Goal: Information Seeking & Learning: Learn about a topic

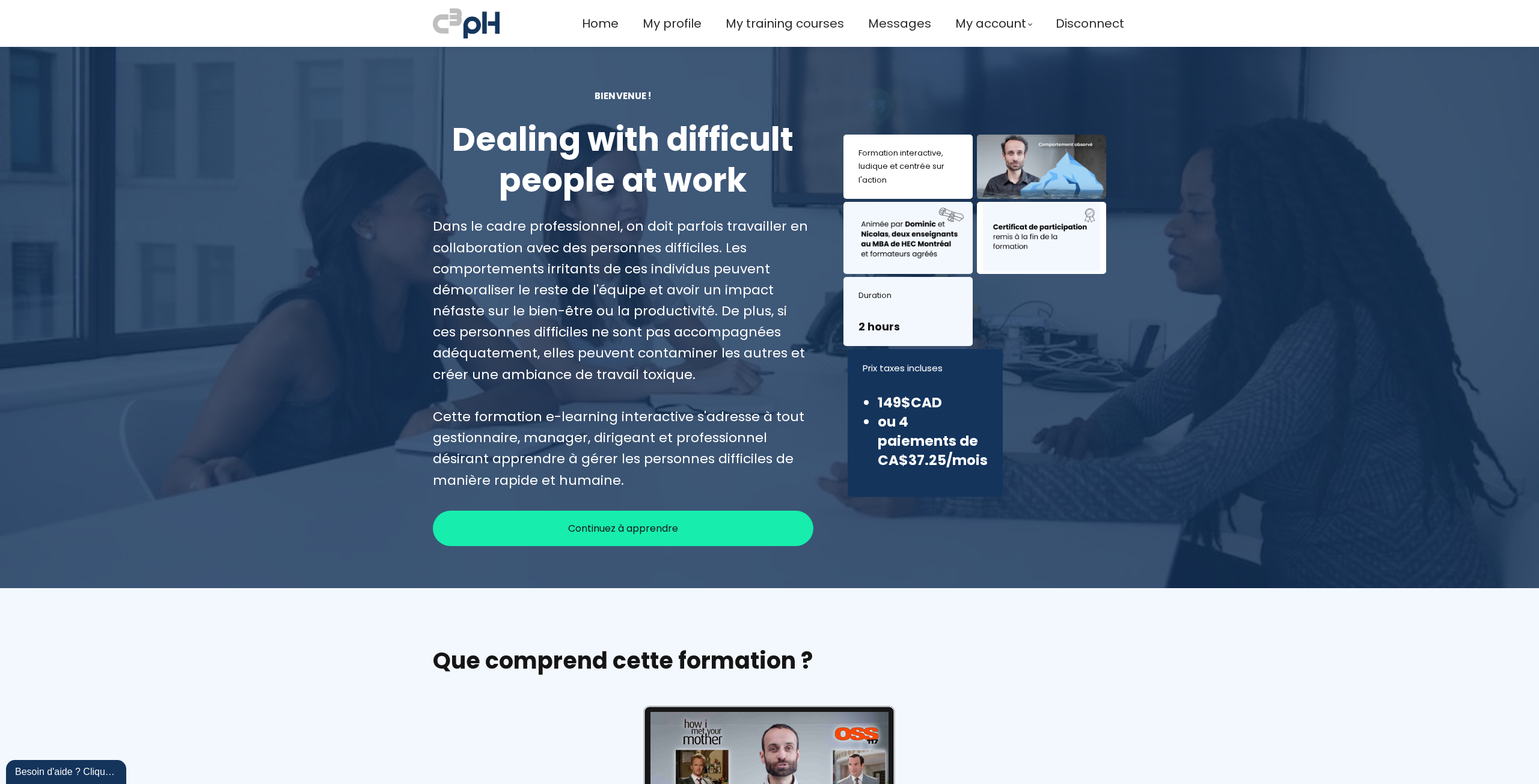
click at [647, 532] on span "Continuez à apprendre" at bounding box center [623, 528] width 110 height 15
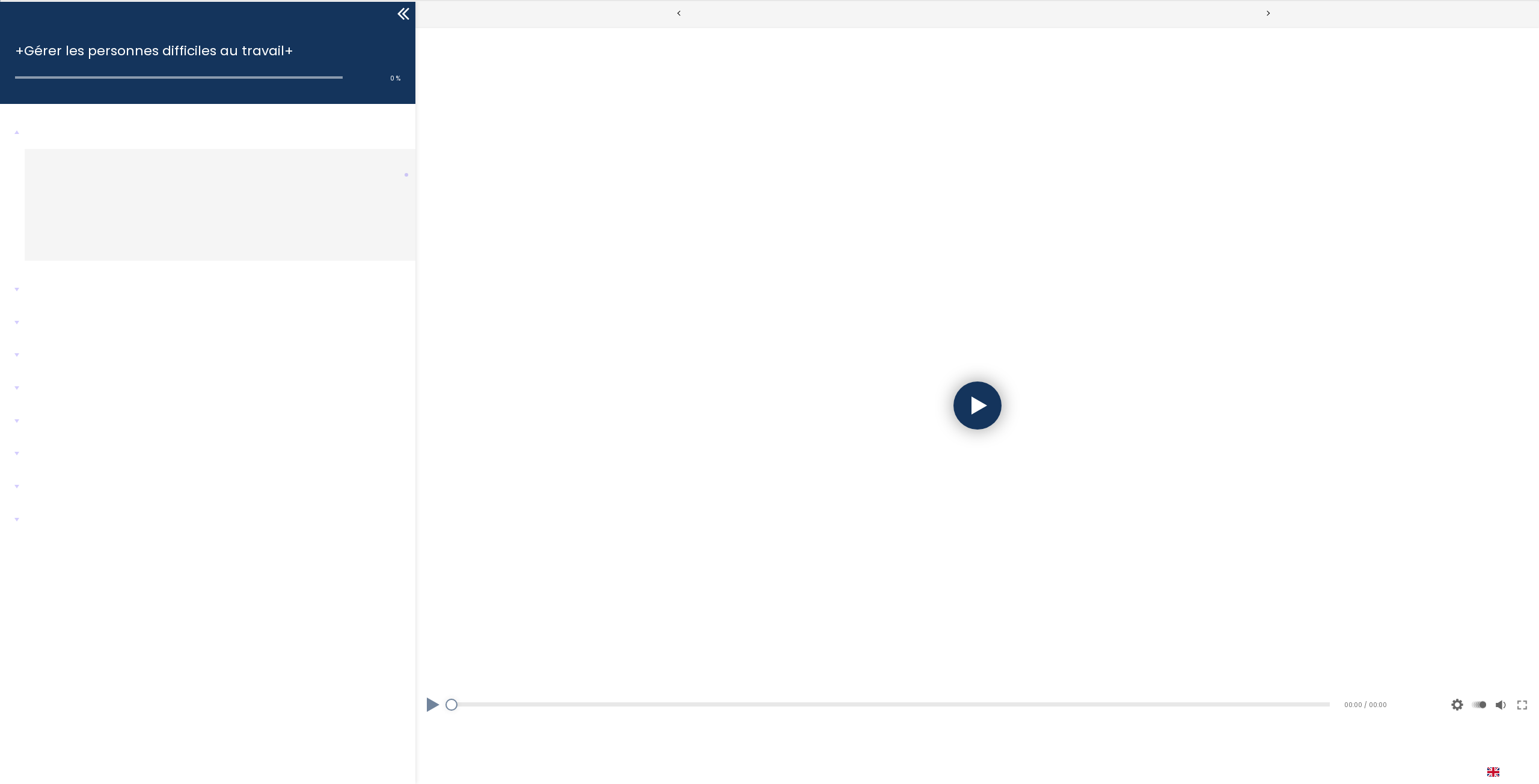
click at [982, 404] on div at bounding box center [977, 405] width 48 height 48
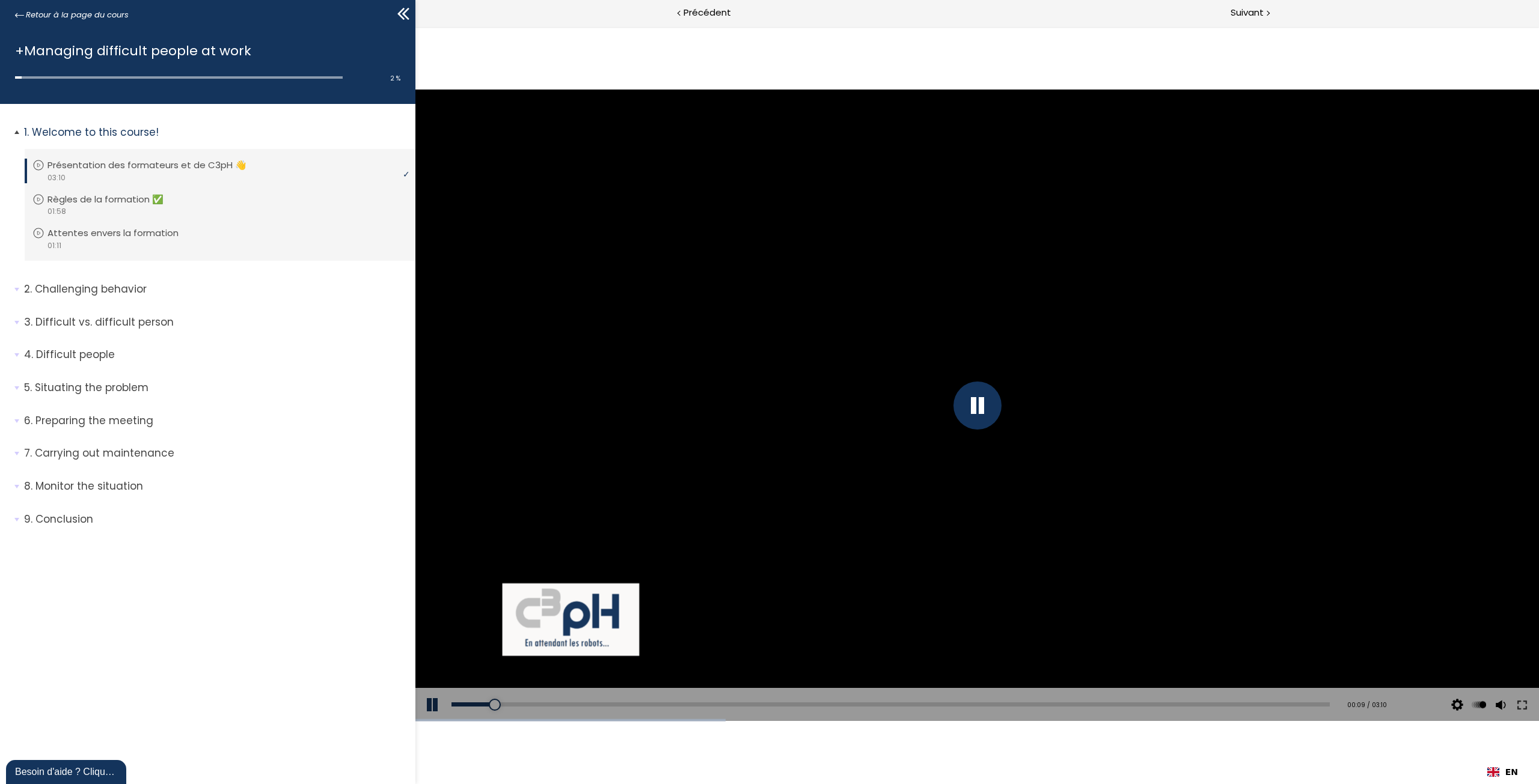
click at [19, 128] on span "1. Welcome to this course!" at bounding box center [216, 137] width 401 height 24
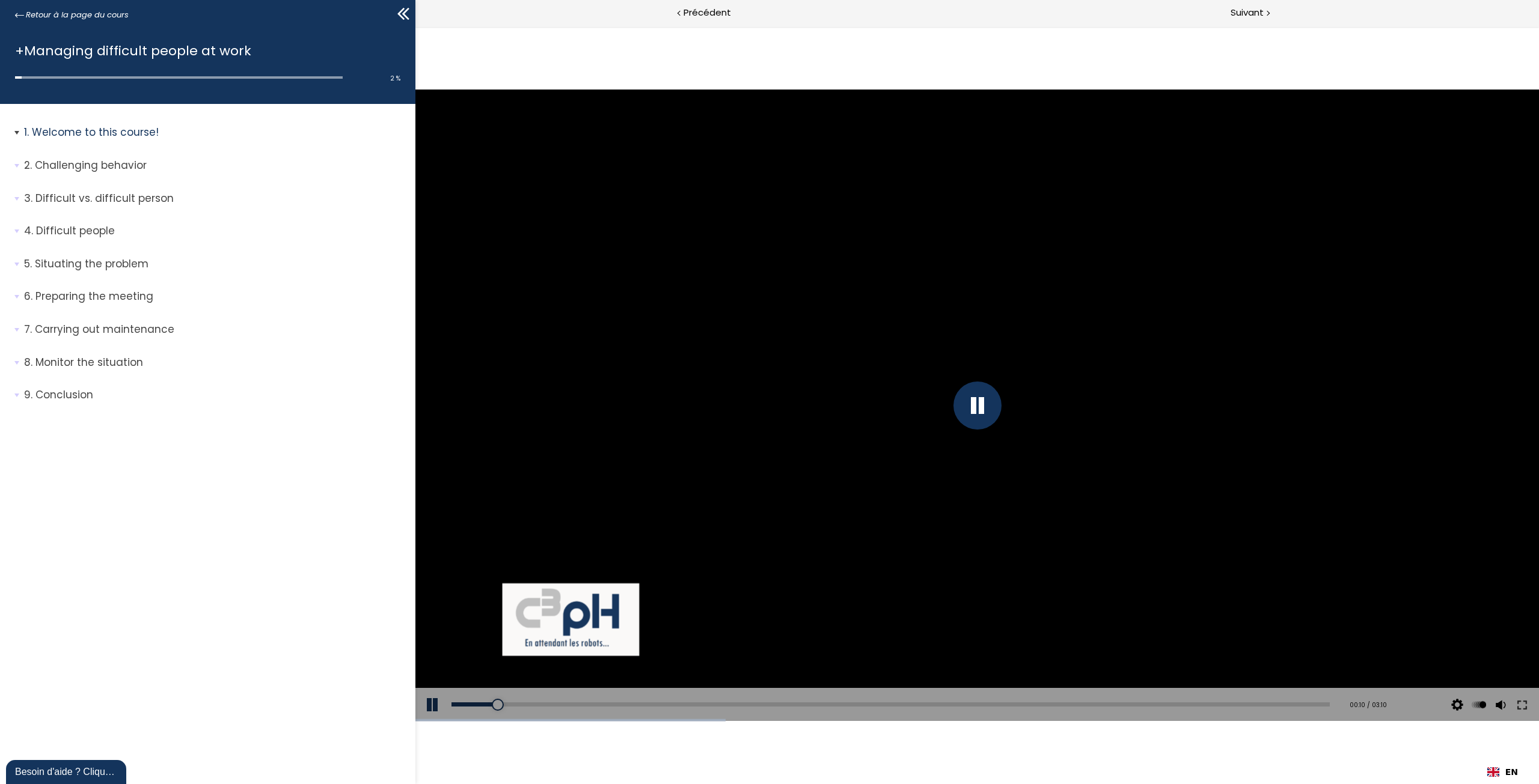
click at [15, 132] on span "1. Welcome to this course!" at bounding box center [216, 137] width 401 height 24
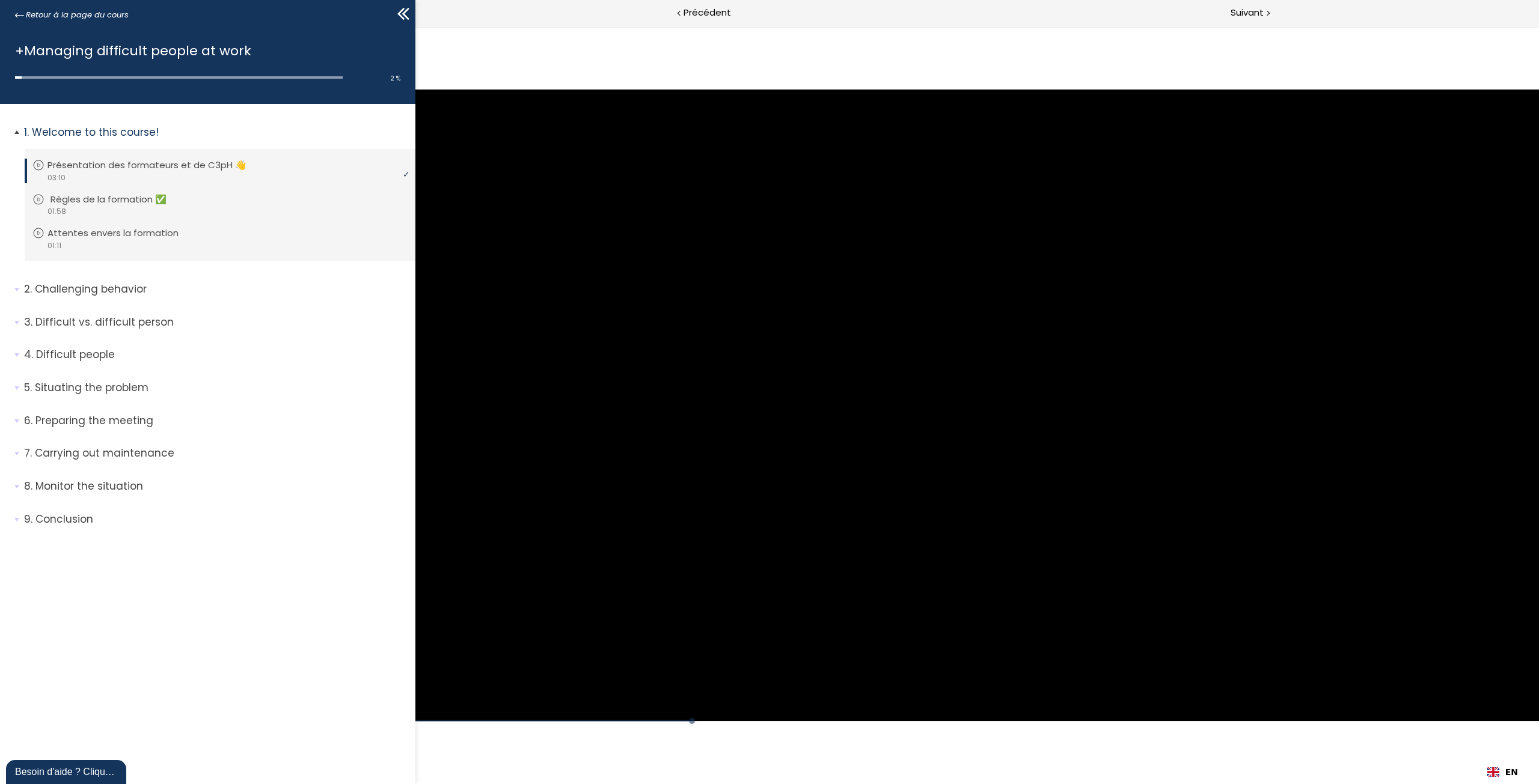
click at [193, 204] on link "Règles de la formation ✅" at bounding box center [219, 199] width 372 height 14
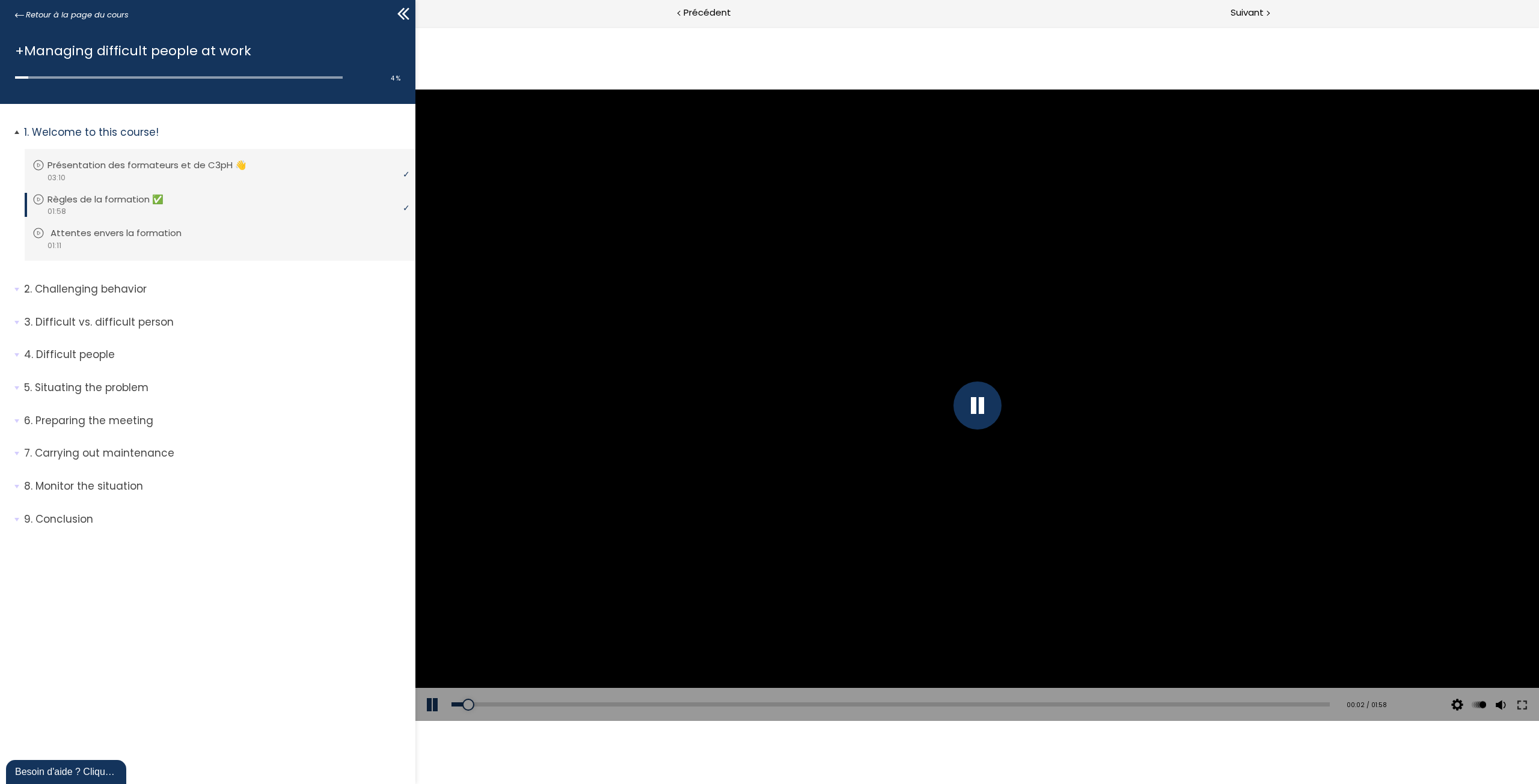
click at [262, 238] on link "Attentes envers la formation" at bounding box center [219, 233] width 372 height 14
click at [12, 292] on li "2. Challenging behavior Vous devez avoir terminé l'unité (Illustrations de comp…" at bounding box center [208, 294] width 415 height 42
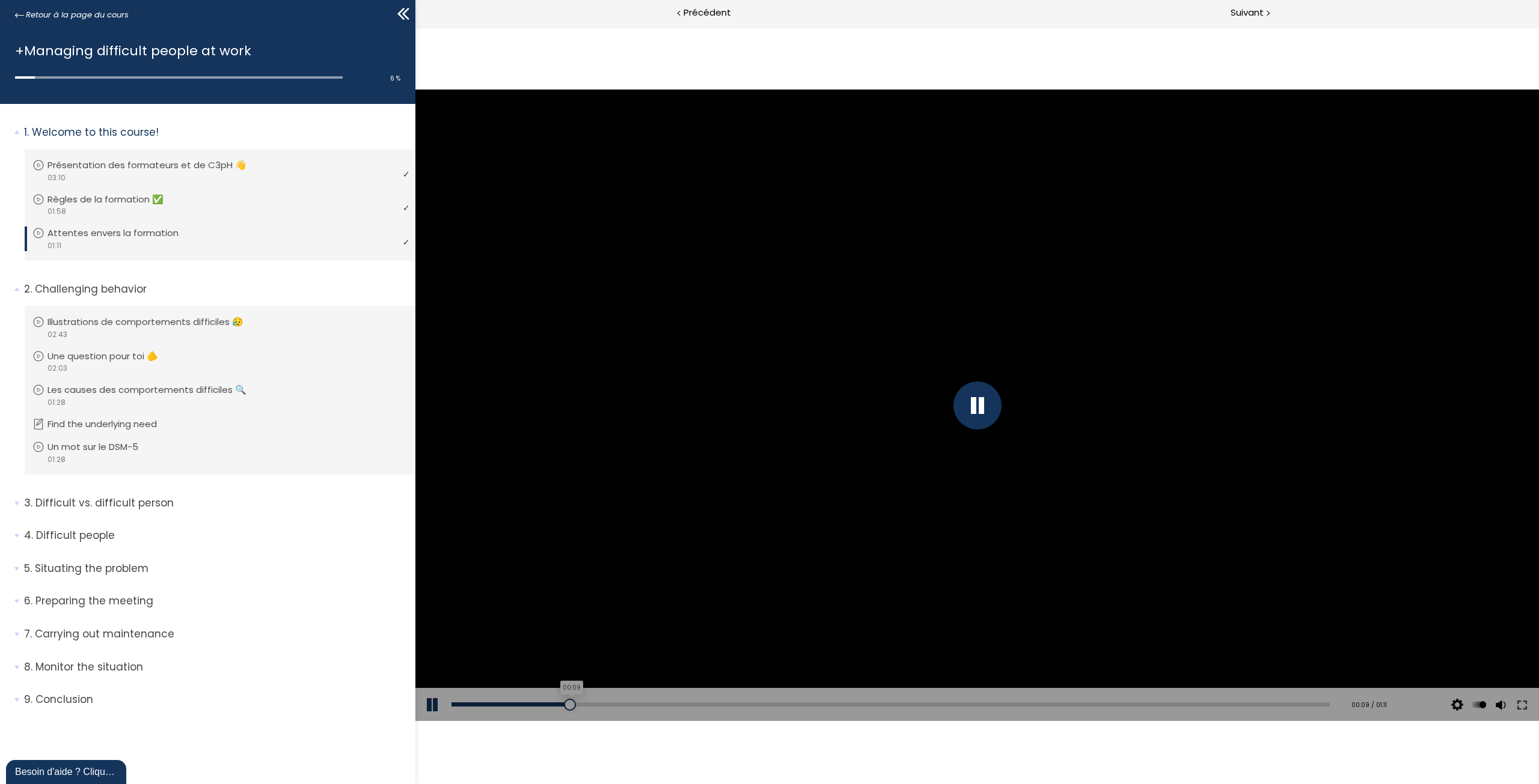
click at [570, 704] on div "00:09" at bounding box center [891, 705] width 878 height 5
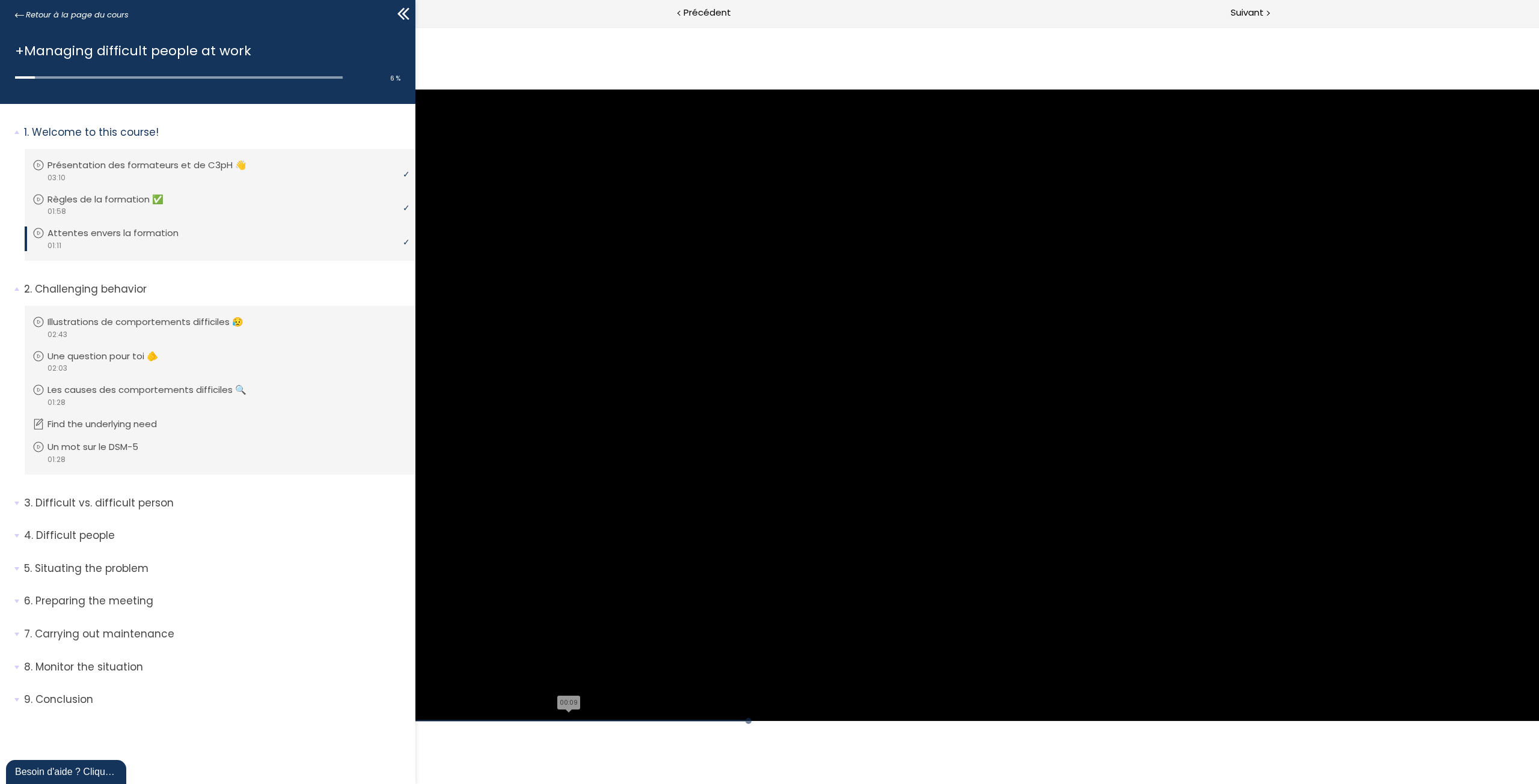
click at [570, 720] on div "00:09" at bounding box center [977, 721] width 1124 height 2
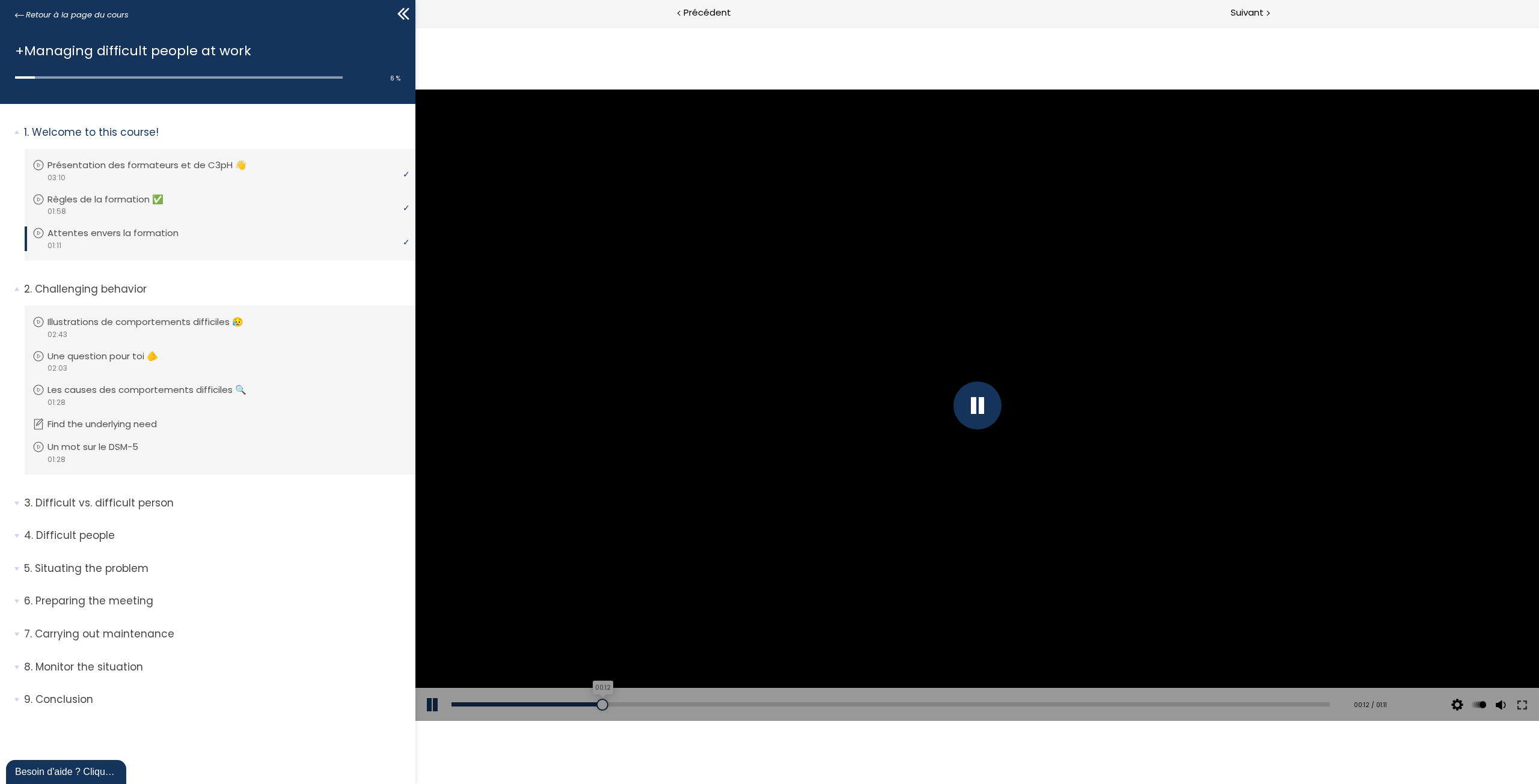
click at [603, 703] on div "00:12" at bounding box center [891, 705] width 878 height 5
click at [987, 407] on div at bounding box center [977, 405] width 48 height 48
click at [876, 412] on div at bounding box center [977, 405] width 1124 height 632
click at [766, 704] on div "00:25" at bounding box center [891, 705] width 878 height 5
click at [260, 246] on div "video 01:11" at bounding box center [219, 245] width 372 height 12
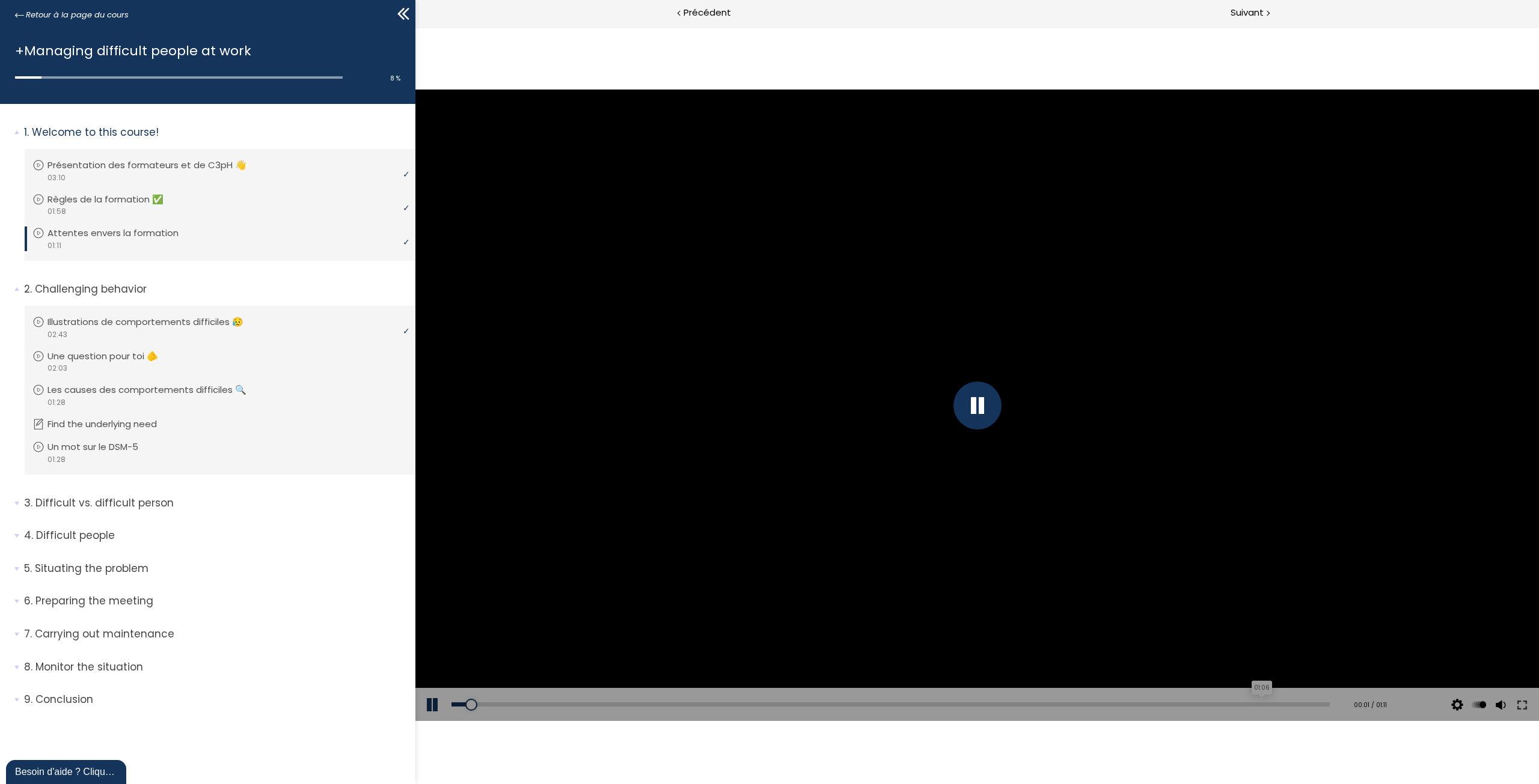
click at [1264, 705] on div "01:06" at bounding box center [891, 705] width 878 height 5
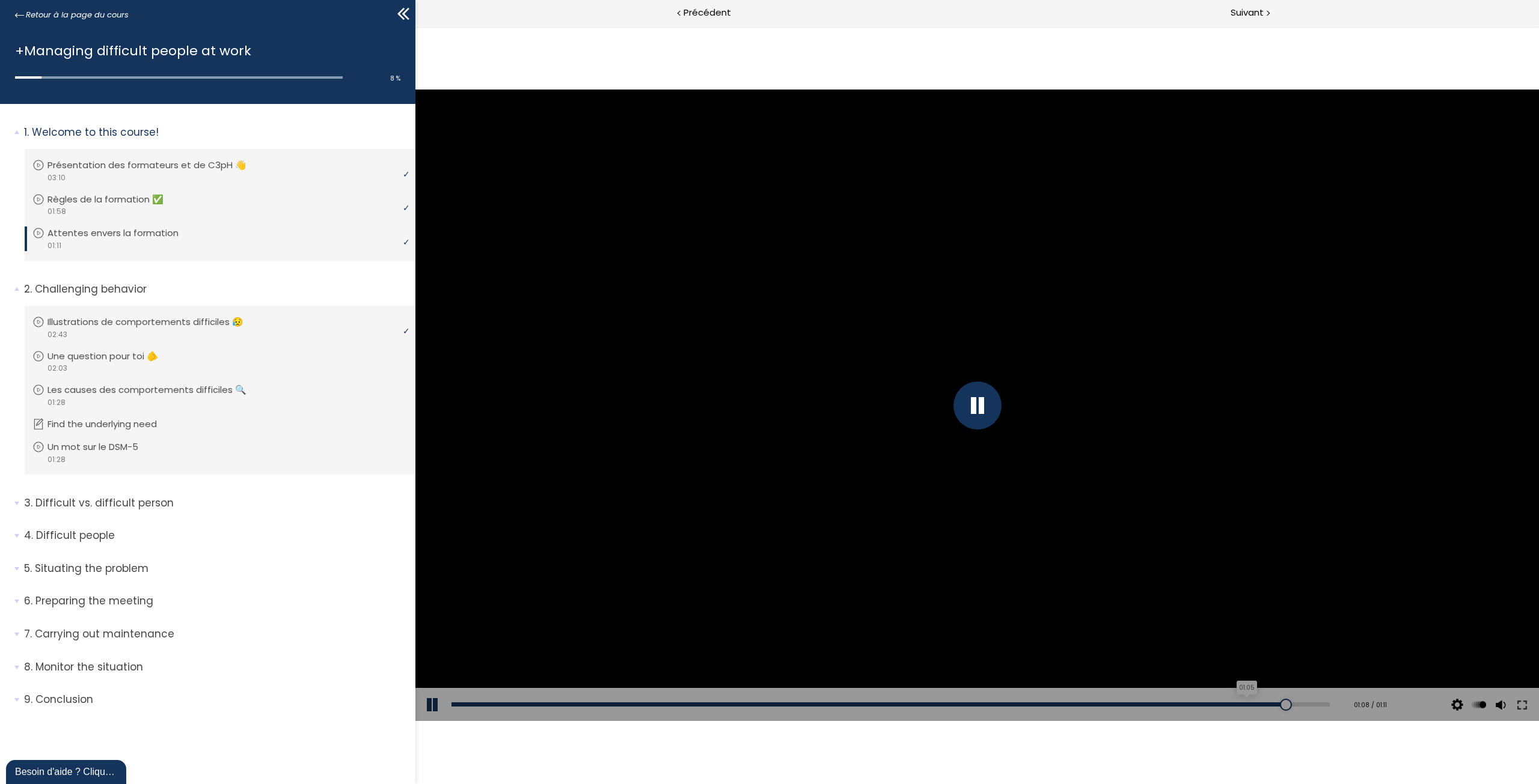
click at [1249, 705] on div "01:05" at bounding box center [891, 705] width 878 height 5
click at [895, 703] on div "00:44" at bounding box center [891, 705] width 878 height 5
click at [879, 705] on div "00:43" at bounding box center [891, 705] width 878 height 5
click at [845, 706] on div "00:39" at bounding box center [891, 705] width 878 height 5
click at [433, 708] on button at bounding box center [433, 705] width 36 height 34
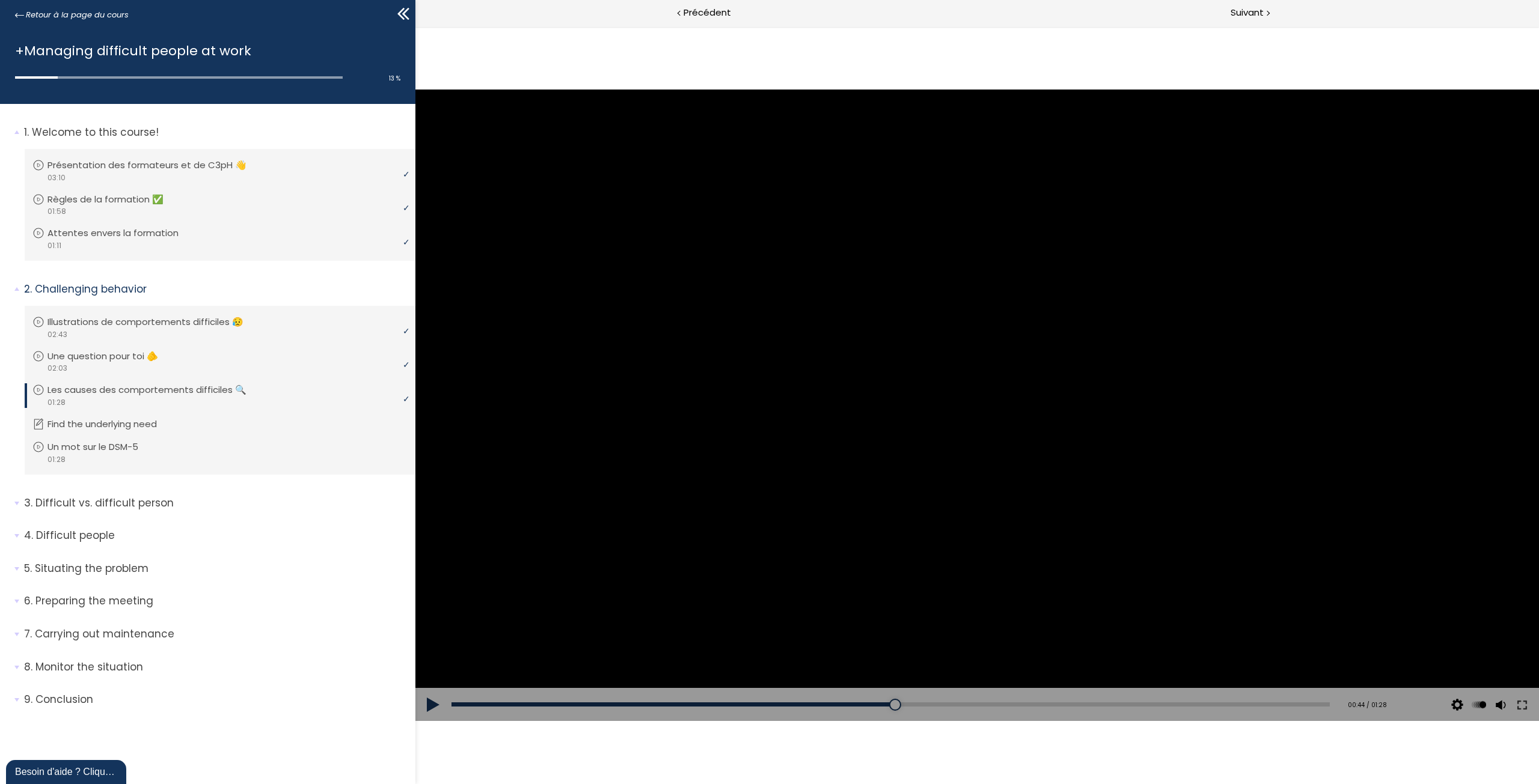
click at [433, 707] on button at bounding box center [433, 705] width 36 height 34
click at [902, 707] on div "00:45" at bounding box center [891, 705] width 878 height 5
click at [902, 707] on div at bounding box center [698, 705] width 494 height 5
click at [896, 708] on div "Add chapter 00:45" at bounding box center [891, 705] width 878 height 34
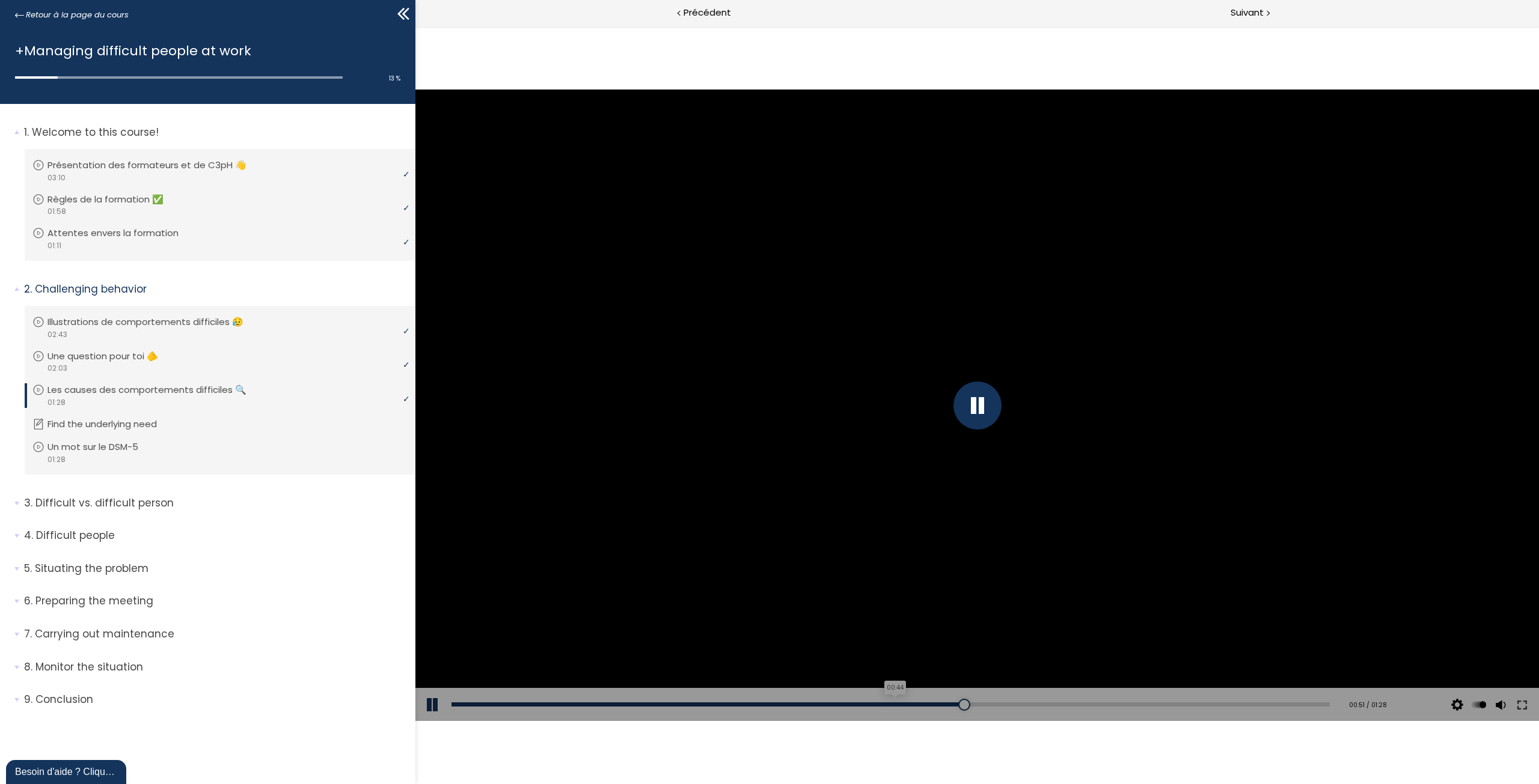
click at [896, 704] on div "00:44" at bounding box center [891, 705] width 878 height 5
click at [972, 423] on div at bounding box center [977, 405] width 48 height 48
click at [1106, 349] on div at bounding box center [977, 405] width 1124 height 632
click at [1151, 703] on div "01:10" at bounding box center [891, 705] width 878 height 5
click at [1141, 705] on div "01:09" at bounding box center [891, 705] width 878 height 5
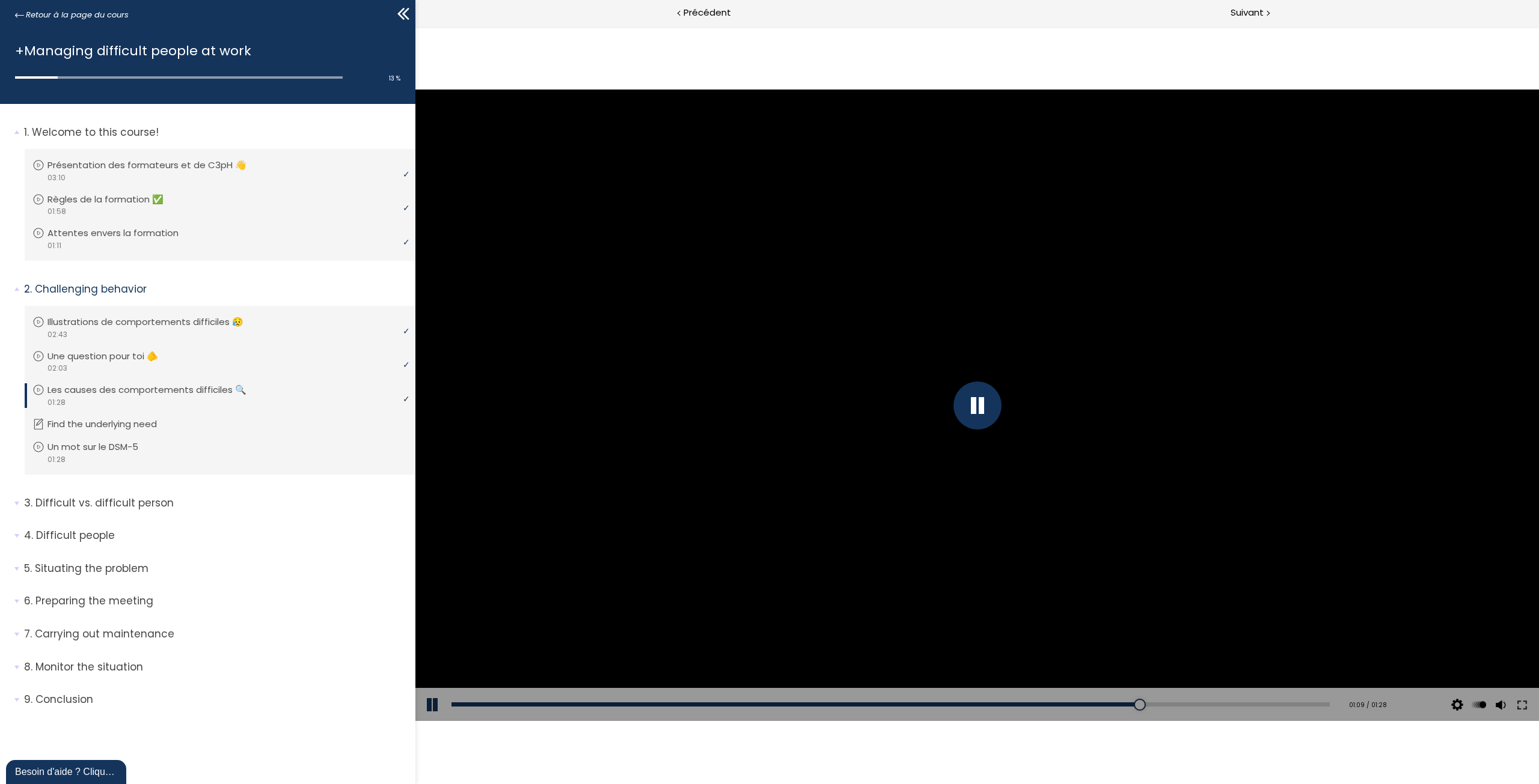
click at [1115, 708] on div "Add chapter 01:09" at bounding box center [891, 705] width 878 height 34
click at [1102, 705] on div "01:05" at bounding box center [891, 705] width 878 height 5
click at [1102, 705] on div at bounding box center [785, 705] width 668 height 5
click at [1092, 708] on div "Add chapter 01:04" at bounding box center [891, 705] width 878 height 34
click at [1086, 704] on div "01:03" at bounding box center [891, 705] width 878 height 5
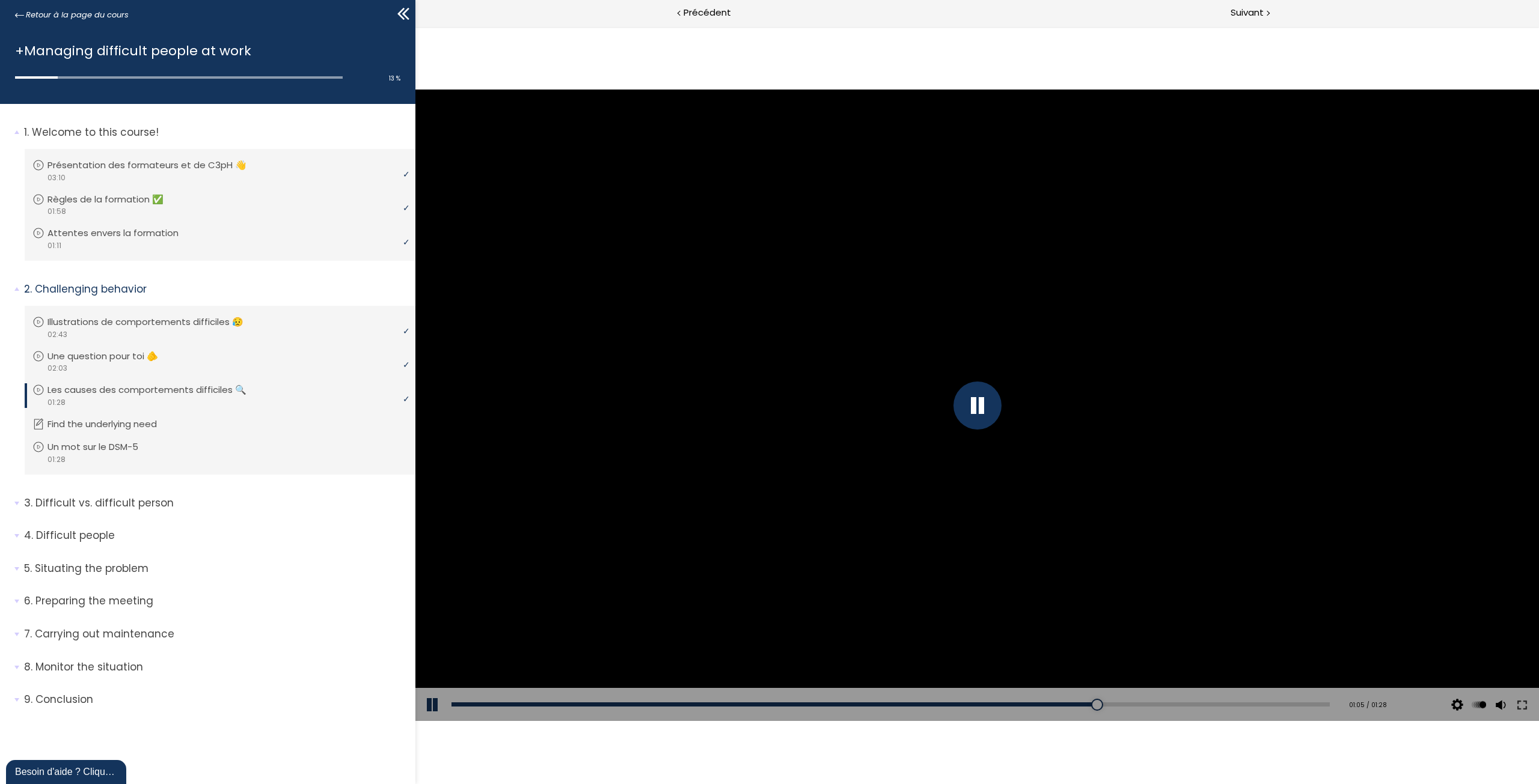
click at [968, 419] on div at bounding box center [977, 405] width 48 height 48
click at [1024, 399] on div at bounding box center [977, 405] width 1124 height 632
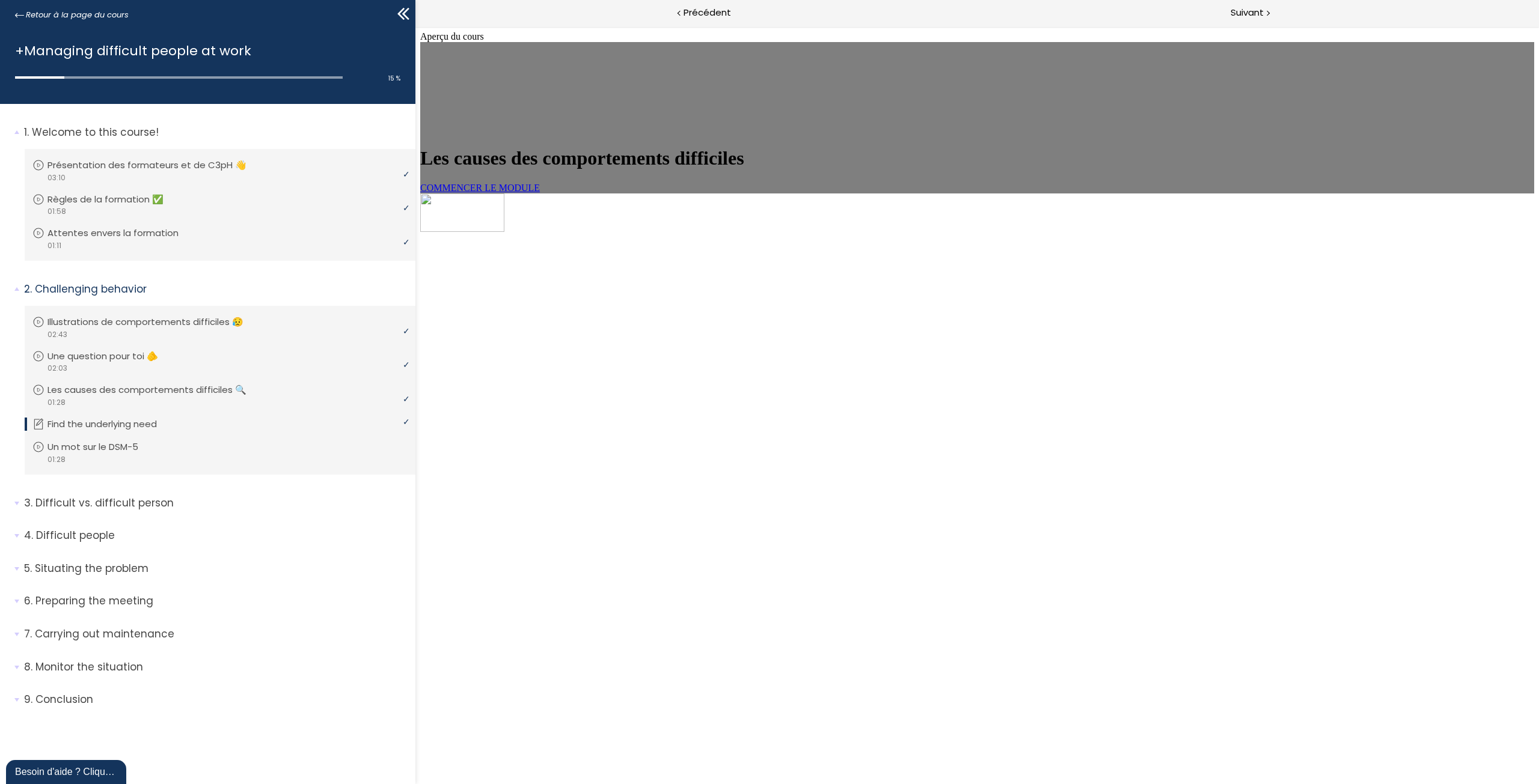
click at [540, 193] on span "COMMENCER LE MODULE" at bounding box center [479, 188] width 119 height 10
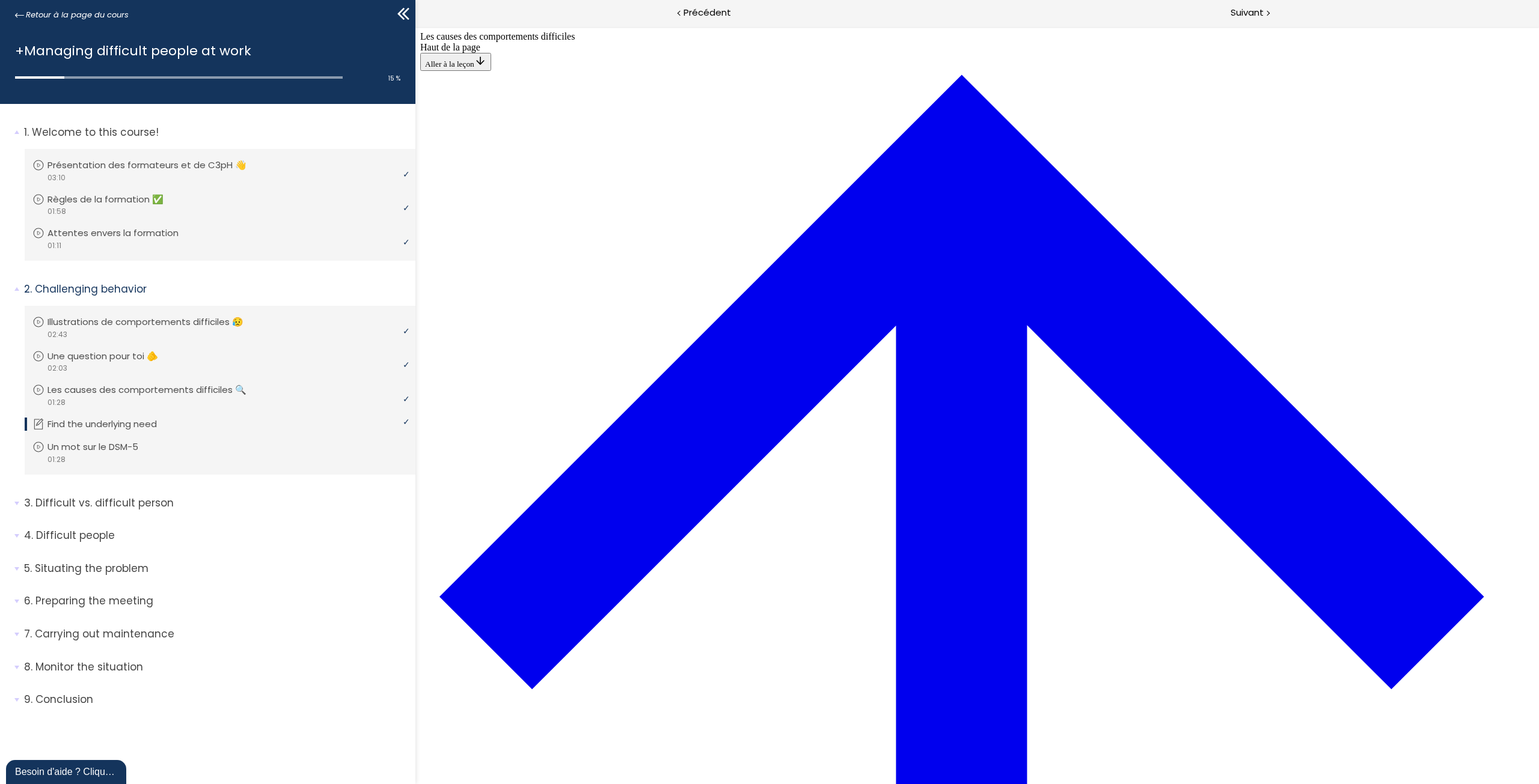
scroll to position [222, 0]
drag, startPoint x: 1020, startPoint y: 403, endPoint x: 1004, endPoint y: 356, distance: 49.6
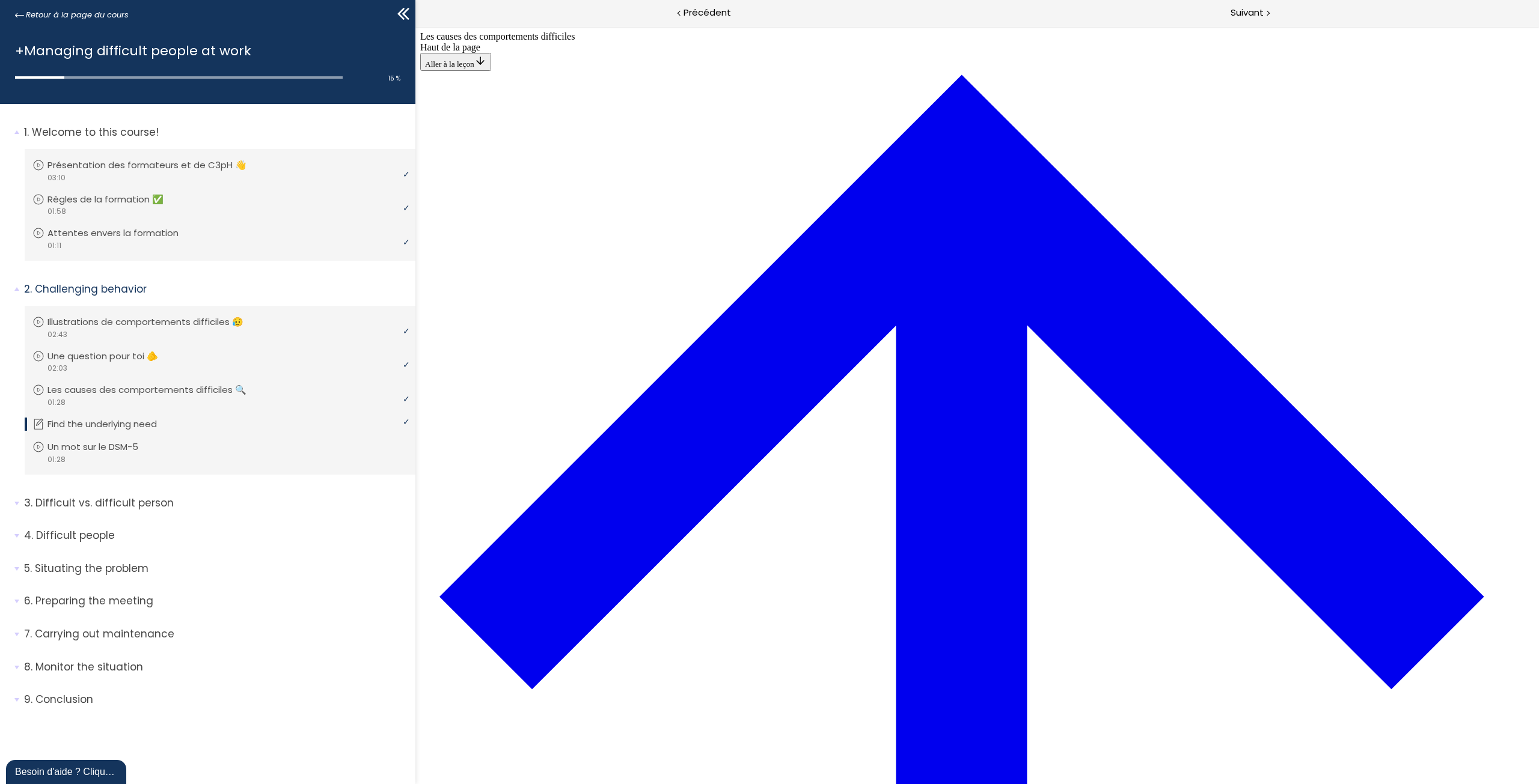
drag, startPoint x: 790, startPoint y: 348, endPoint x: 831, endPoint y: 407, distance: 71.8
drag, startPoint x: 790, startPoint y: 679, endPoint x: 833, endPoint y: 626, distance: 68.2
drag, startPoint x: 877, startPoint y: 574, endPoint x: 921, endPoint y: 683, distance: 117.5
drag, startPoint x: 883, startPoint y: 506, endPoint x: 929, endPoint y: 561, distance: 71.7
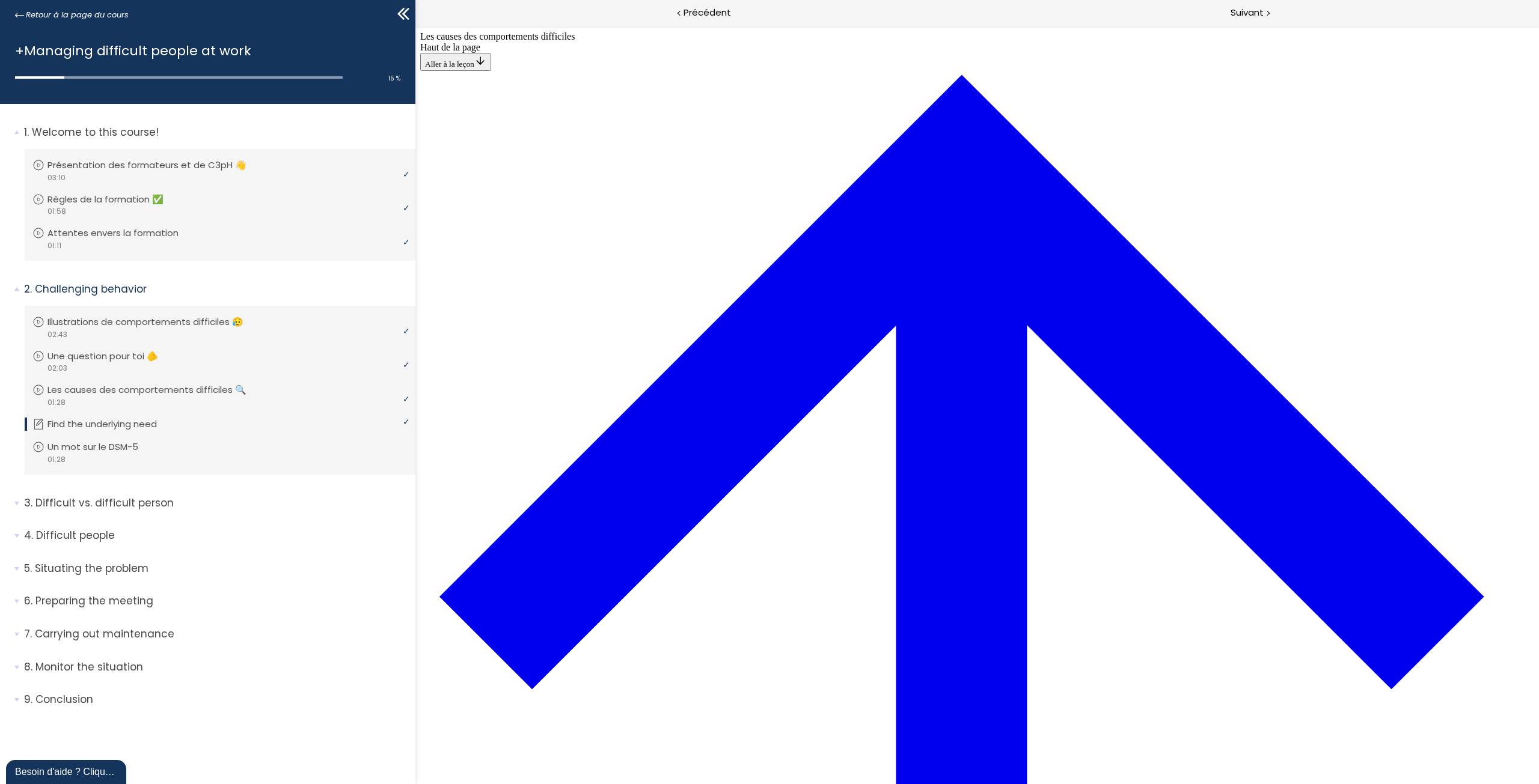
drag, startPoint x: 852, startPoint y: 358, endPoint x: 899, endPoint y: 356, distance: 47.0
drag, startPoint x: 890, startPoint y: 517, endPoint x: 934, endPoint y: 463, distance: 69.7
drag, startPoint x: 826, startPoint y: 510, endPoint x: 881, endPoint y: 505, distance: 55.2
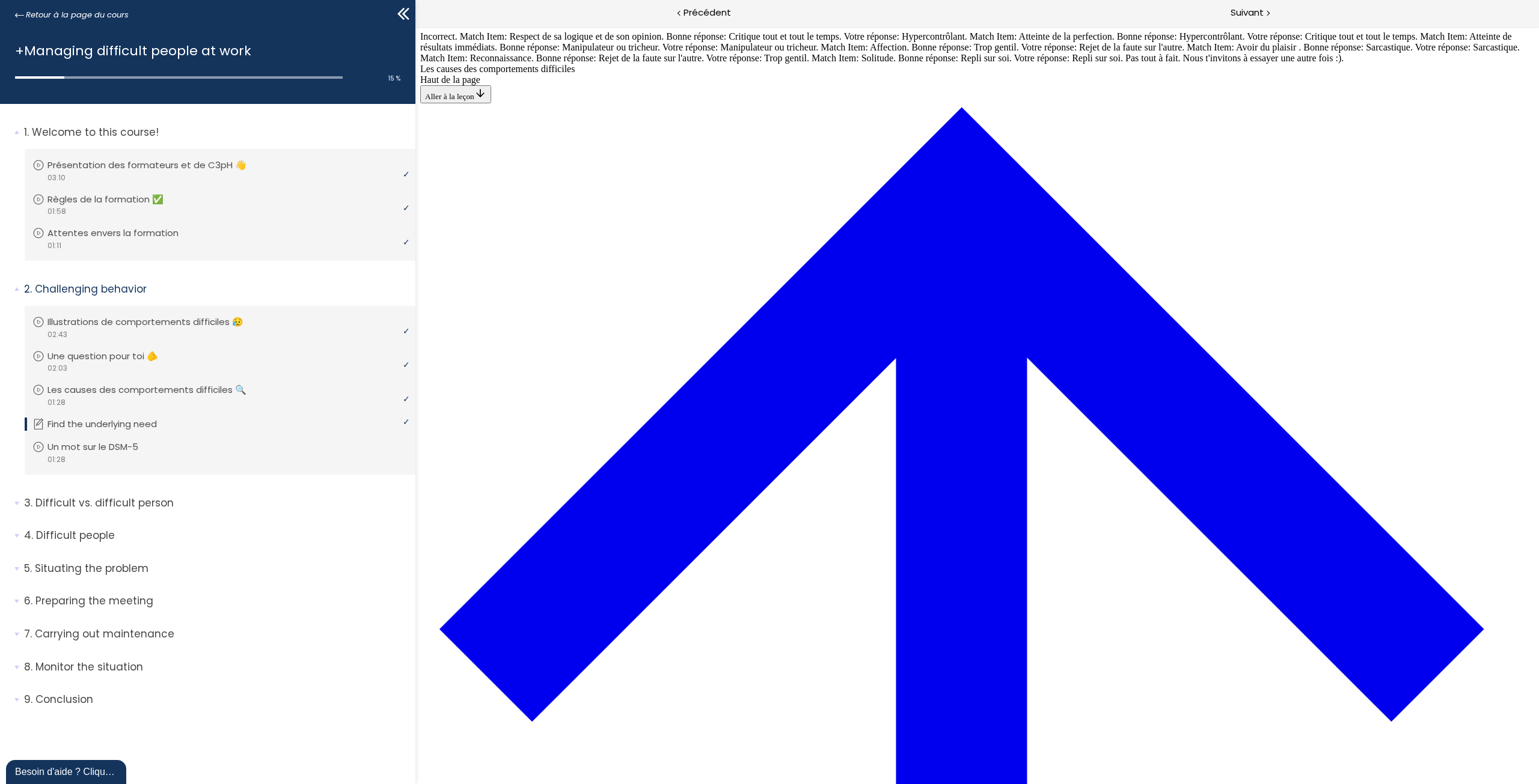
drag, startPoint x: 833, startPoint y: 337, endPoint x: 876, endPoint y: 389, distance: 67.5
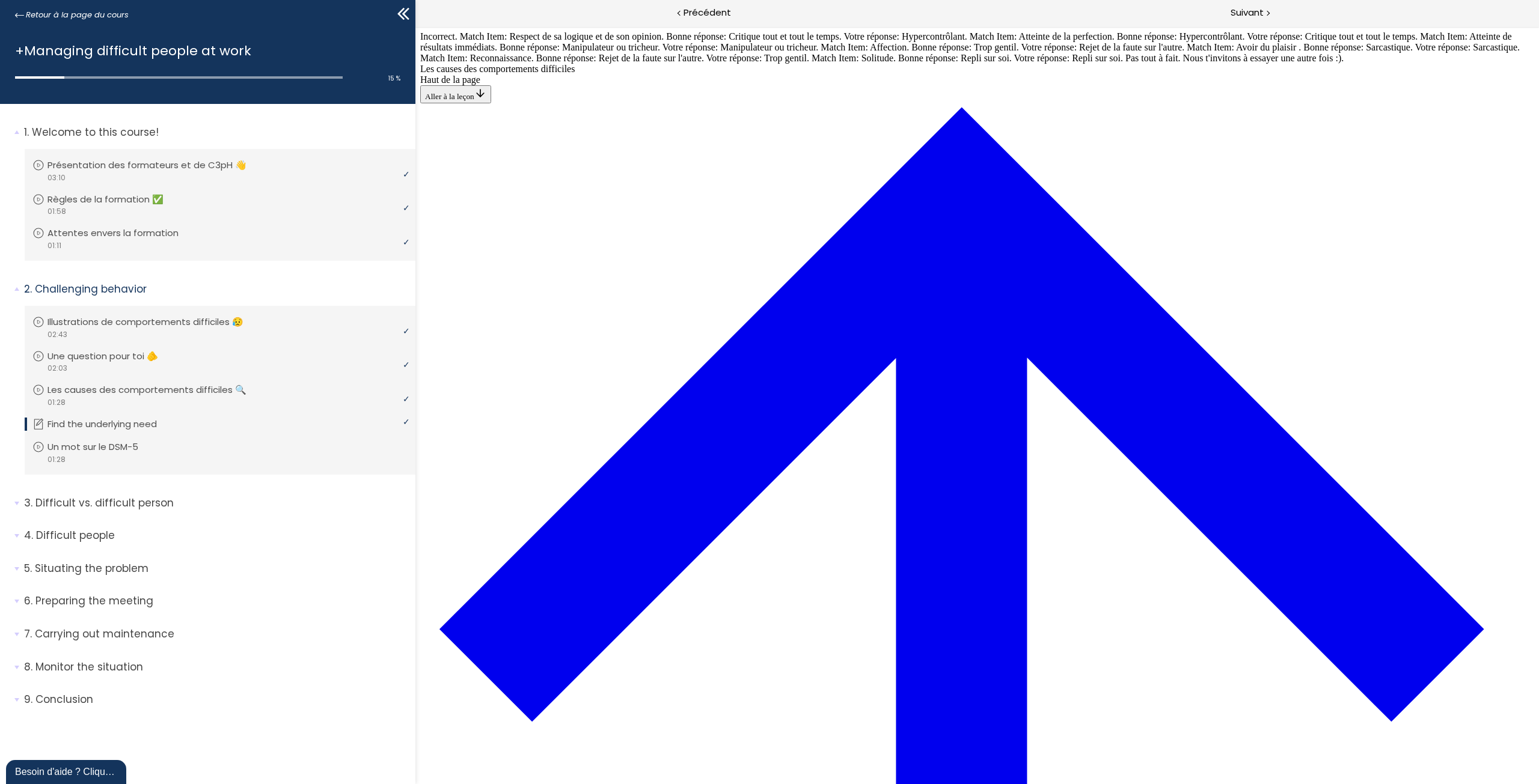
drag, startPoint x: 792, startPoint y: 307, endPoint x: 863, endPoint y: 531, distance: 235.0
drag, startPoint x: 793, startPoint y: 354, endPoint x: 857, endPoint y: 409, distance: 84.4
drag, startPoint x: 791, startPoint y: 300, endPoint x: 841, endPoint y: 249, distance: 71.4
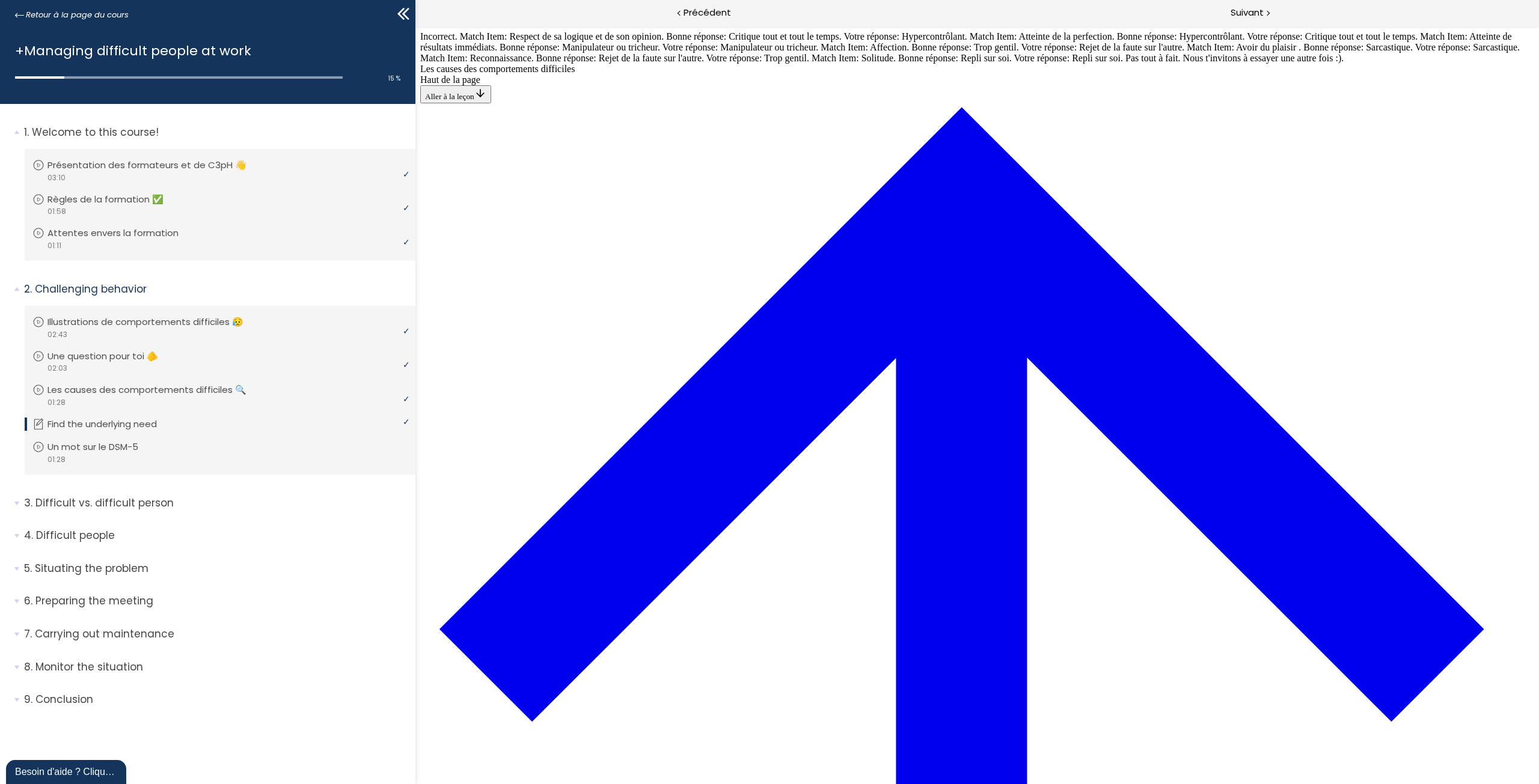
drag, startPoint x: 791, startPoint y: 355, endPoint x: 858, endPoint y: 355, distance: 67.0
drag, startPoint x: 795, startPoint y: 305, endPoint x: 851, endPoint y: 193, distance: 125.2
drag, startPoint x: 793, startPoint y: 305, endPoint x: 867, endPoint y: 312, distance: 74.3
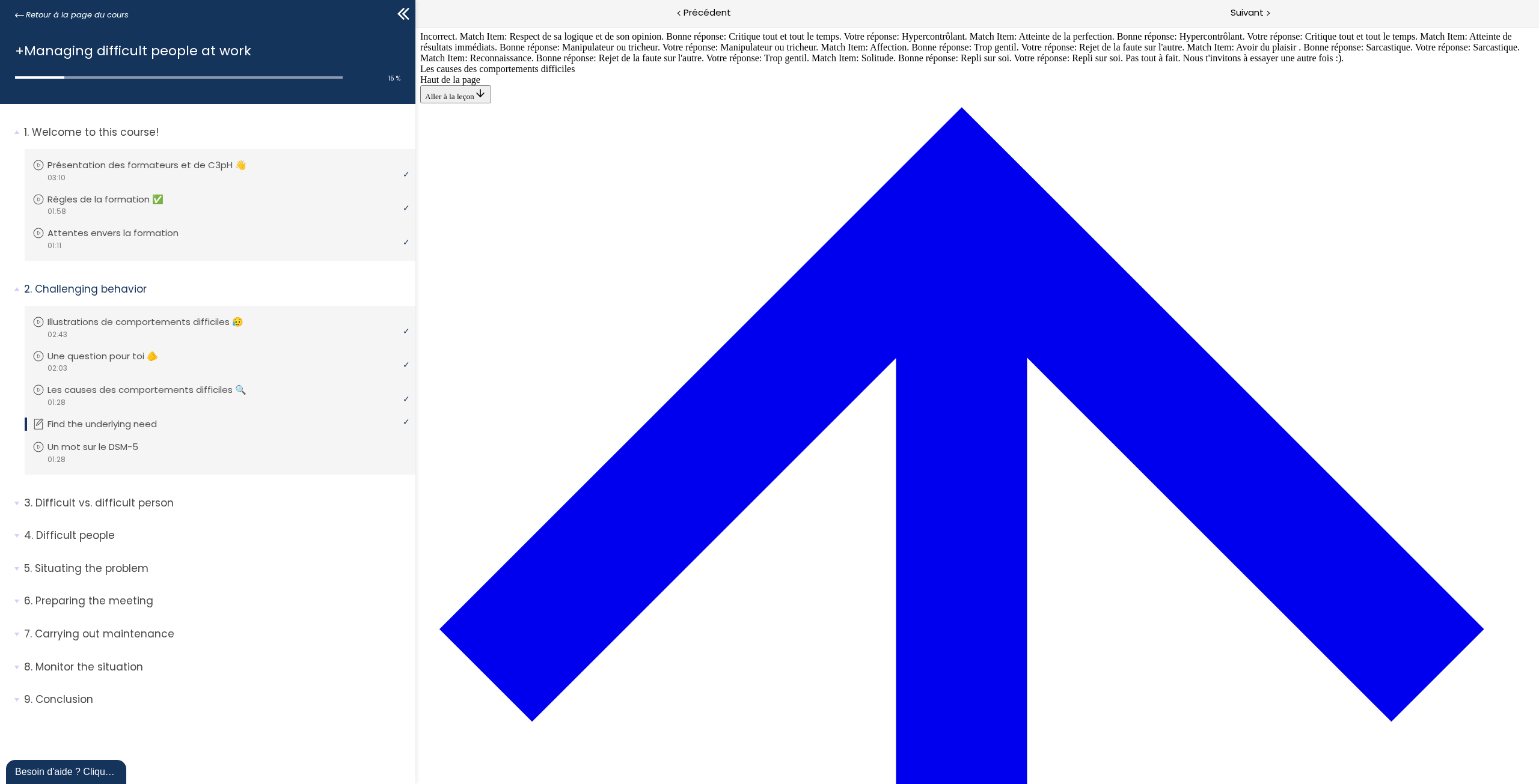
drag, startPoint x: 800, startPoint y: 465, endPoint x: 867, endPoint y: 466, distance: 67.0
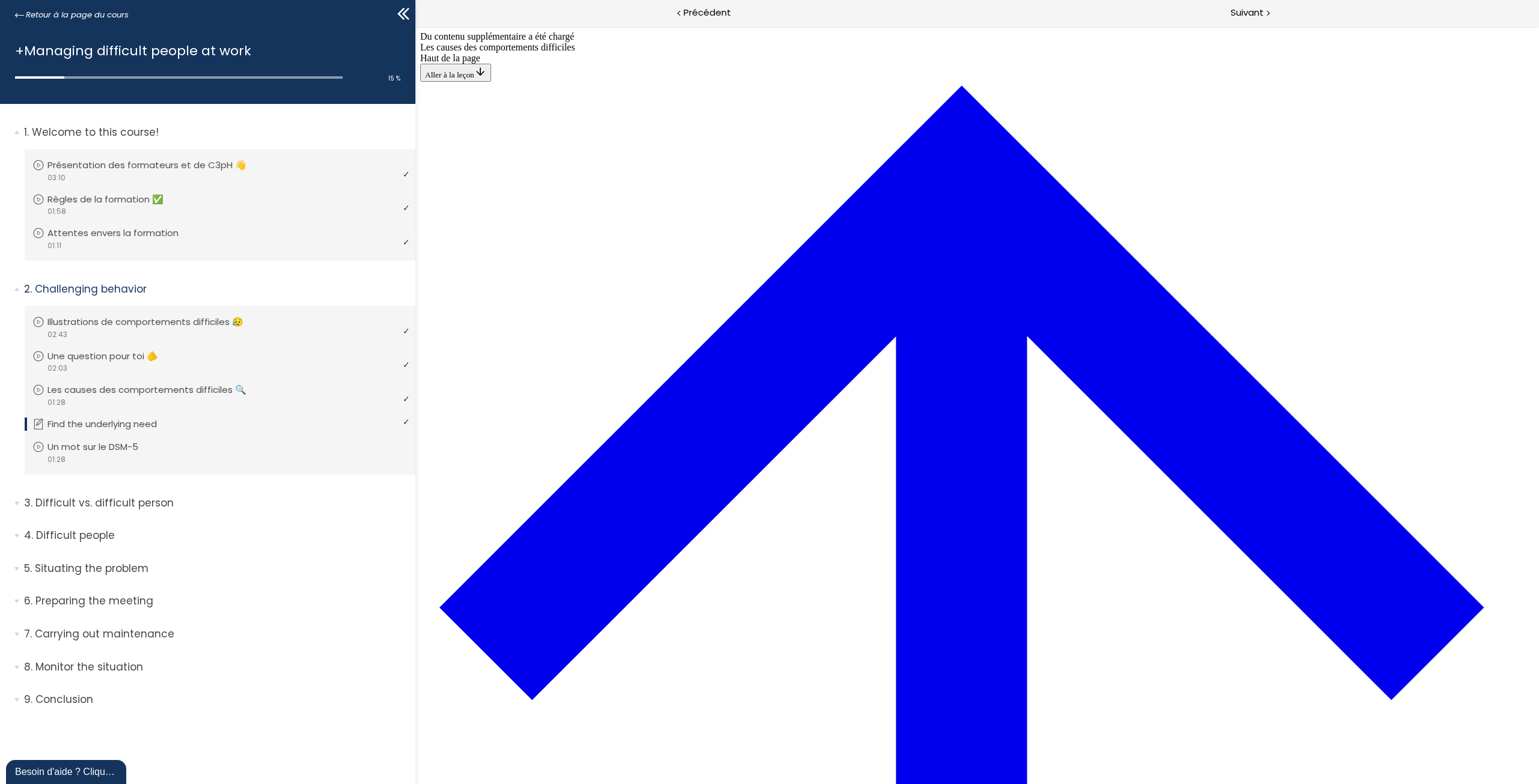
scroll to position [772, 0]
click at [1259, 12] on span "Suivant" at bounding box center [1247, 13] width 33 height 15
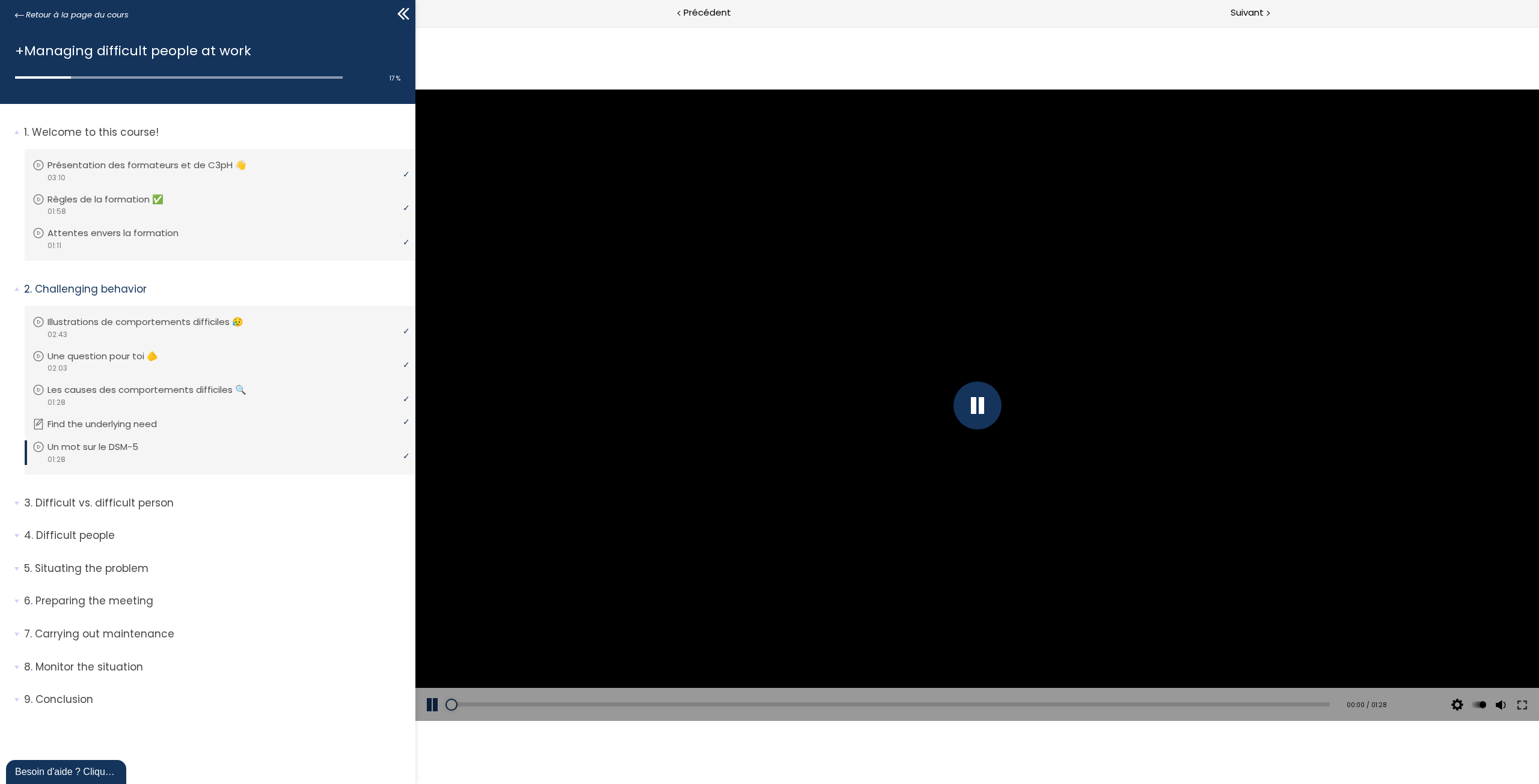
click at [986, 412] on div at bounding box center [977, 405] width 48 height 48
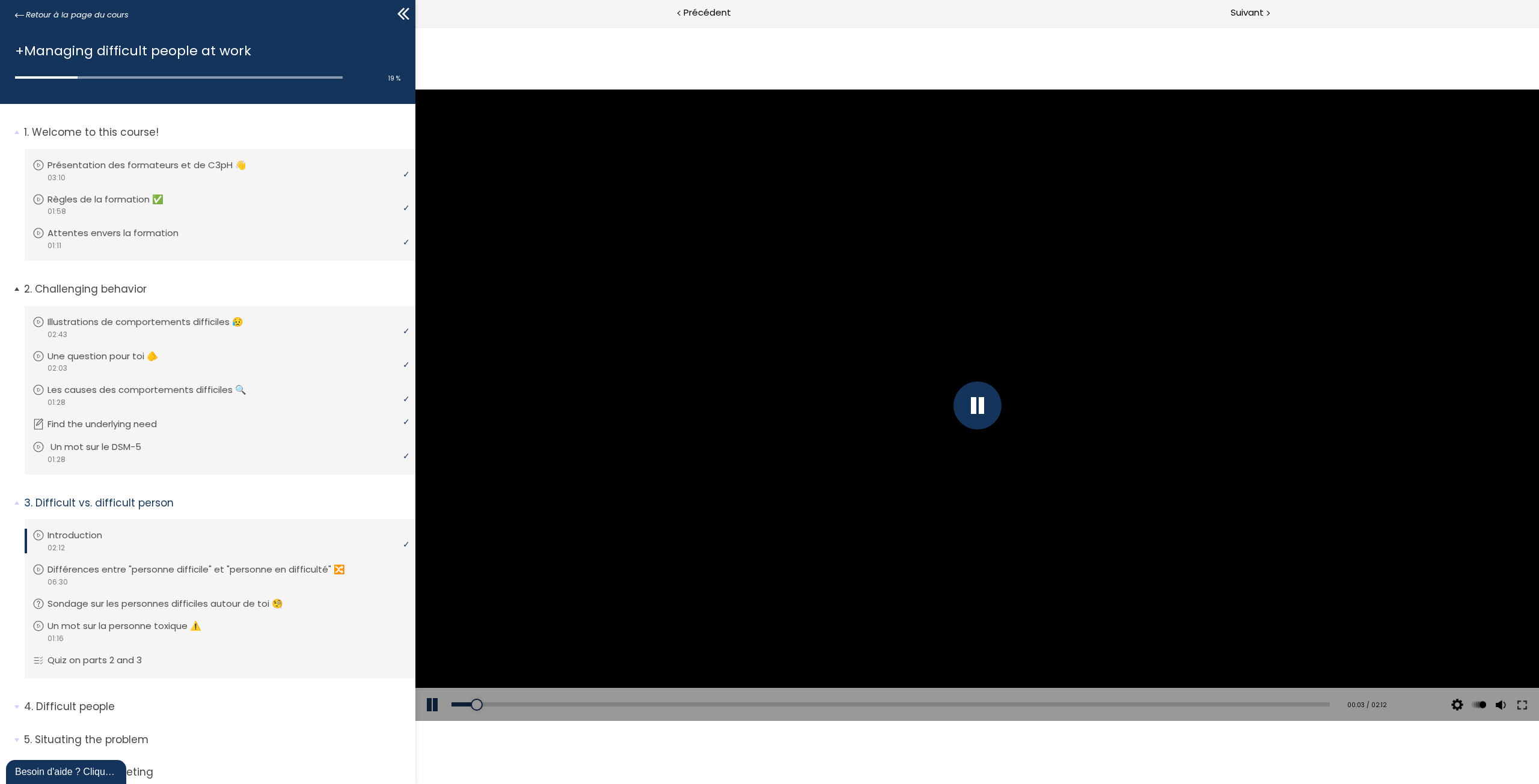
click at [140, 448] on p "Un mot sur le DSM-5" at bounding box center [104, 447] width 108 height 14
click at [179, 542] on div "video 02:12" at bounding box center [219, 547] width 372 height 12
click at [15, 131] on span "1. Welcome to this course!" at bounding box center [216, 137] width 401 height 24
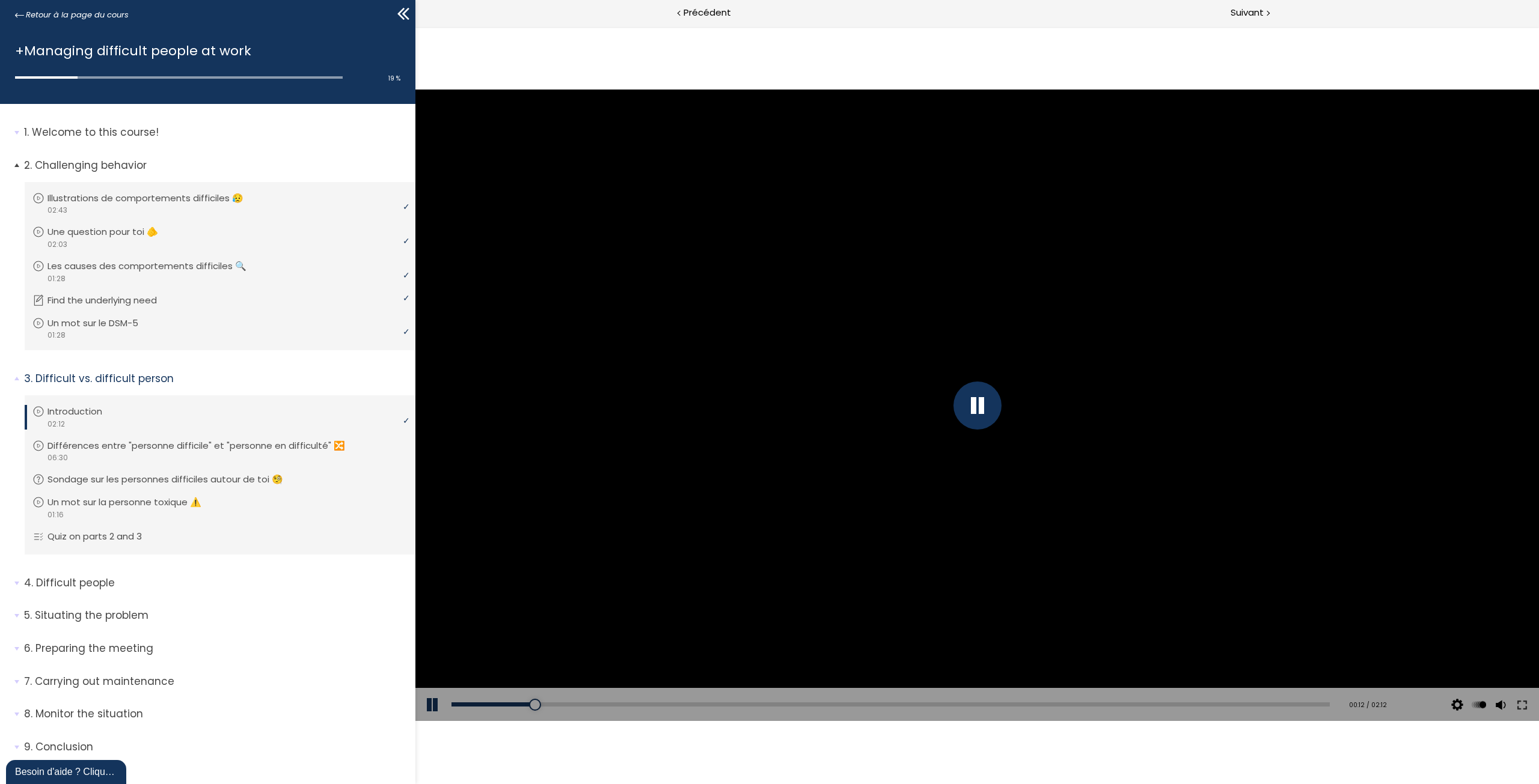
click at [15, 164] on span "2. Challenging behavior" at bounding box center [216, 170] width 401 height 24
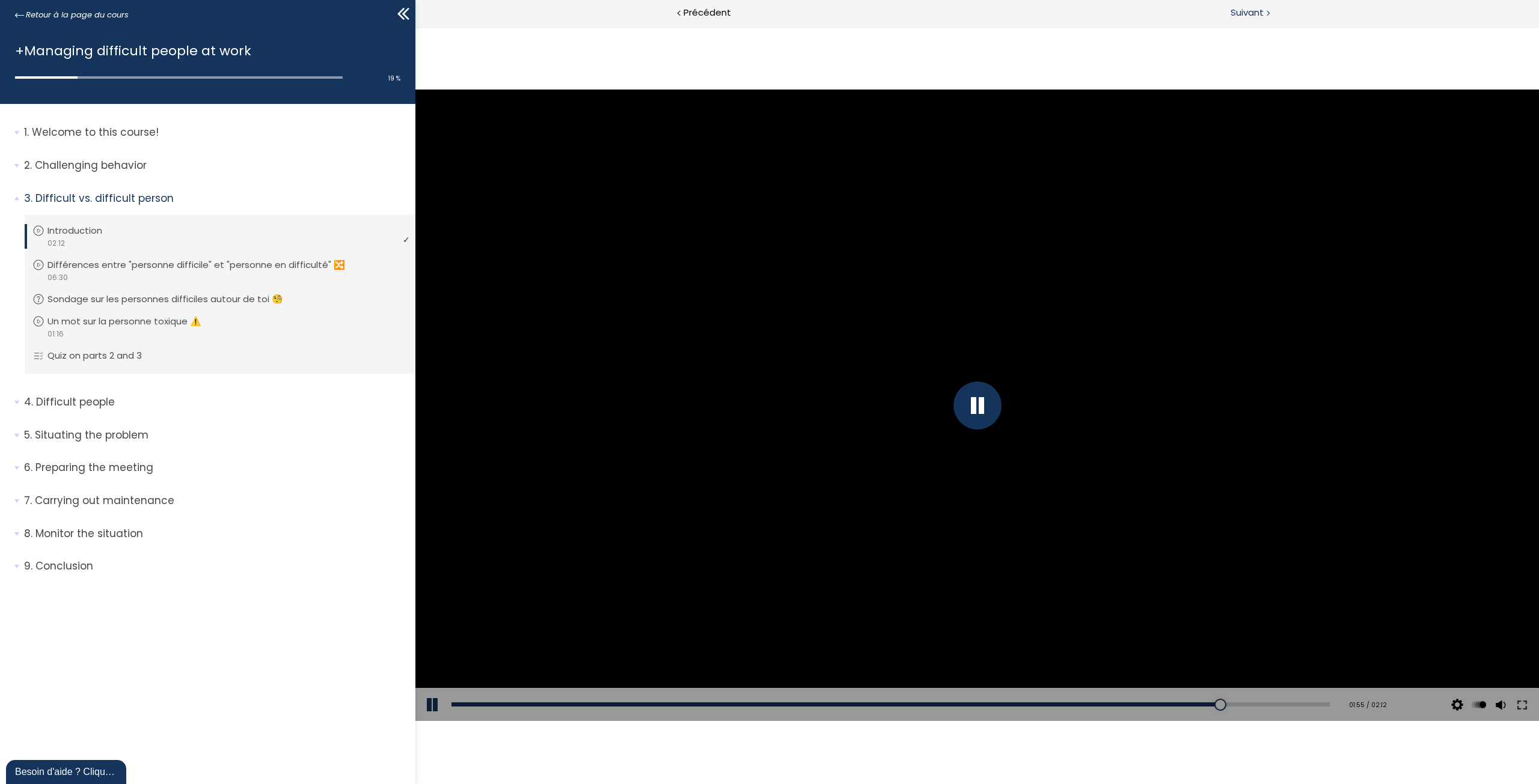
click at [1255, 12] on span "Suivant" at bounding box center [1247, 13] width 33 height 15
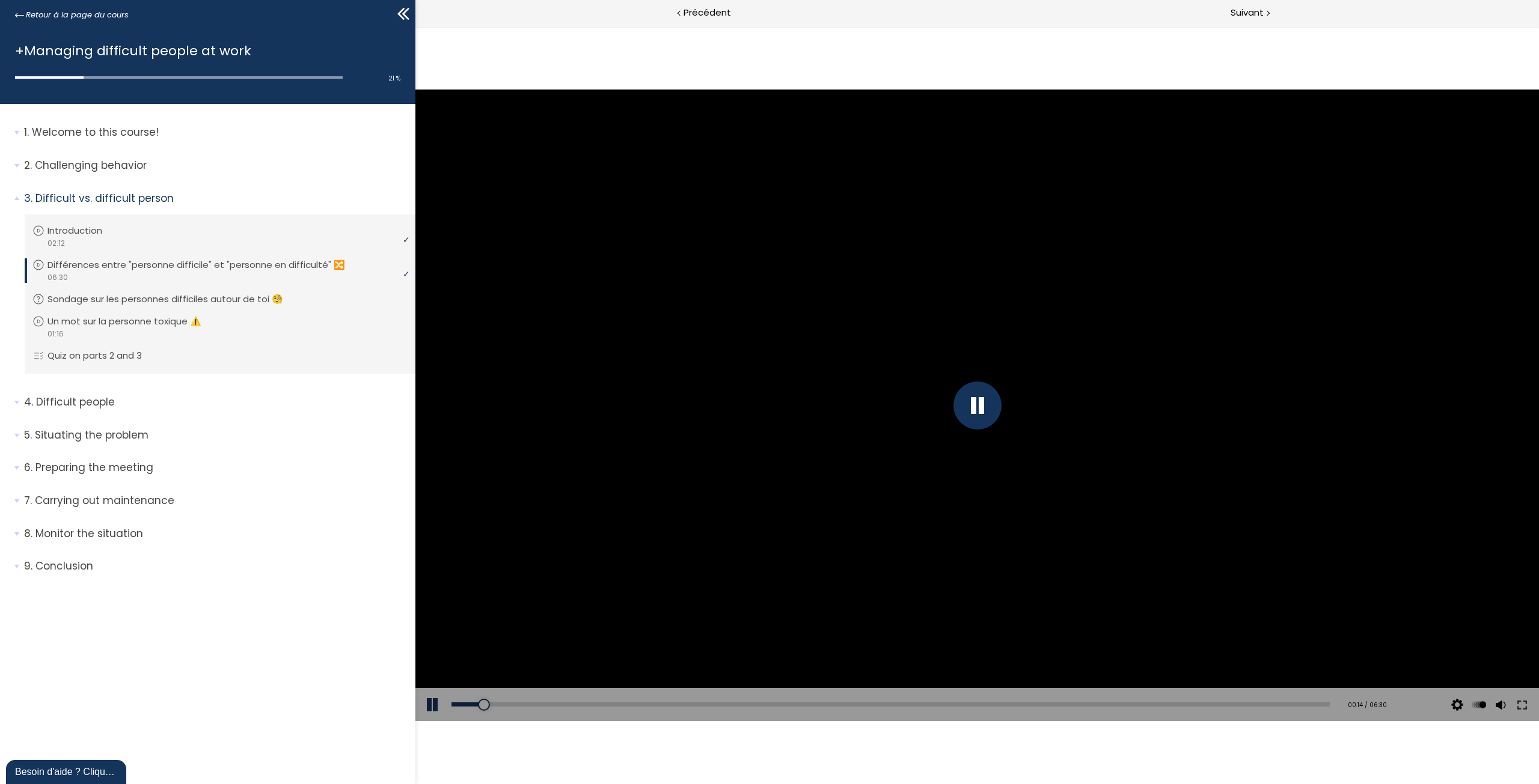
click at [977, 412] on div at bounding box center [977, 405] width 48 height 48
click at [733, 318] on div at bounding box center [977, 405] width 1124 height 632
click at [494, 707] on div "00:18" at bounding box center [891, 705] width 878 height 5
click at [994, 408] on div at bounding box center [977, 405] width 48 height 48
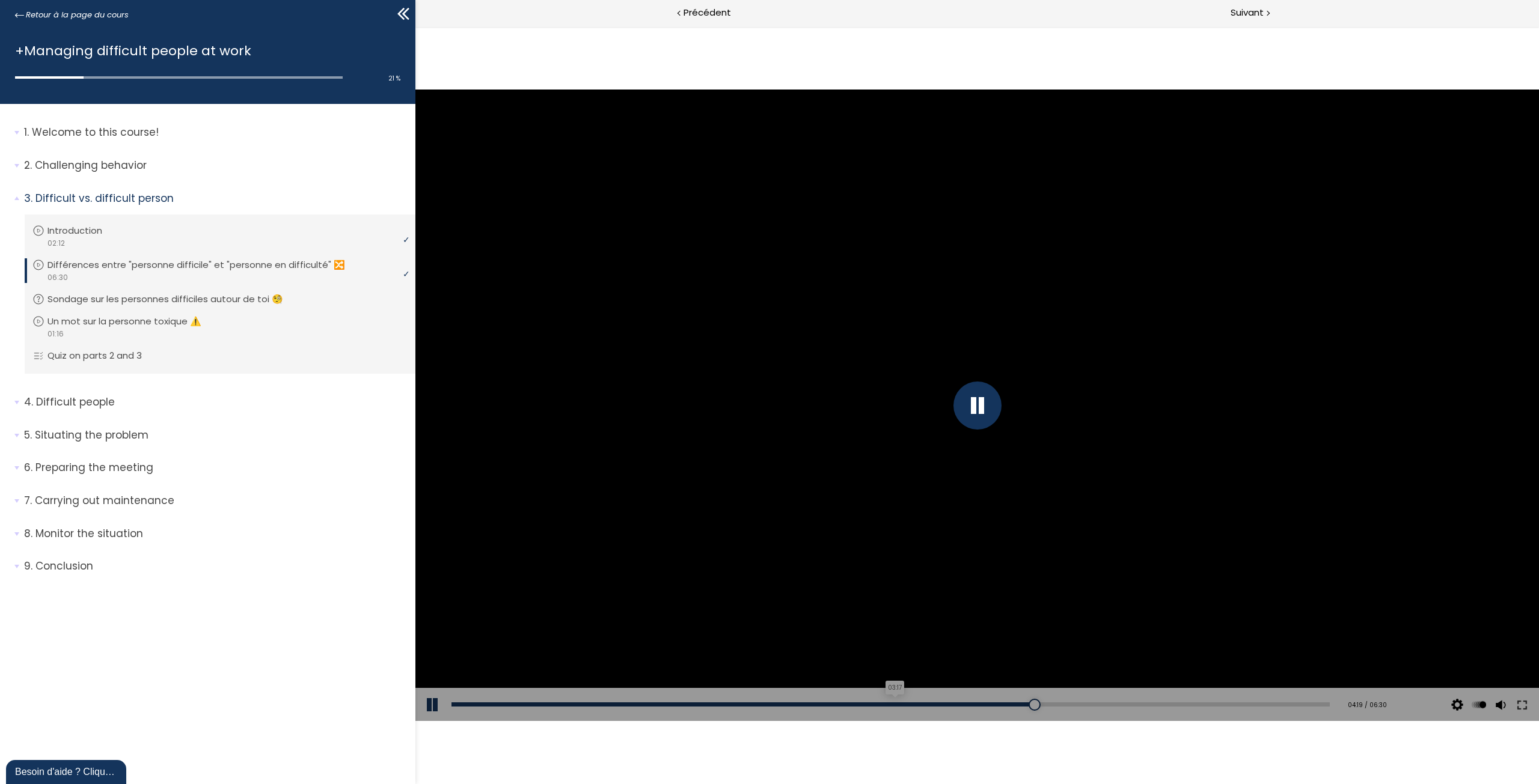
click at [897, 705] on div "03:17" at bounding box center [891, 705] width 878 height 5
click at [957, 705] on div "03:43" at bounding box center [891, 705] width 878 height 5
click at [972, 703] on div "03:50" at bounding box center [891, 705] width 878 height 5
click at [961, 703] on div "03:45" at bounding box center [891, 705] width 878 height 5
click at [983, 404] on div at bounding box center [977, 405] width 48 height 48
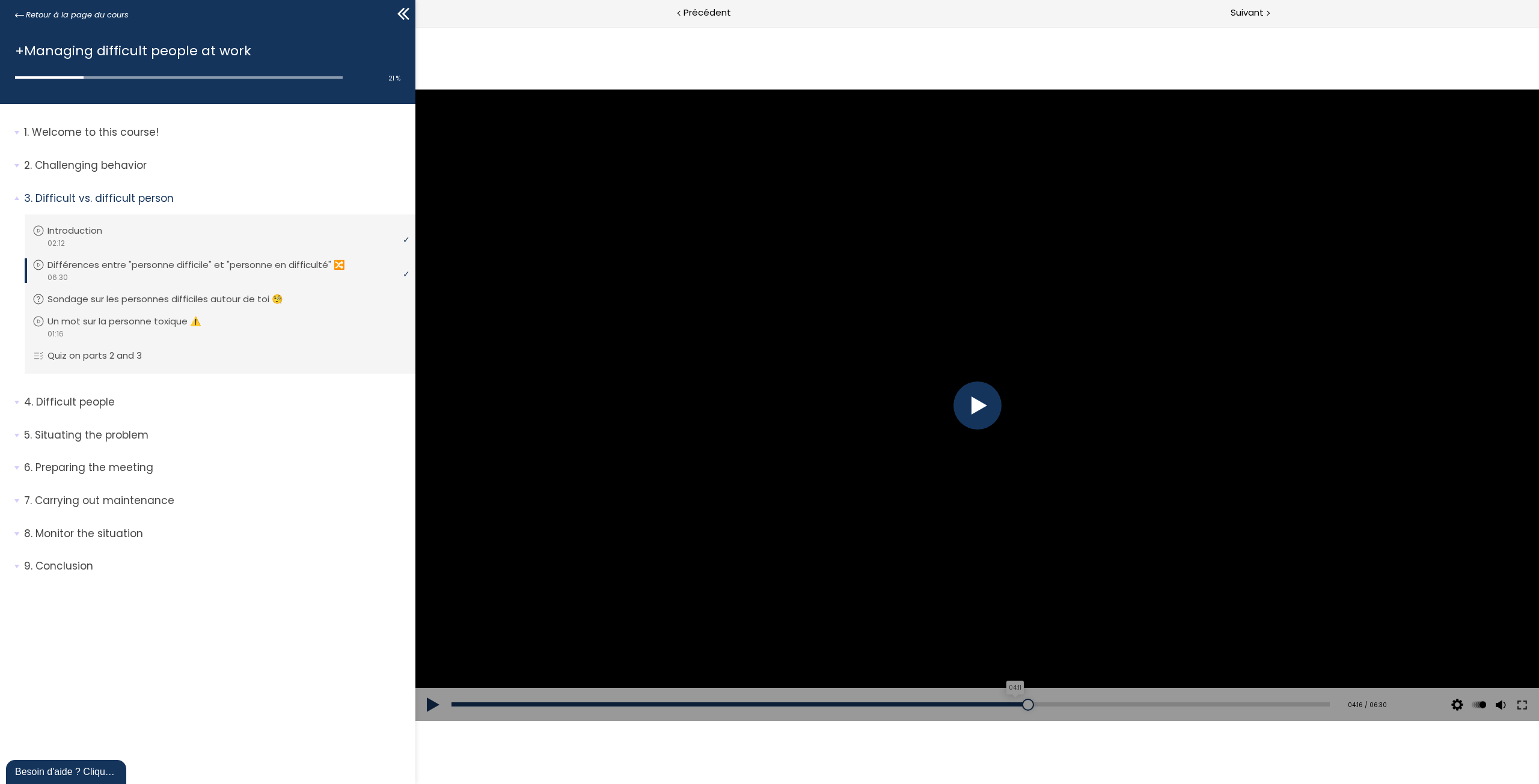
click at [1019, 706] on div "04:11" at bounding box center [891, 705] width 878 height 5
click at [913, 402] on div at bounding box center [977, 405] width 1124 height 632
click at [984, 404] on div at bounding box center [977, 405] width 48 height 48
click at [984, 404] on div at bounding box center [977, 405] width 1124 height 632
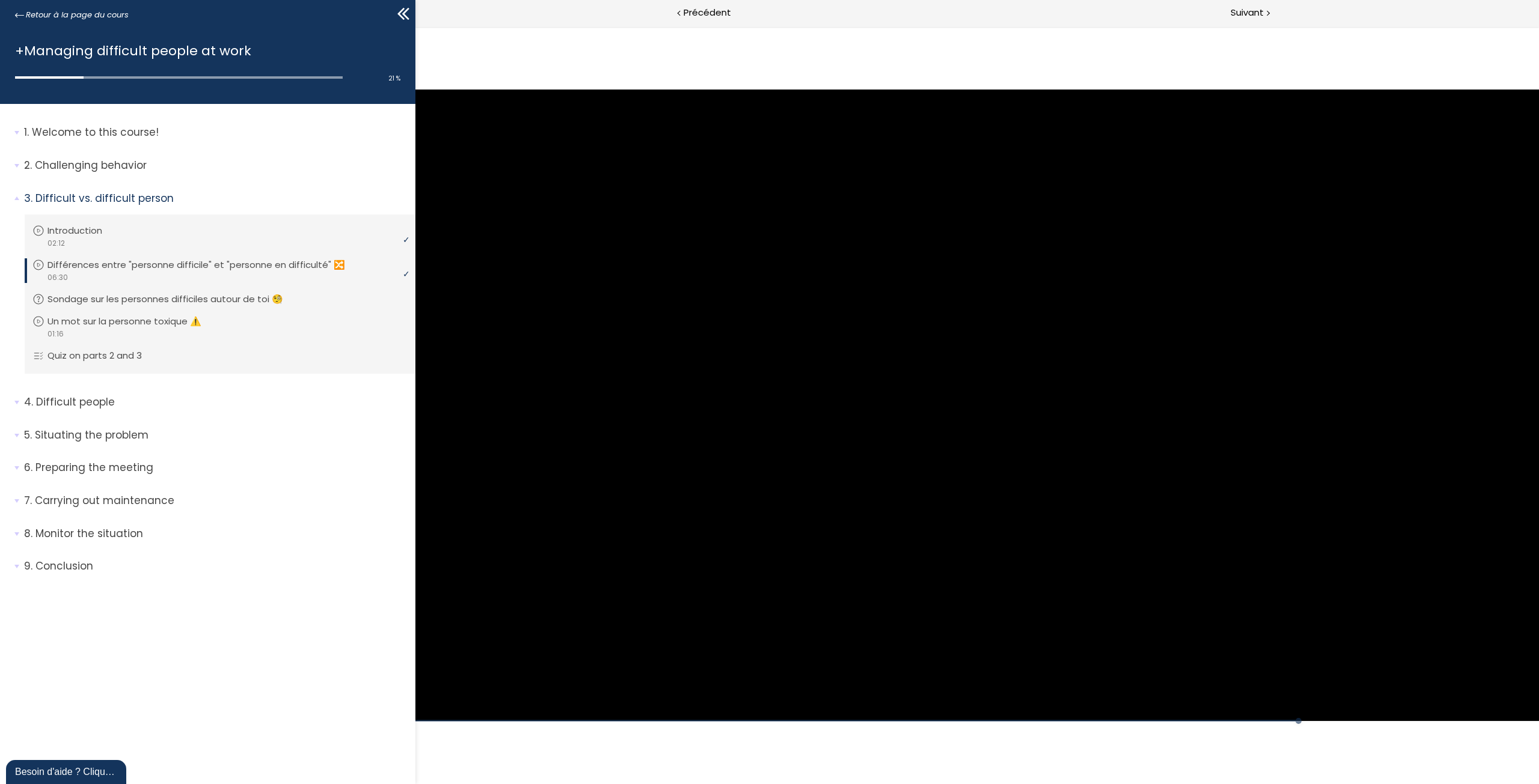
click at [984, 404] on div at bounding box center [977, 405] width 1124 height 632
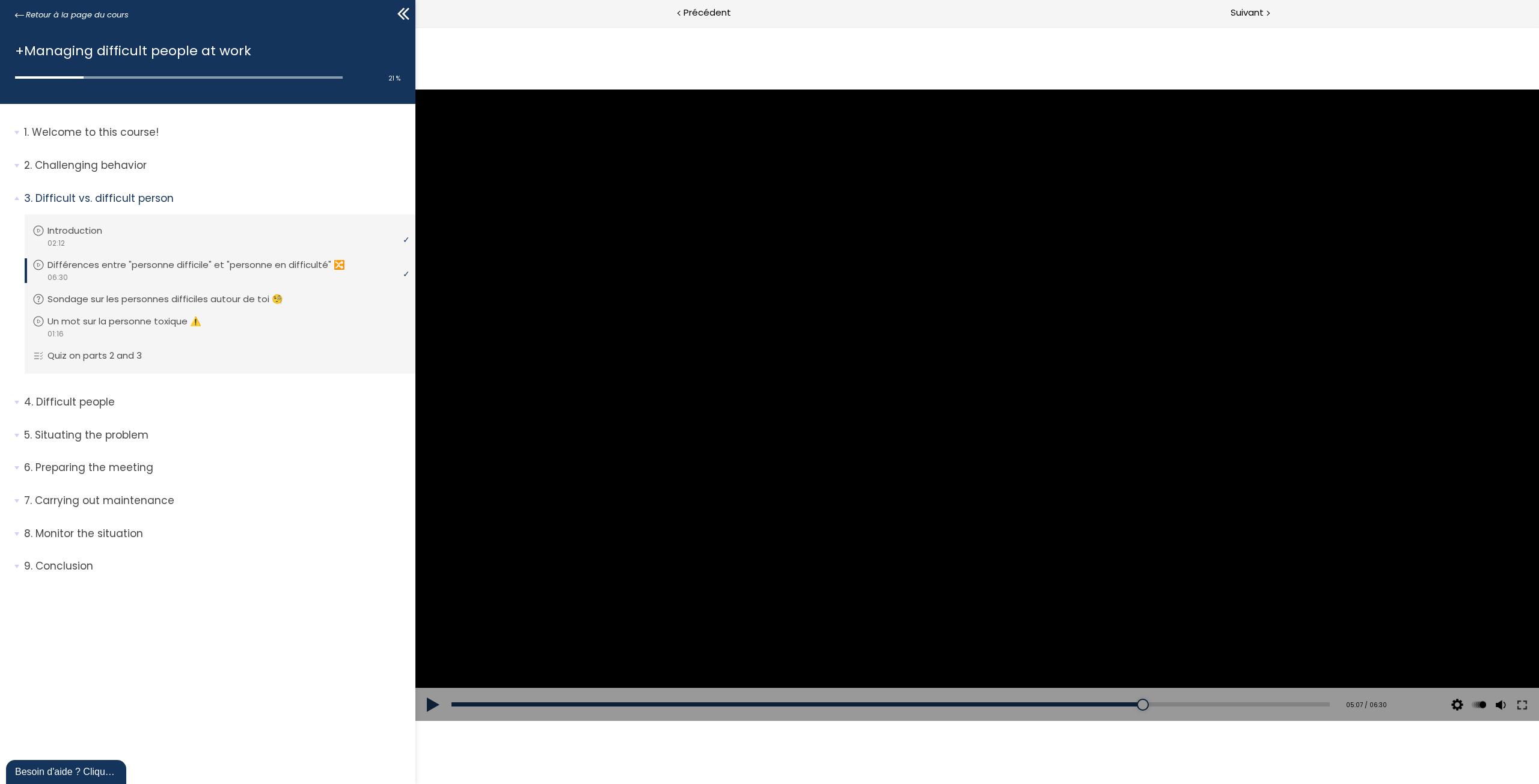
click at [897, 406] on div at bounding box center [977, 405] width 1124 height 632
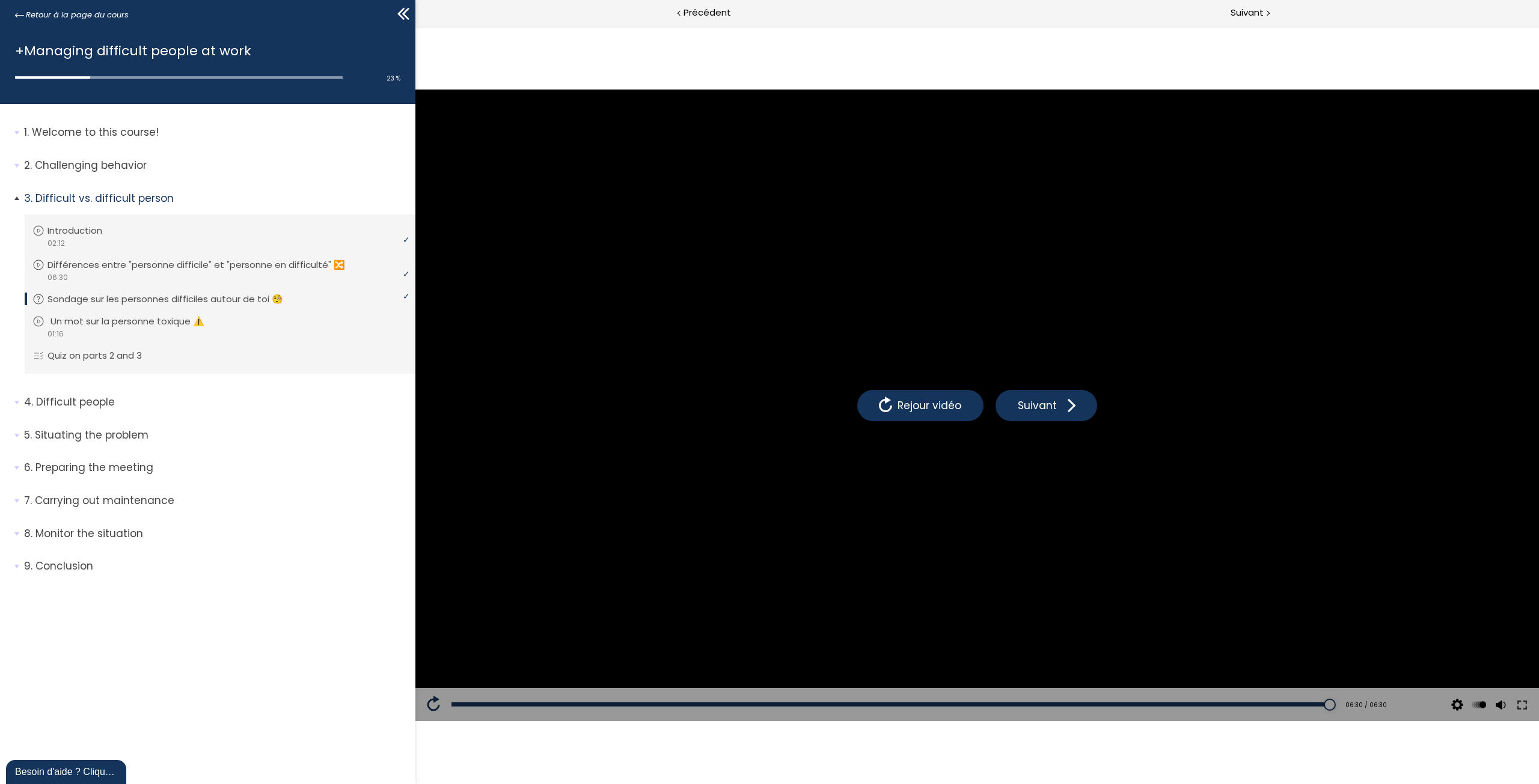
click at [168, 322] on p "Un mot sur la personne toxique ⚠️" at bounding box center [136, 321] width 172 height 14
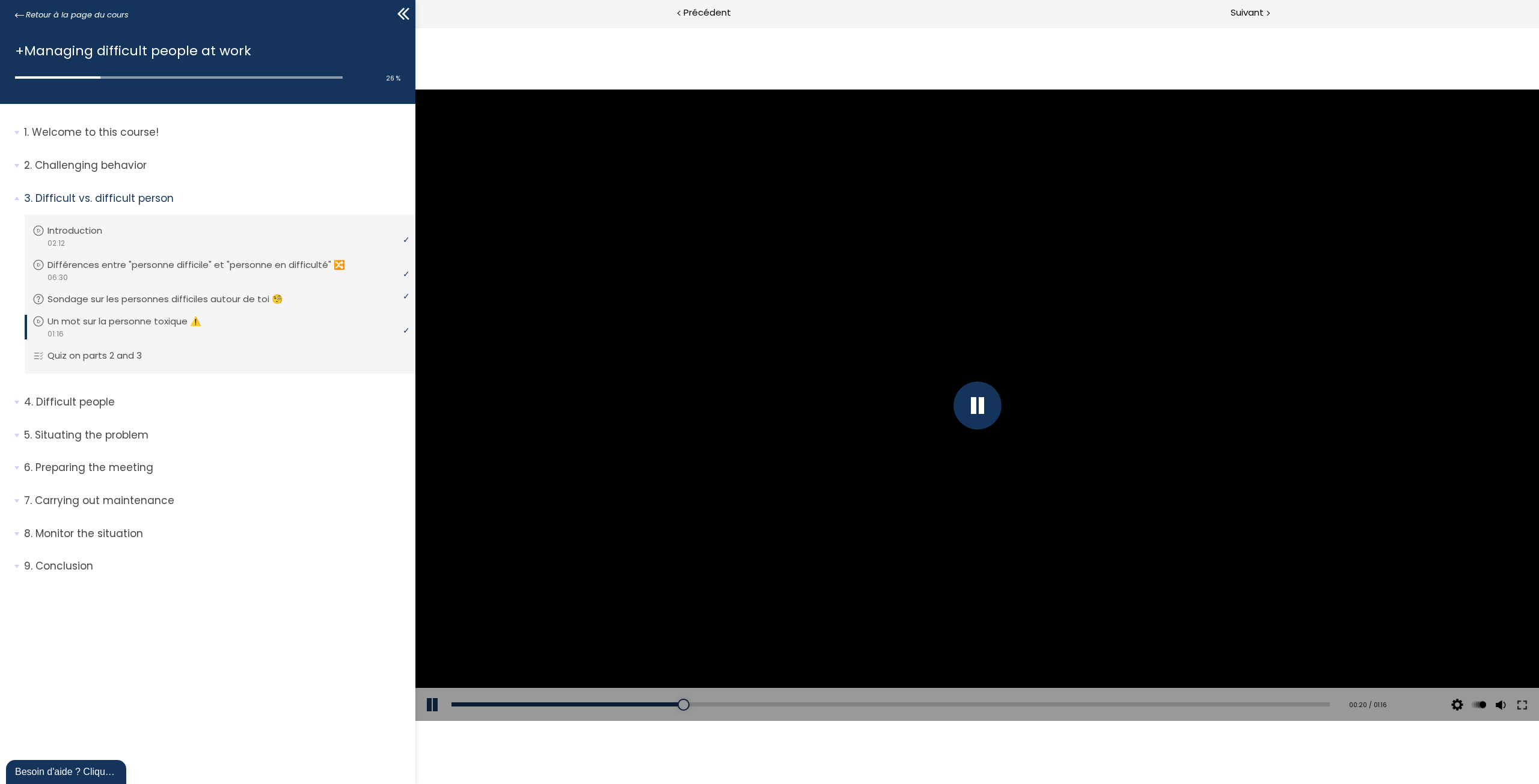
click at [609, 710] on div "Add chapter 00:04" at bounding box center [891, 705] width 878 height 34
click at [607, 703] on div "00:13" at bounding box center [891, 705] width 878 height 5
click at [611, 697] on div "Add chapter 00:13" at bounding box center [891, 705] width 878 height 34
click at [600, 704] on div "00:12" at bounding box center [891, 705] width 878 height 5
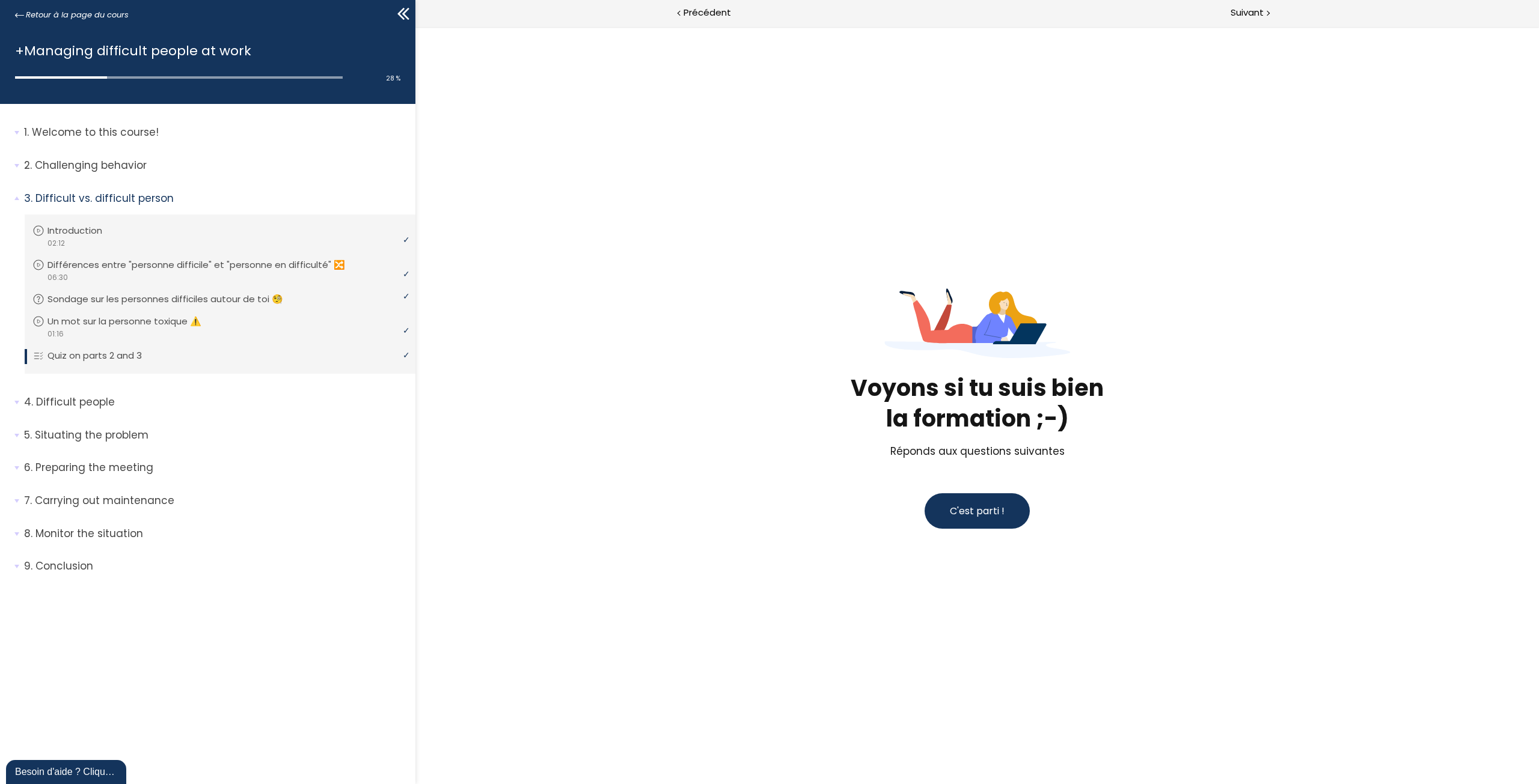
click at [984, 517] on span "C'est parti !" at bounding box center [977, 511] width 55 height 15
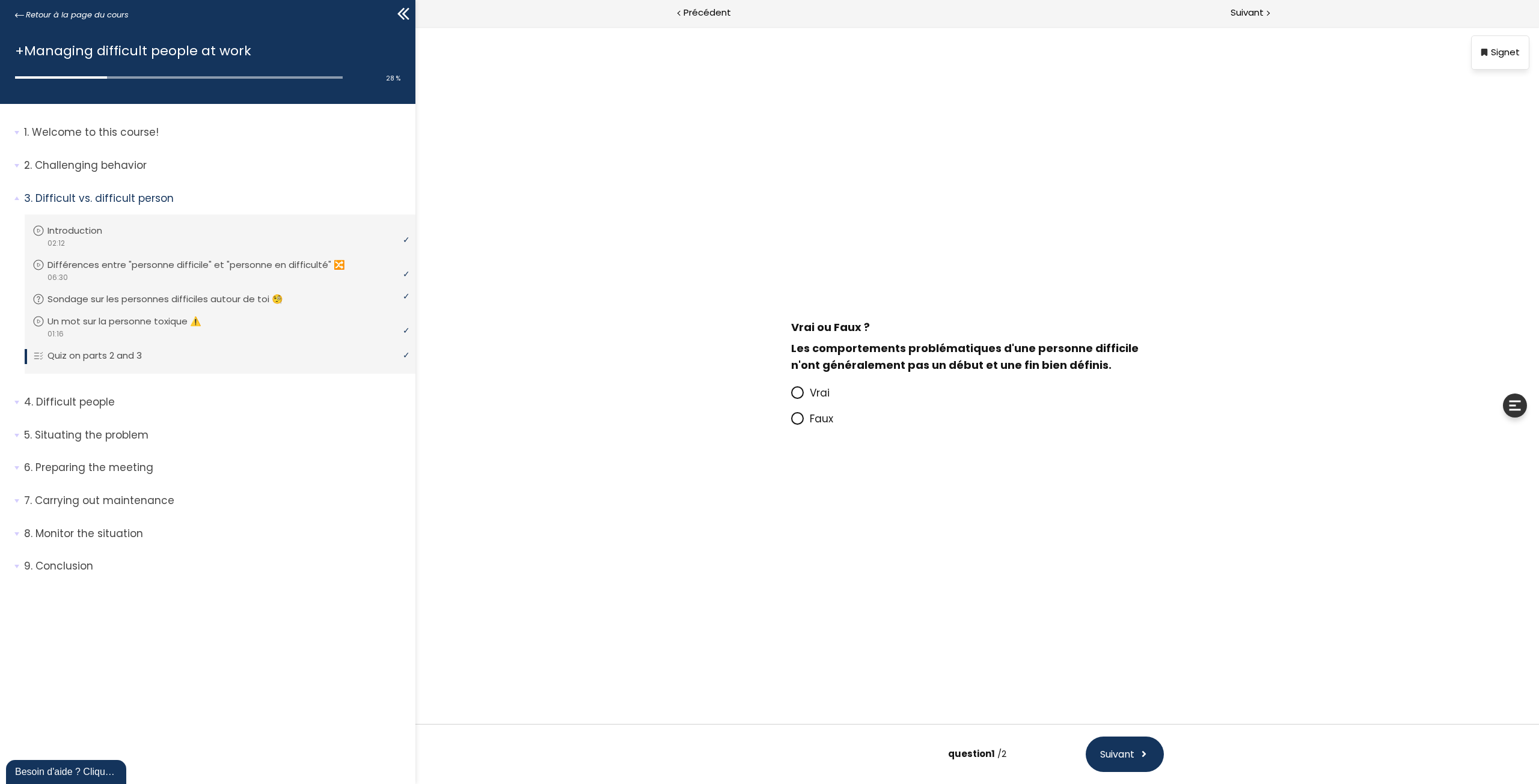
click at [807, 379] on div "Vrai Faux" at bounding box center [977, 406] width 397 height 64
click at [799, 389] on icon at bounding box center [797, 392] width 10 height 10
click at [791, 397] on input "Vrai" at bounding box center [791, 397] width 0 height 0
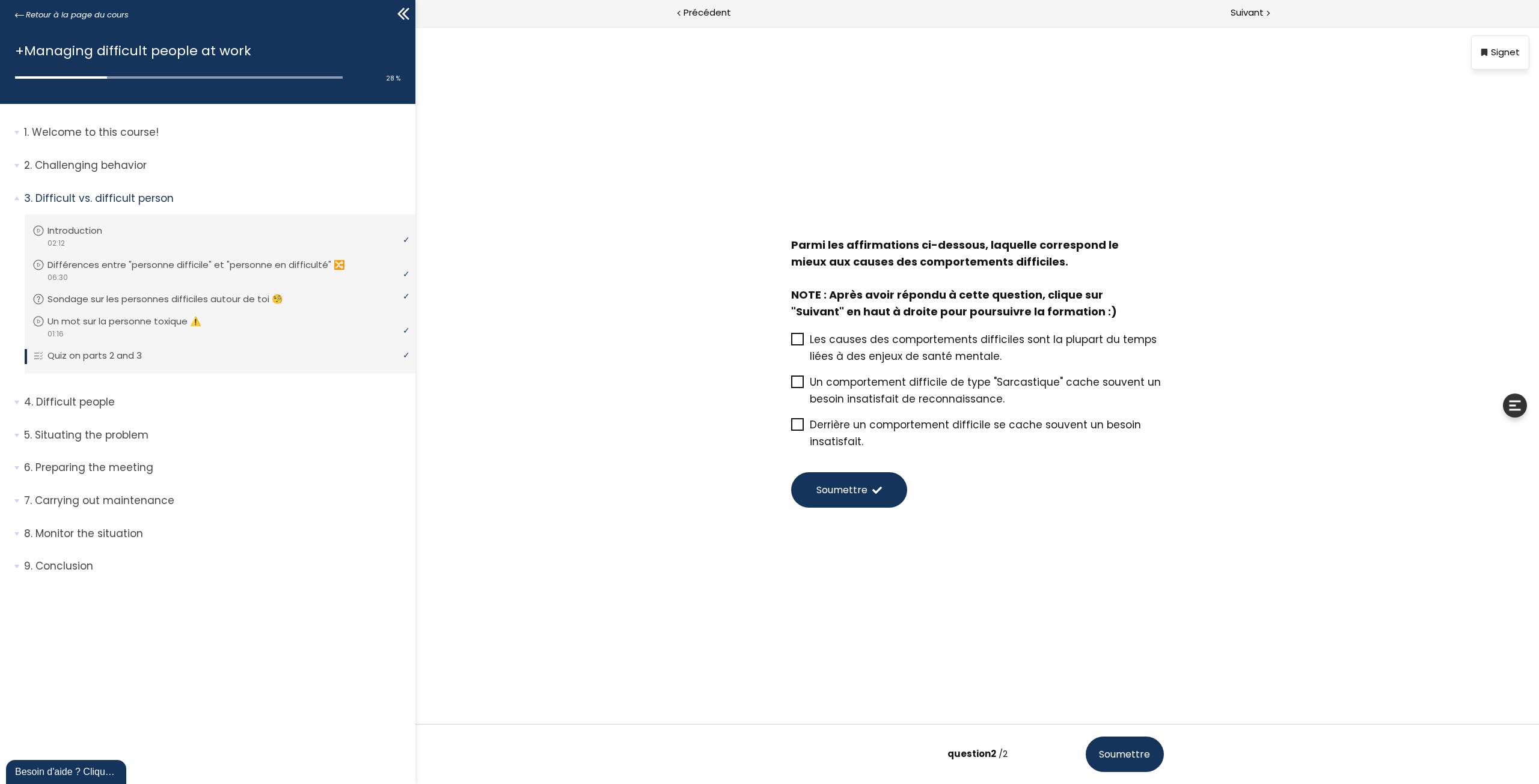
click at [805, 431] on span at bounding box center [800, 425] width 18 height 15
click at [791, 429] on input "Derrière un comportement difficile se cache souvent un besoin insatisfait." at bounding box center [791, 429] width 0 height 0
click at [874, 495] on span at bounding box center [877, 490] width 10 height 10
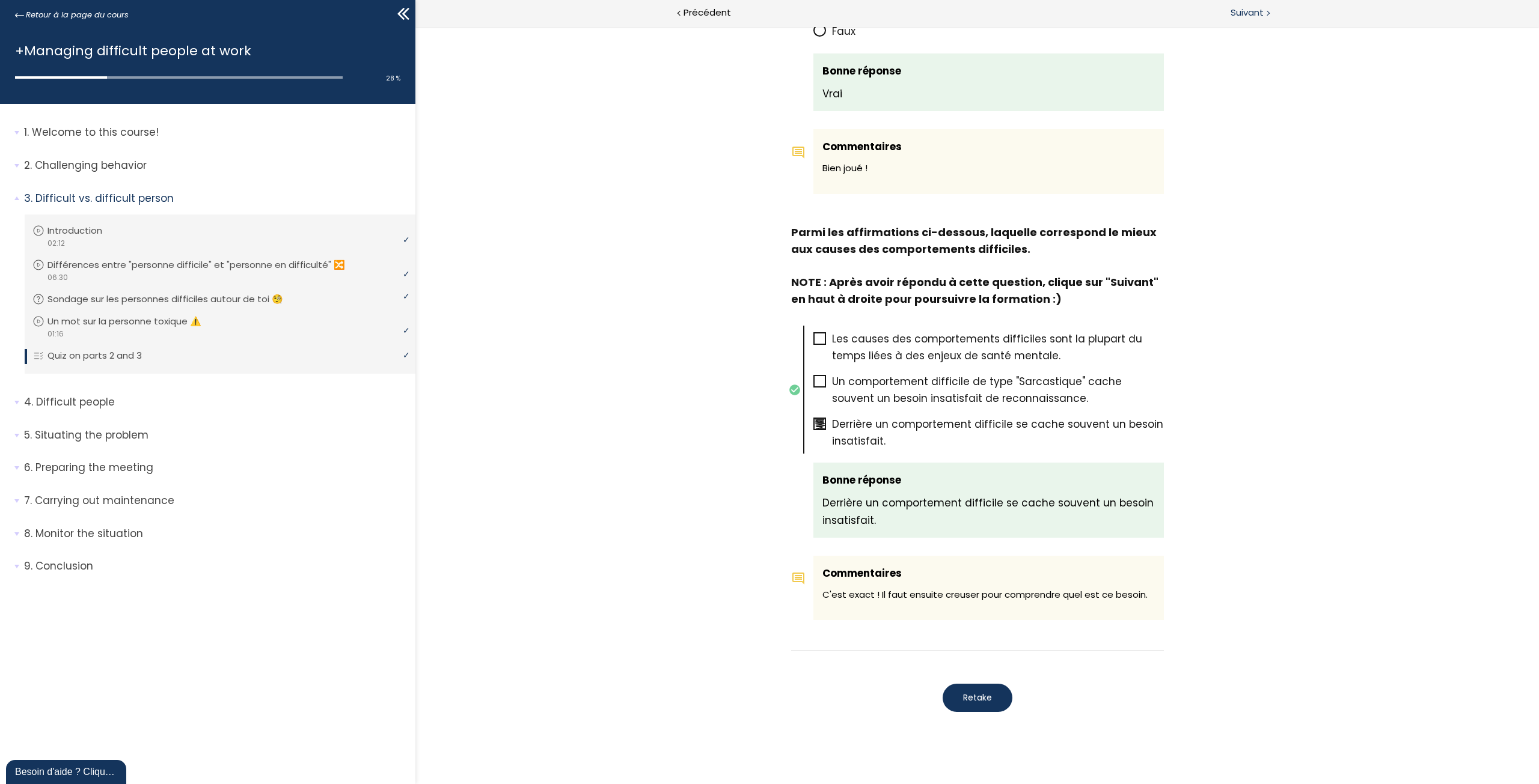
scroll to position [361, 0]
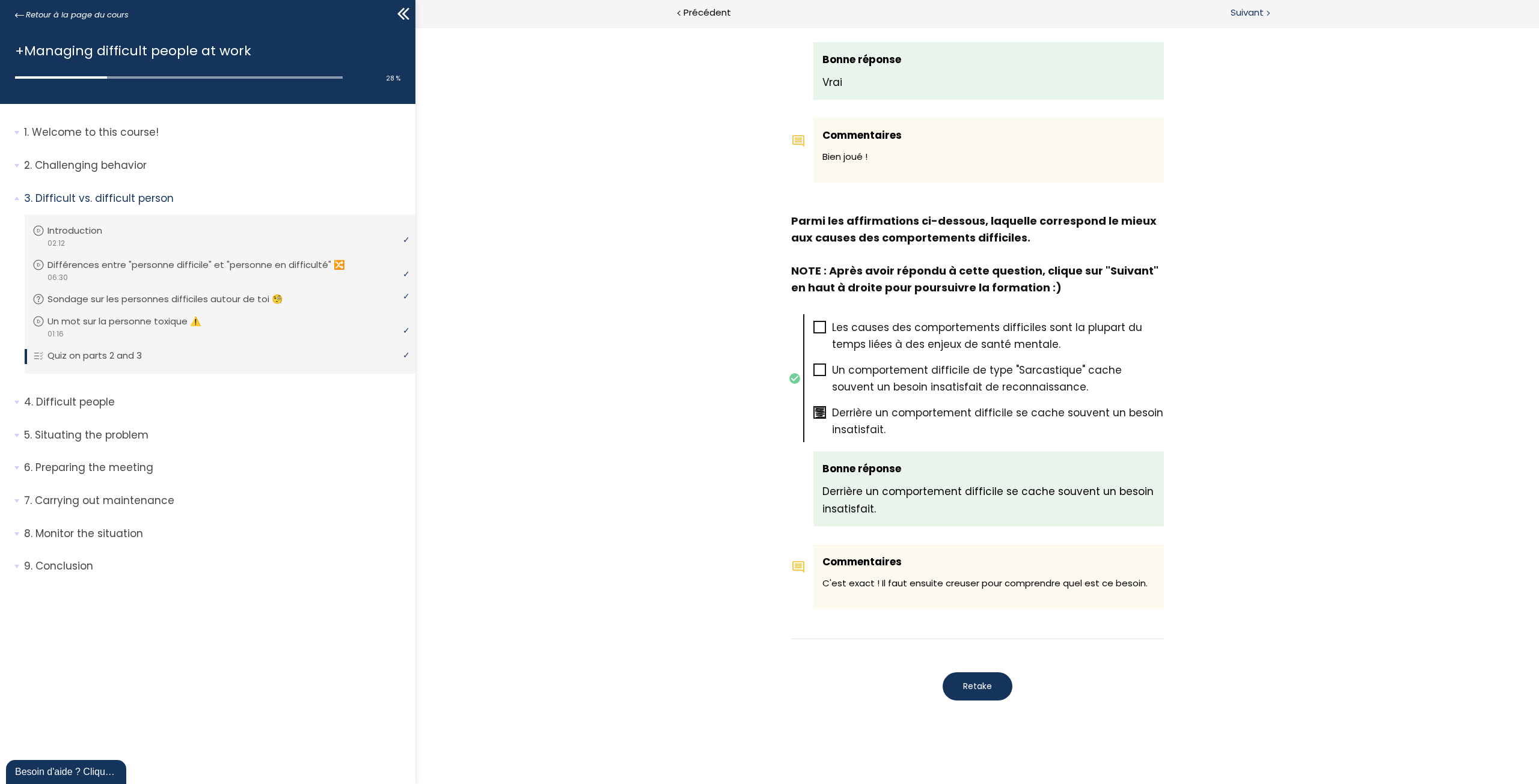
click at [1266, 9] on div at bounding box center [1267, 12] width 4 height 15
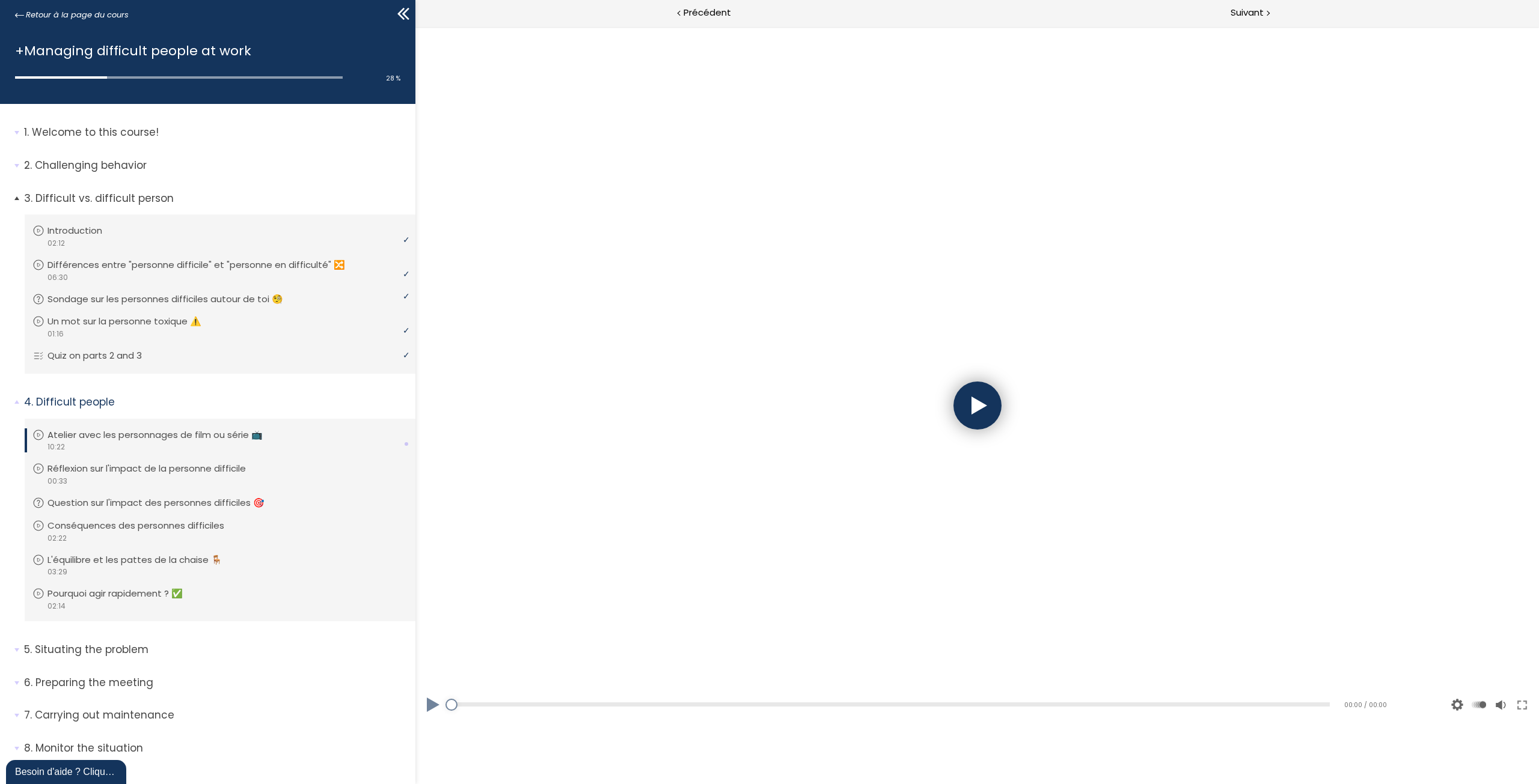
click at [18, 197] on span "3. Difficult vs. difficult person" at bounding box center [216, 203] width 401 height 24
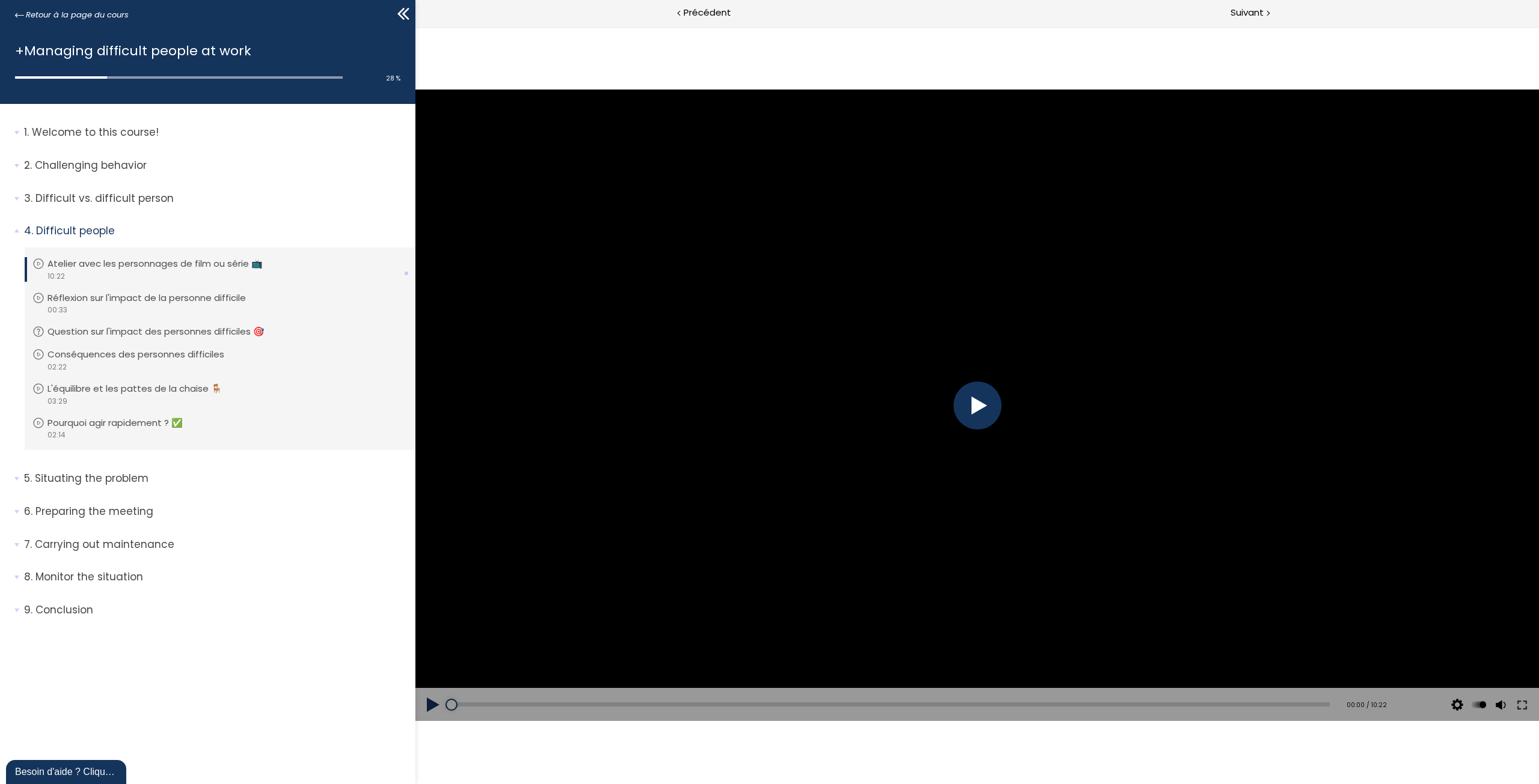
click at [953, 399] on div at bounding box center [977, 405] width 1124 height 632
click at [1481, 595] on span "1.5" at bounding box center [1479, 596] width 11 height 12
click at [415, 26] on input "x 1.5" at bounding box center [415, 26] width 0 height 0
click at [474, 705] on div "00:16" at bounding box center [891, 705] width 878 height 5
click at [972, 423] on div at bounding box center [977, 405] width 48 height 48
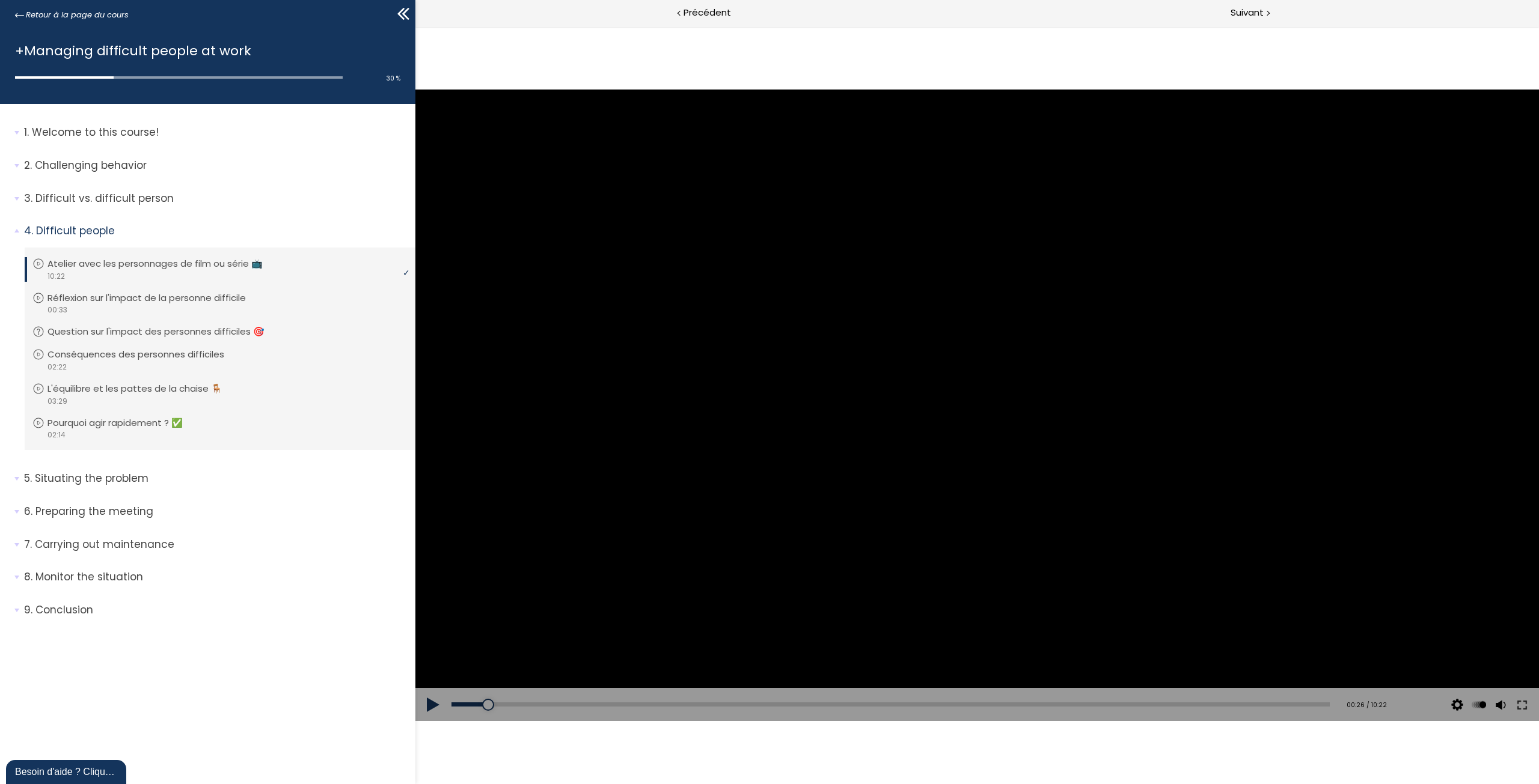
click at [997, 321] on div at bounding box center [977, 405] width 1124 height 632
click at [1042, 317] on div at bounding box center [977, 405] width 1124 height 632
click at [497, 703] on div "00:32" at bounding box center [891, 705] width 878 height 5
click at [997, 403] on div at bounding box center [977, 405] width 48 height 48
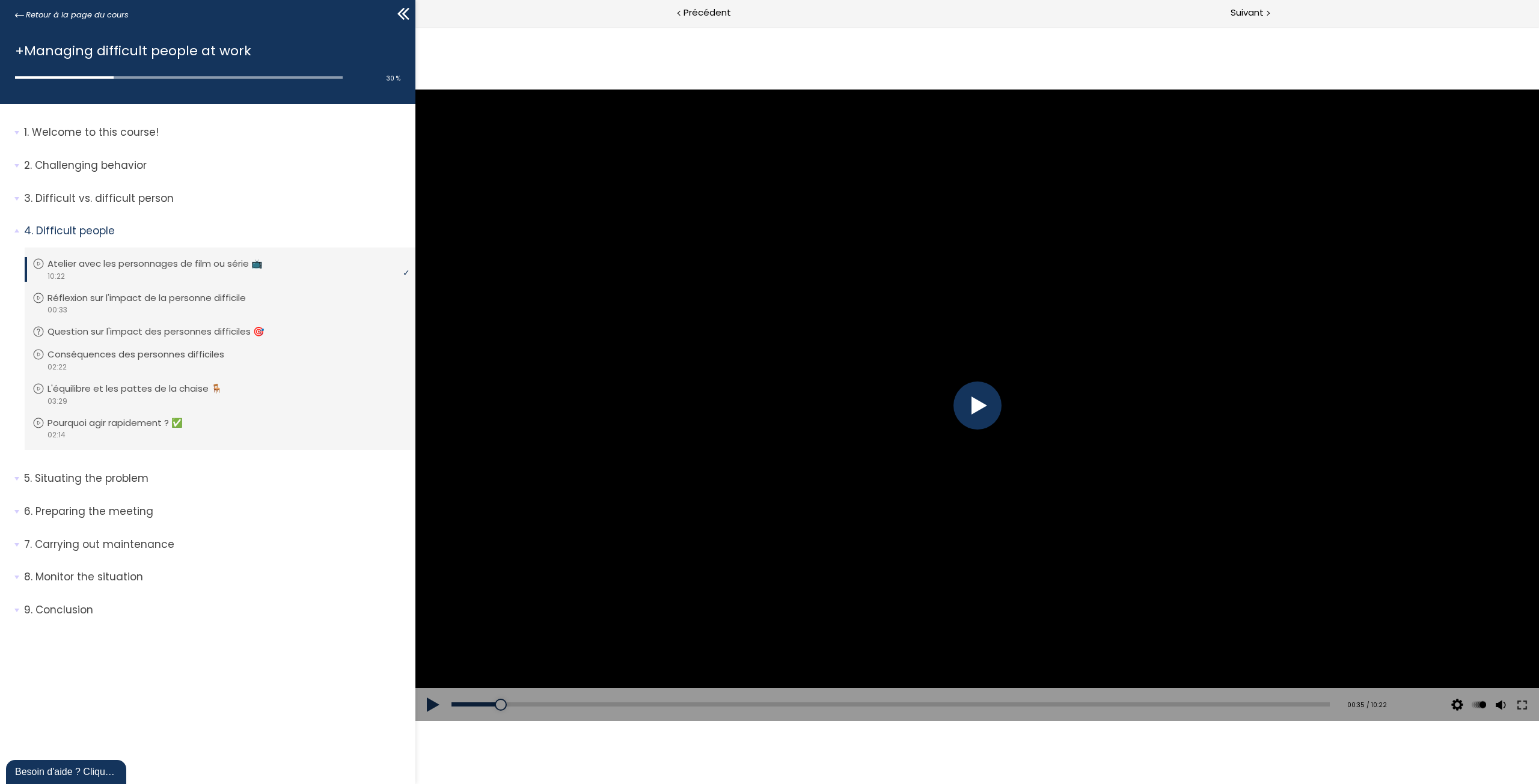
click at [490, 708] on div "Add chapter 00:33" at bounding box center [891, 705] width 878 height 34
click at [490, 707] on div "00:27" at bounding box center [891, 705] width 878 height 5
click at [841, 476] on div at bounding box center [977, 405] width 1124 height 632
click at [489, 707] on div "Add chapter 00:28" at bounding box center [891, 705] width 878 height 34
click at [485, 705] on div "00:24" at bounding box center [891, 705] width 878 height 5
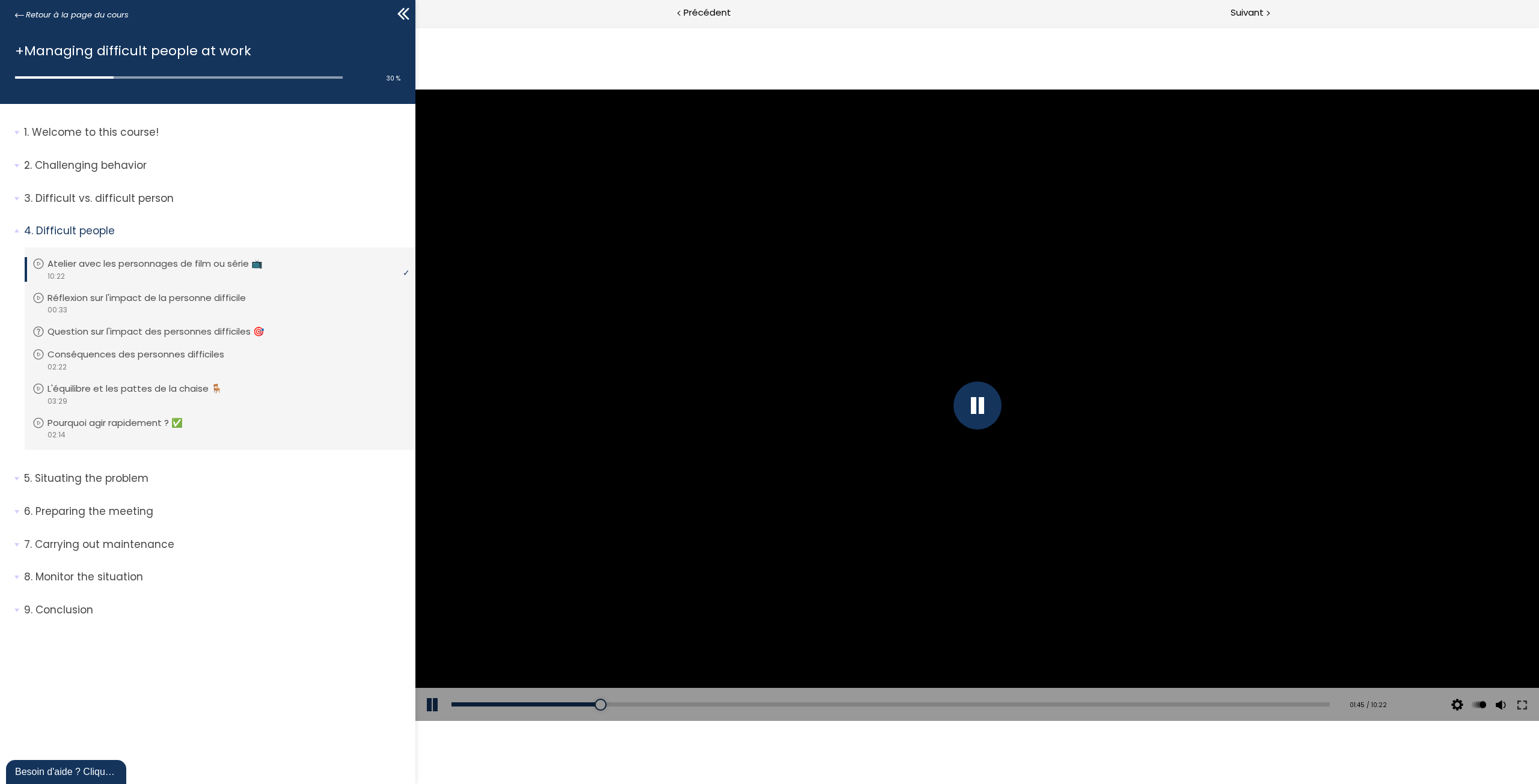
click at [973, 404] on div at bounding box center [977, 405] width 48 height 48
click at [978, 408] on div at bounding box center [977, 405] width 1124 height 632
click at [676, 701] on div "Add chapter 02:49" at bounding box center [891, 705] width 878 height 34
click at [676, 704] on div "02:38" at bounding box center [891, 705] width 878 height 5
click at [981, 404] on div at bounding box center [977, 405] width 48 height 48
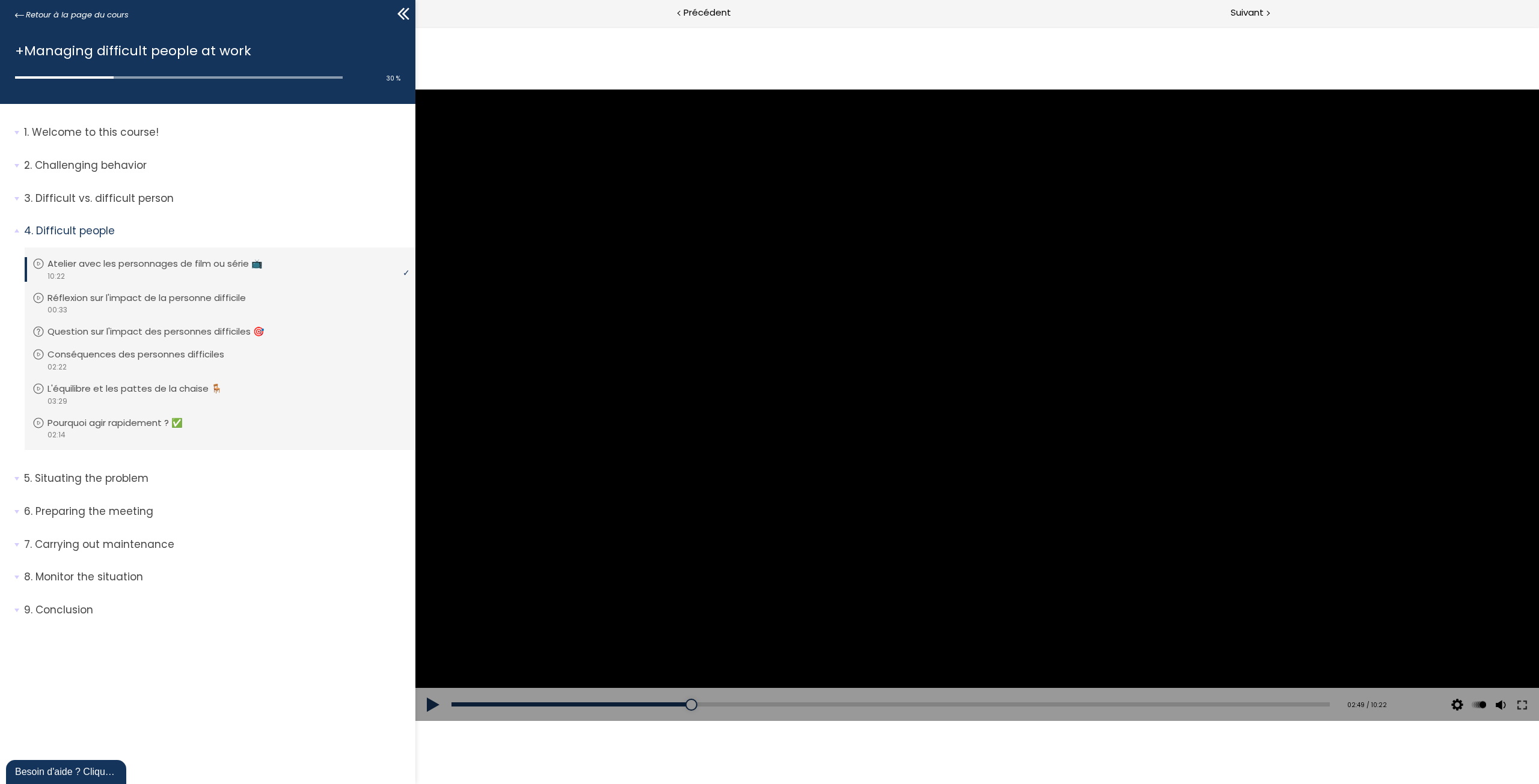
click at [973, 404] on div at bounding box center [977, 405] width 1124 height 632
click at [733, 707] on div "03:18" at bounding box center [891, 705] width 878 height 5
click at [682, 706] on div "02:42" at bounding box center [891, 705] width 878 height 5
click at [970, 420] on div at bounding box center [977, 405] width 48 height 48
click at [709, 707] on div "03:01" at bounding box center [891, 705] width 878 height 5
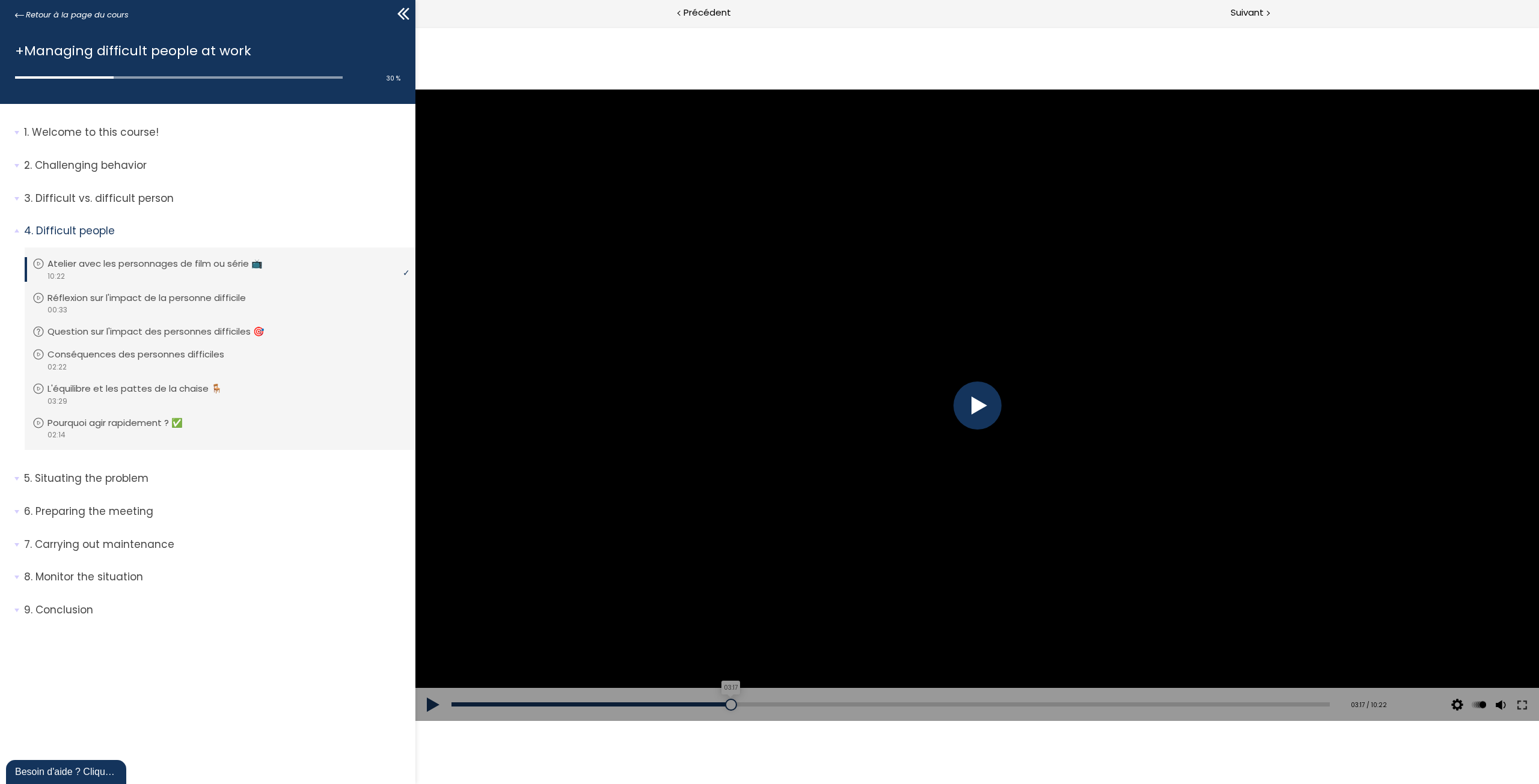
click at [732, 705] on div "03:17" at bounding box center [891, 705] width 878 height 5
click at [752, 704] on div "03:32" at bounding box center [891, 705] width 878 height 5
click at [769, 704] on div "03:43" at bounding box center [891, 705] width 878 height 5
click at [799, 700] on div "Add chapter 03:52" at bounding box center [891, 705] width 878 height 34
click at [1024, 321] on div at bounding box center [977, 405] width 1124 height 632
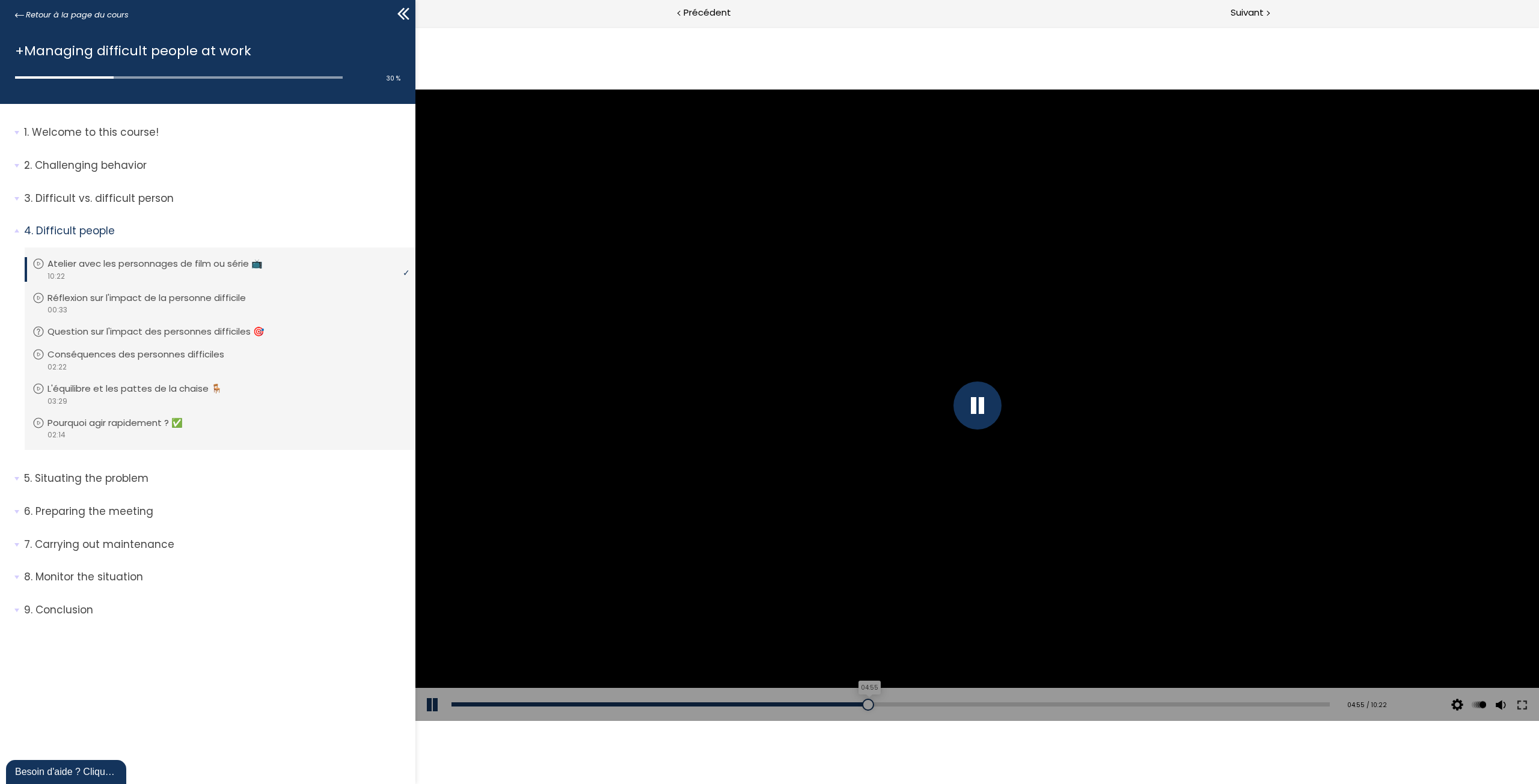
click at [870, 707] on div "04:55" at bounding box center [891, 705] width 878 height 5
click at [851, 707] on div "04:42" at bounding box center [891, 705] width 878 height 5
click at [846, 706] on div "04:43" at bounding box center [891, 705] width 878 height 5
click at [839, 706] on div "04:33" at bounding box center [891, 705] width 878 height 5
click at [842, 706] on div at bounding box center [838, 705] width 12 height 12
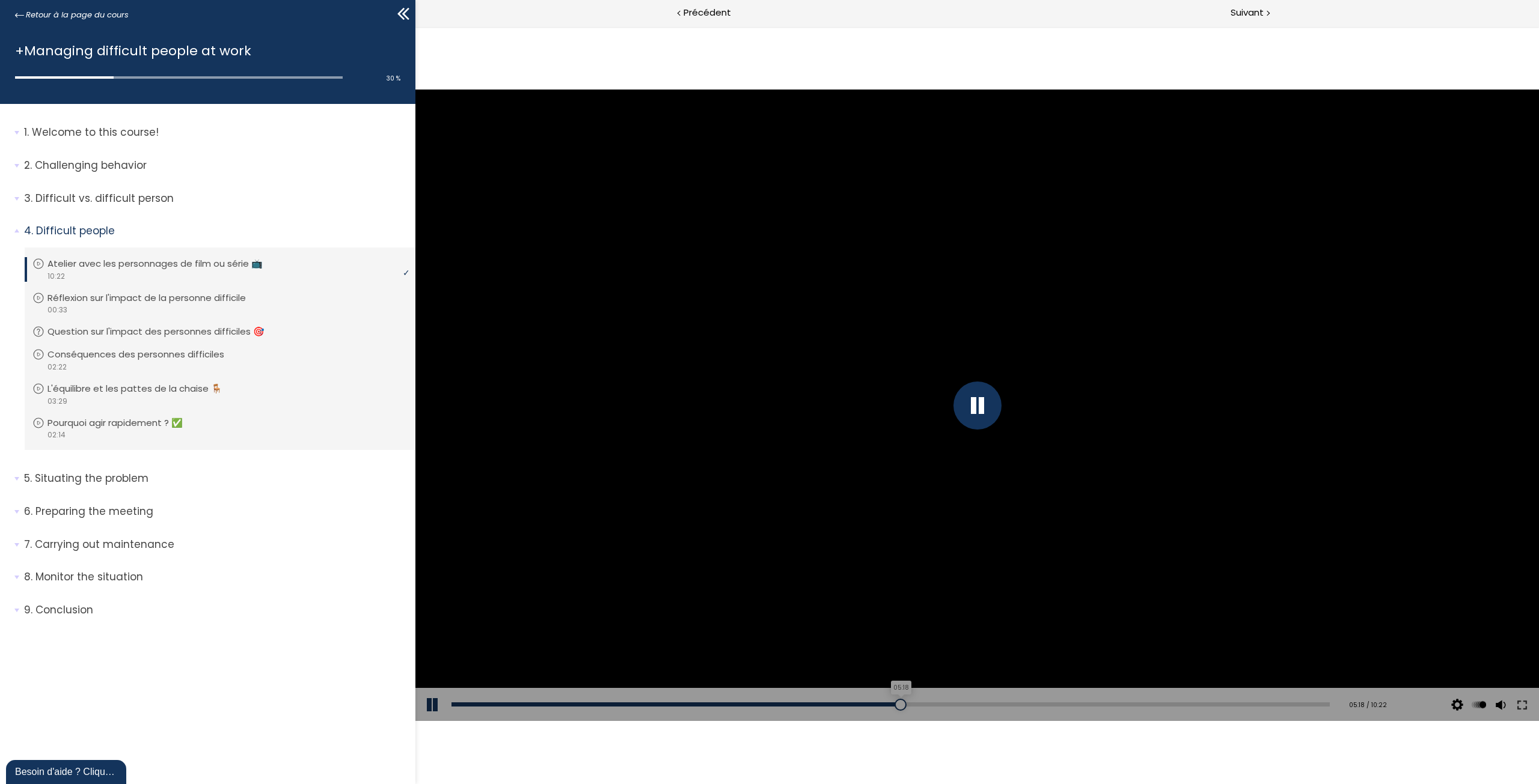
click at [902, 705] on div "05:18" at bounding box center [891, 705] width 878 height 5
click at [914, 705] on div "05:26" at bounding box center [891, 705] width 878 height 5
click at [984, 411] on div at bounding box center [977, 405] width 48 height 48
click at [987, 412] on div at bounding box center [977, 405] width 1124 height 632
click at [1017, 704] on div "06:39" at bounding box center [891, 705] width 878 height 5
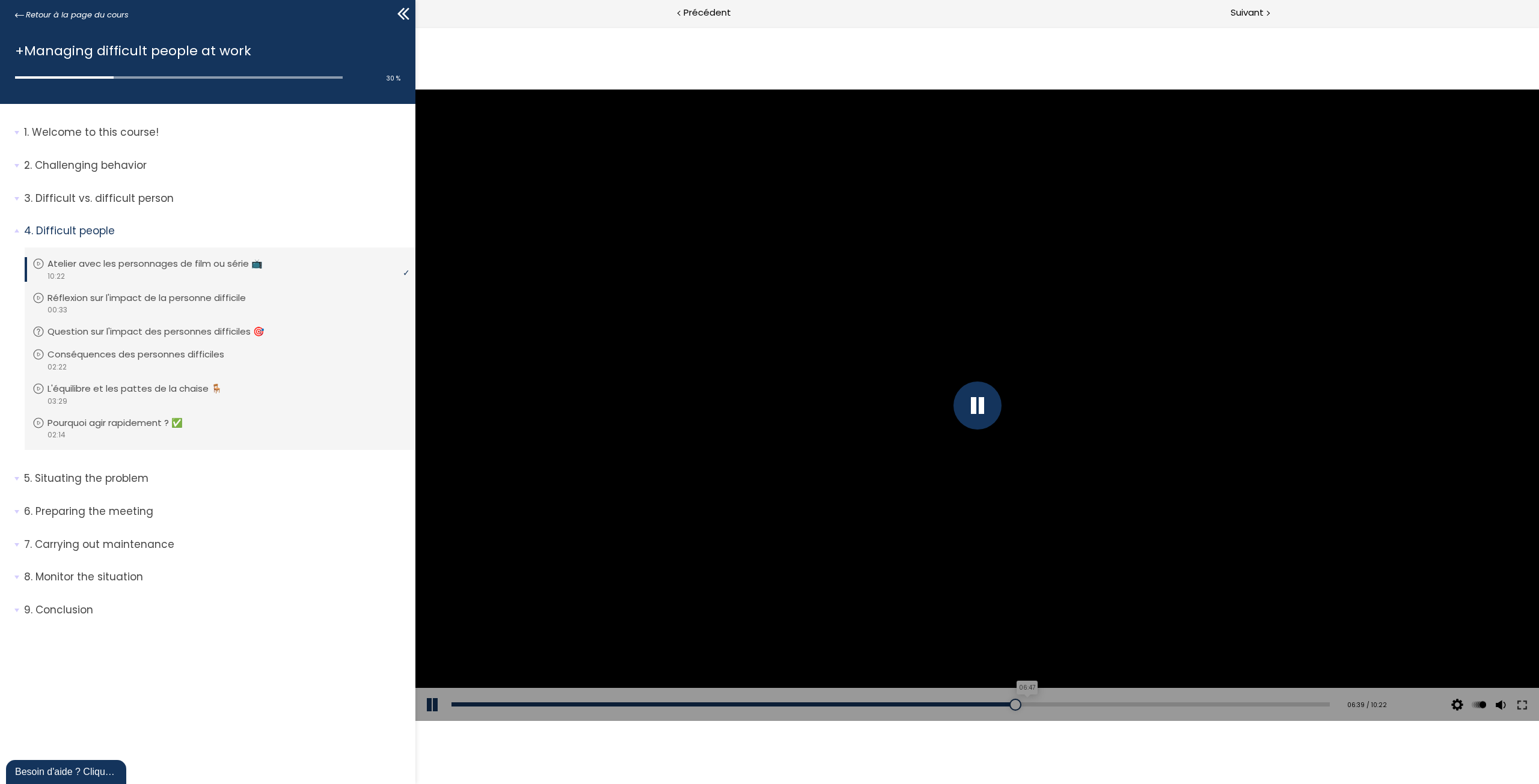
click at [1028, 704] on div "06:47" at bounding box center [891, 705] width 878 height 5
click at [1045, 703] on div "06:58" at bounding box center [891, 705] width 878 height 5
click at [1033, 703] on div "06:49" at bounding box center [891, 705] width 878 height 5
click at [985, 403] on div at bounding box center [977, 405] width 48 height 48
click at [914, 450] on div at bounding box center [977, 405] width 1124 height 632
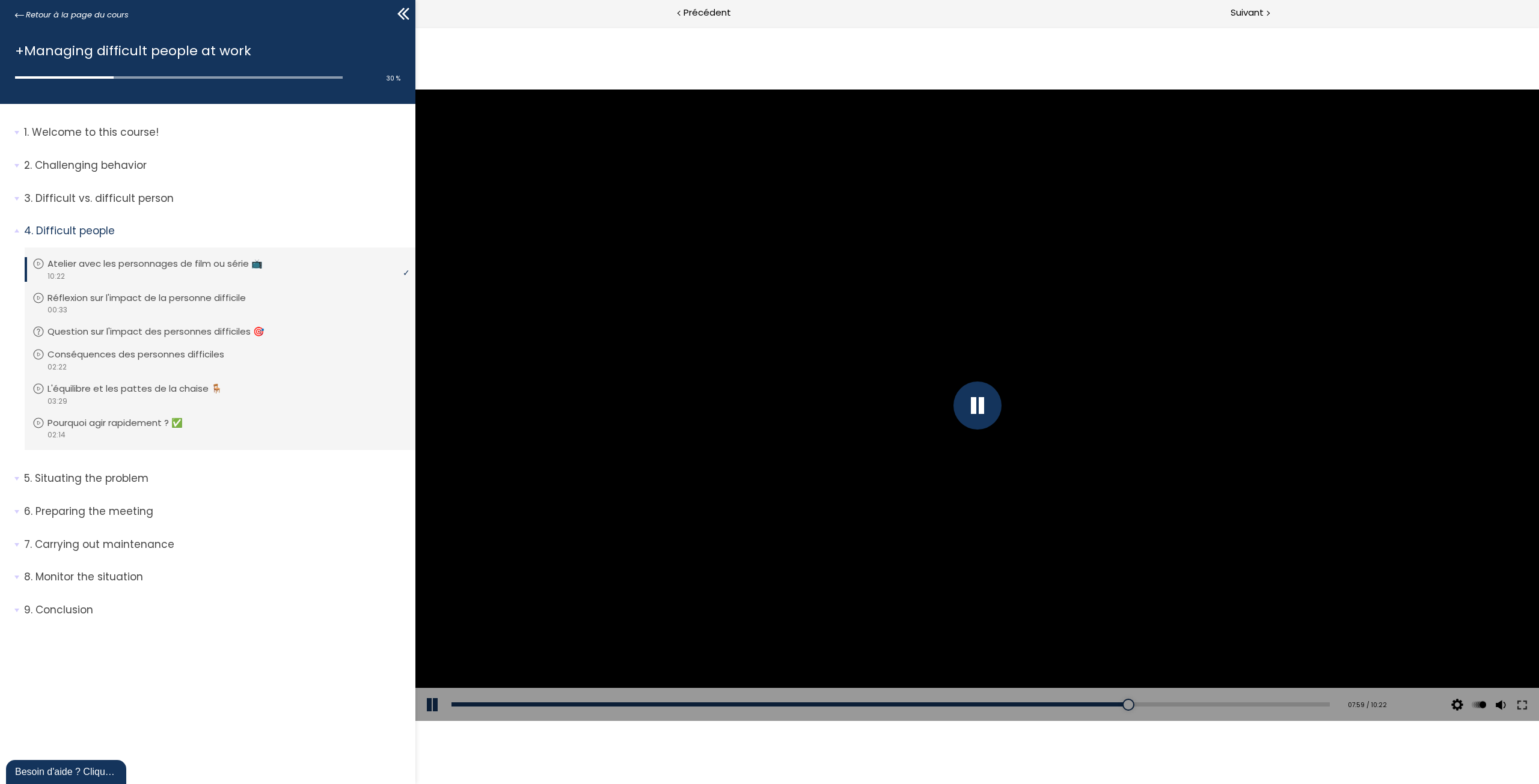
click at [977, 414] on div at bounding box center [977, 405] width 1124 height 632
click at [936, 484] on div at bounding box center [977, 405] width 1124 height 632
click at [1117, 707] on div "07:49" at bounding box center [891, 705] width 878 height 5
click at [1045, 503] on div at bounding box center [977, 405] width 1124 height 632
click at [1113, 704] on div "07:47" at bounding box center [891, 705] width 878 height 5
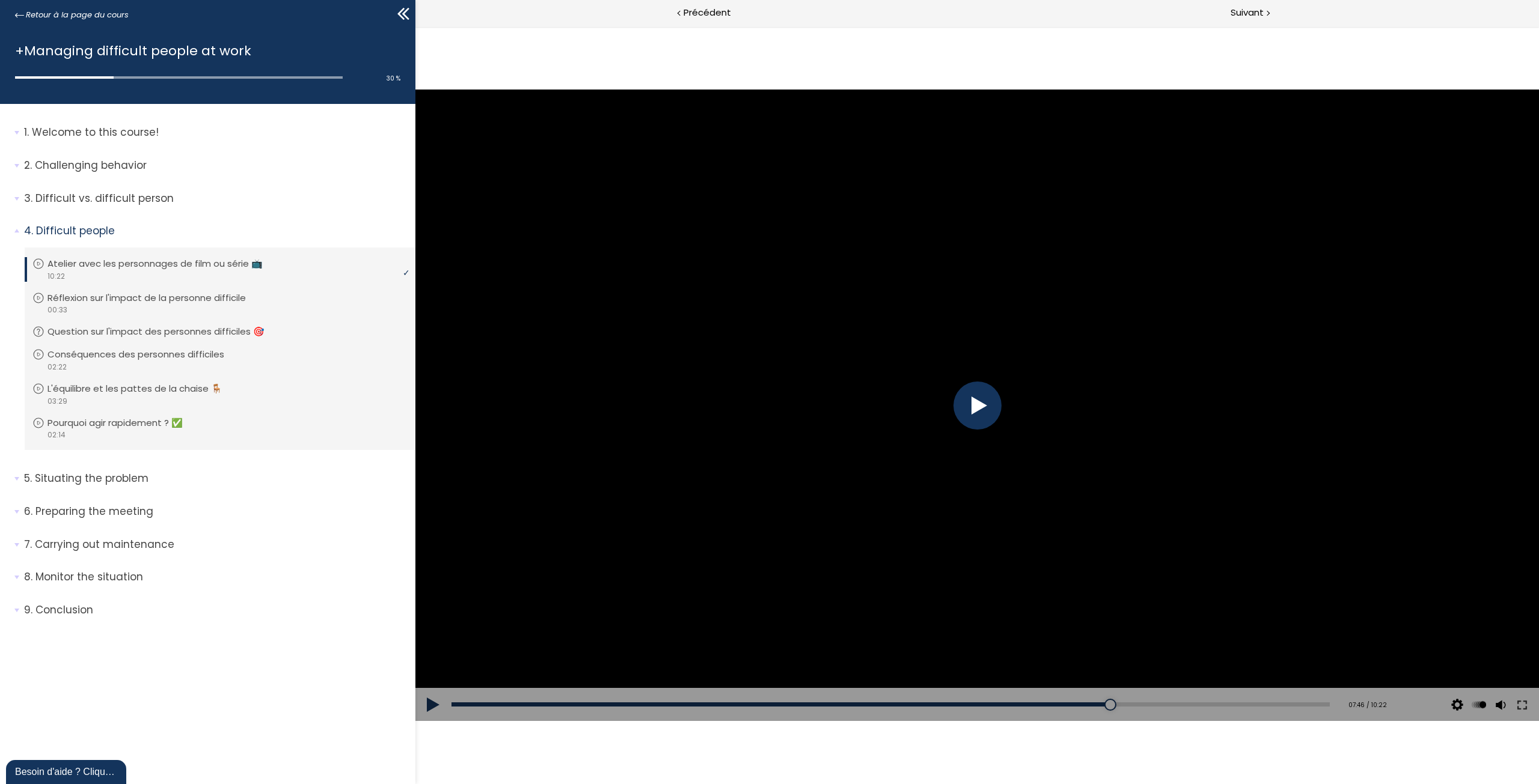
click at [982, 412] on div at bounding box center [977, 405] width 48 height 48
click at [1094, 703] on div "07:32" at bounding box center [891, 705] width 878 height 5
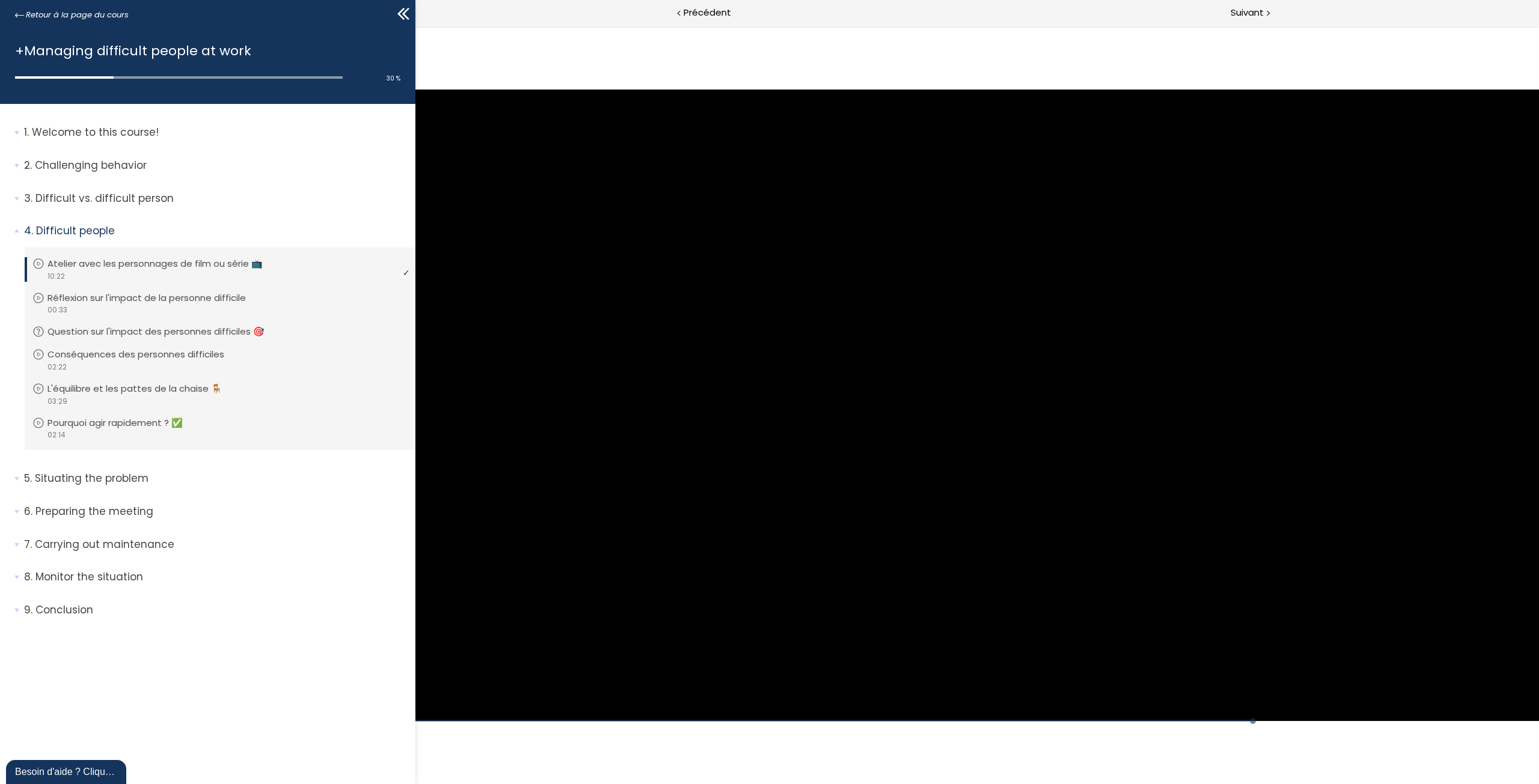
click at [982, 410] on div at bounding box center [977, 405] width 1124 height 632
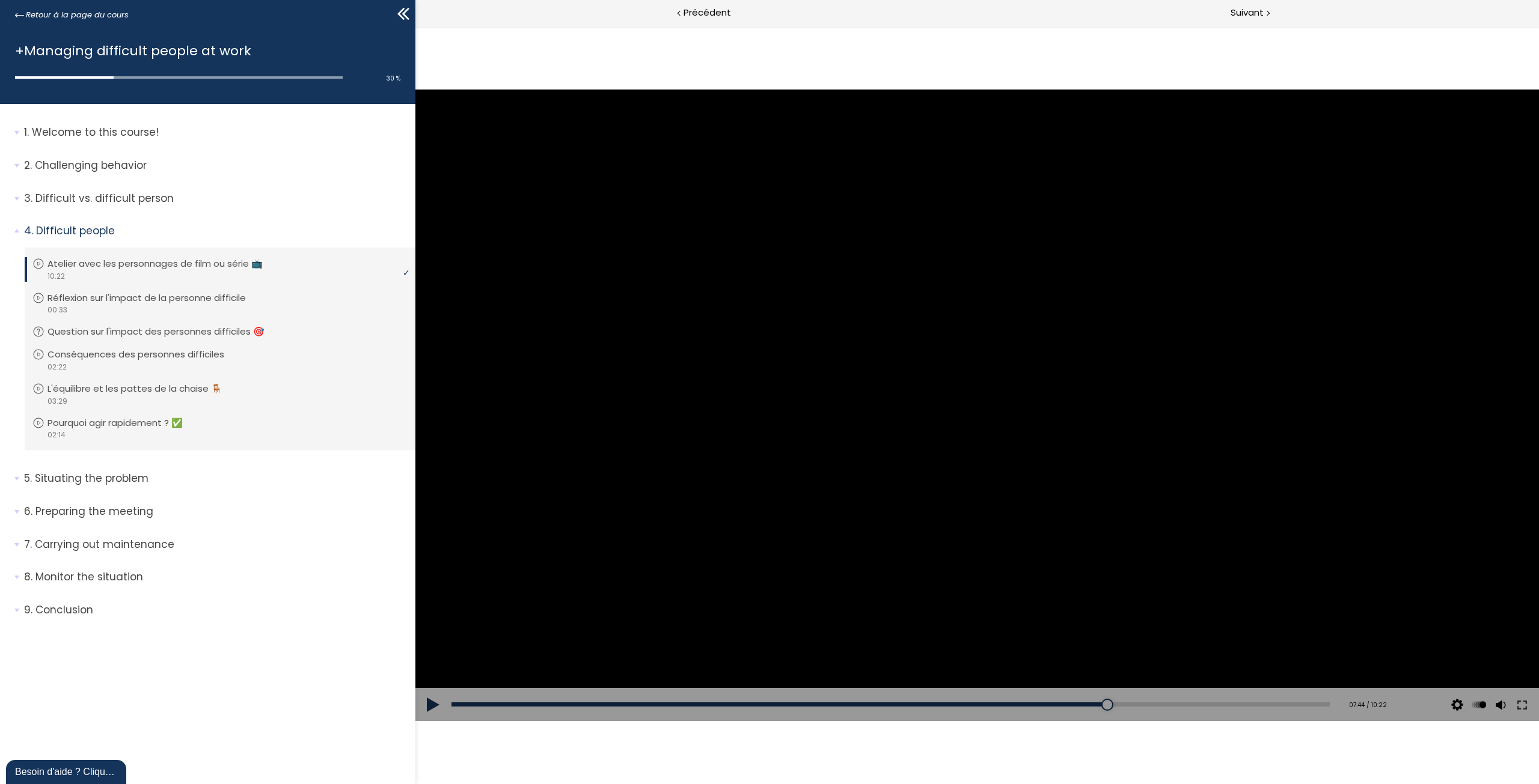
click at [1082, 311] on div at bounding box center [977, 405] width 1124 height 632
click at [1051, 705] on div "07:03" at bounding box center [891, 705] width 878 height 5
click at [1069, 705] on div "07:15" at bounding box center [891, 705] width 878 height 5
click at [1084, 707] on div "07:26" at bounding box center [891, 705] width 878 height 5
click at [1098, 705] on div "07:36" at bounding box center [891, 705] width 878 height 5
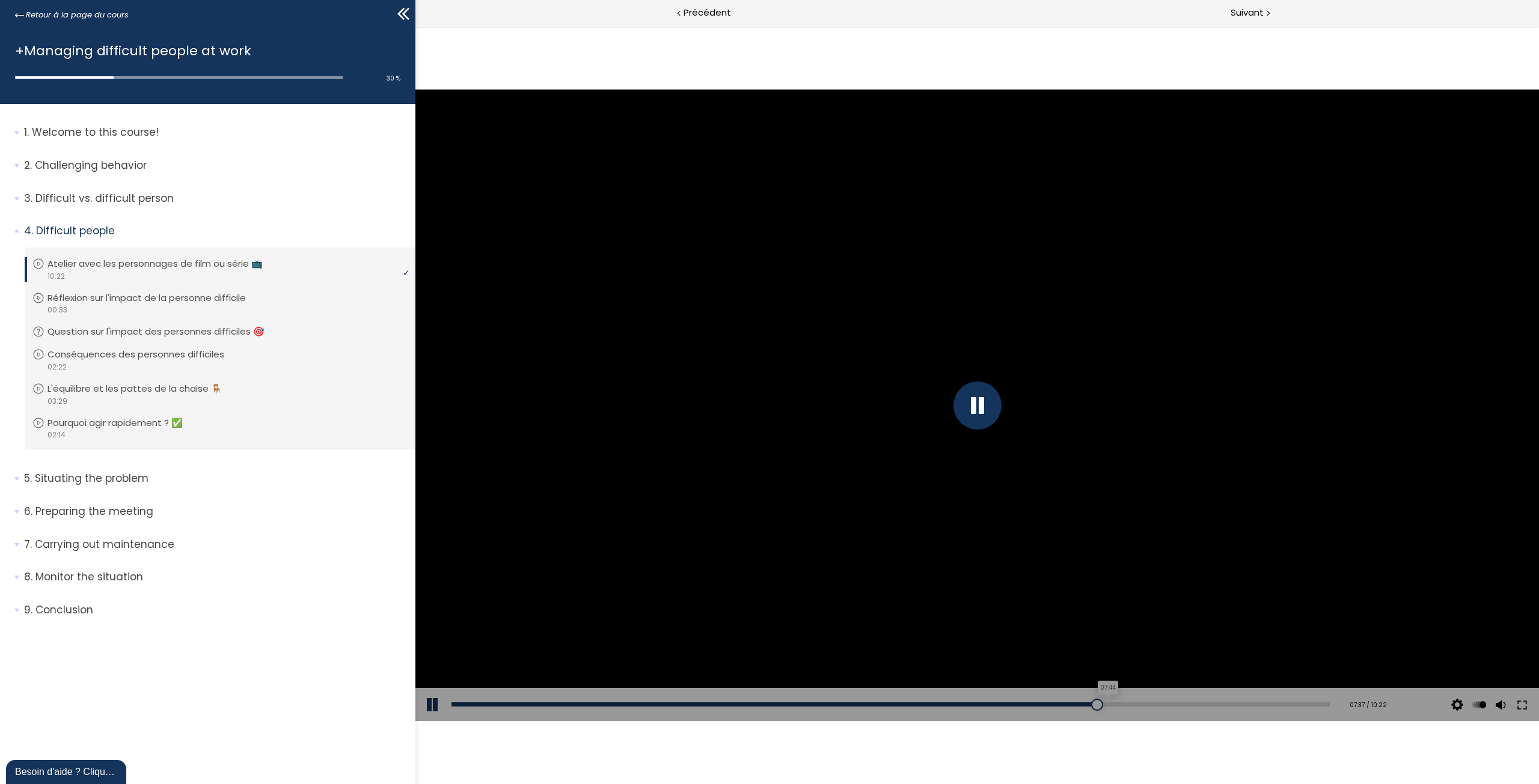
click at [1110, 705] on div "07:44" at bounding box center [891, 705] width 878 height 5
click at [1093, 705] on div "07:32" at bounding box center [891, 705] width 878 height 5
click at [990, 412] on div at bounding box center [977, 405] width 48 height 48
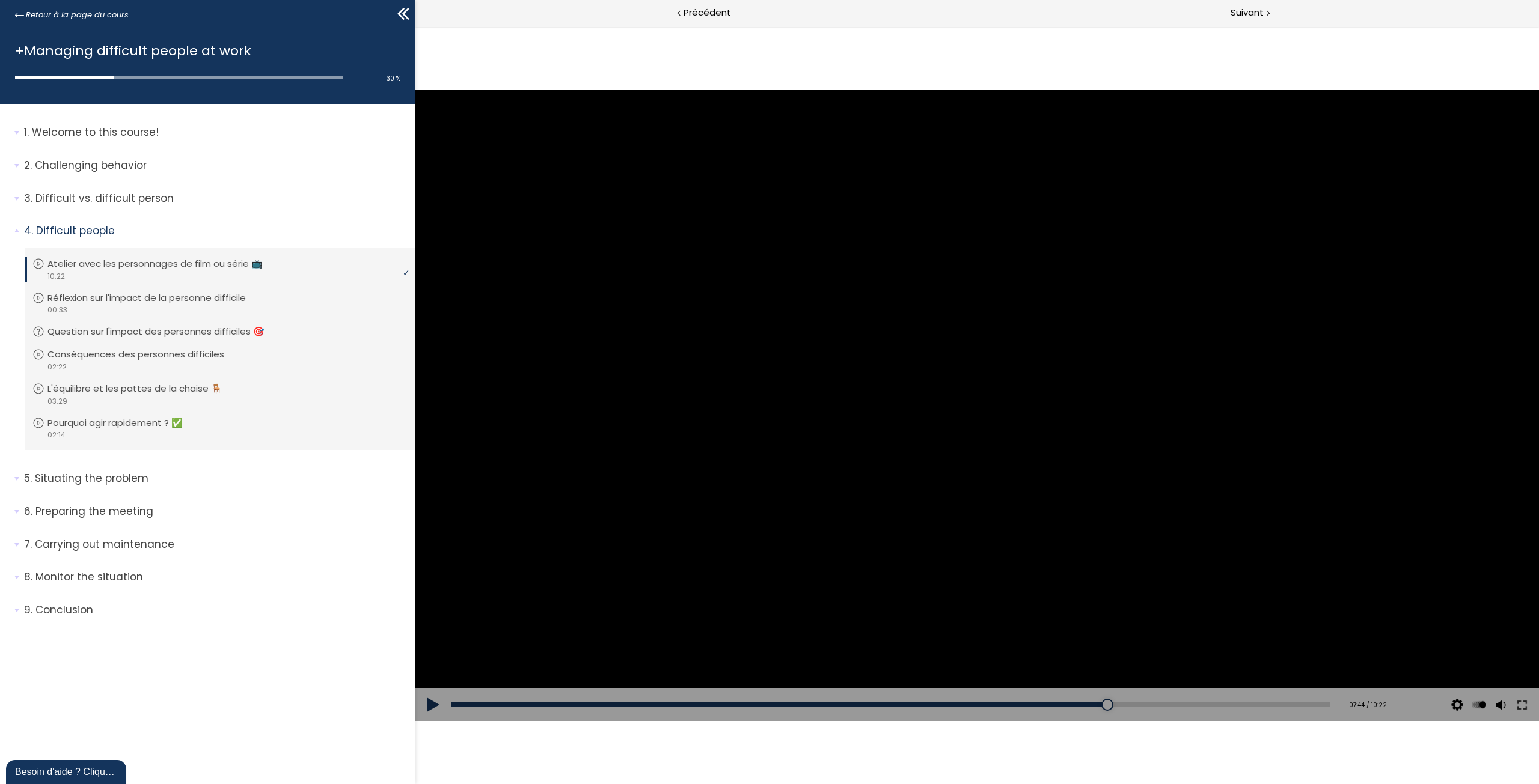
click at [840, 424] on div at bounding box center [977, 405] width 1124 height 632
click at [1109, 707] on div "07:44" at bounding box center [891, 705] width 878 height 5
click at [974, 423] on div at bounding box center [977, 405] width 48 height 48
click at [971, 402] on div at bounding box center [977, 405] width 48 height 48
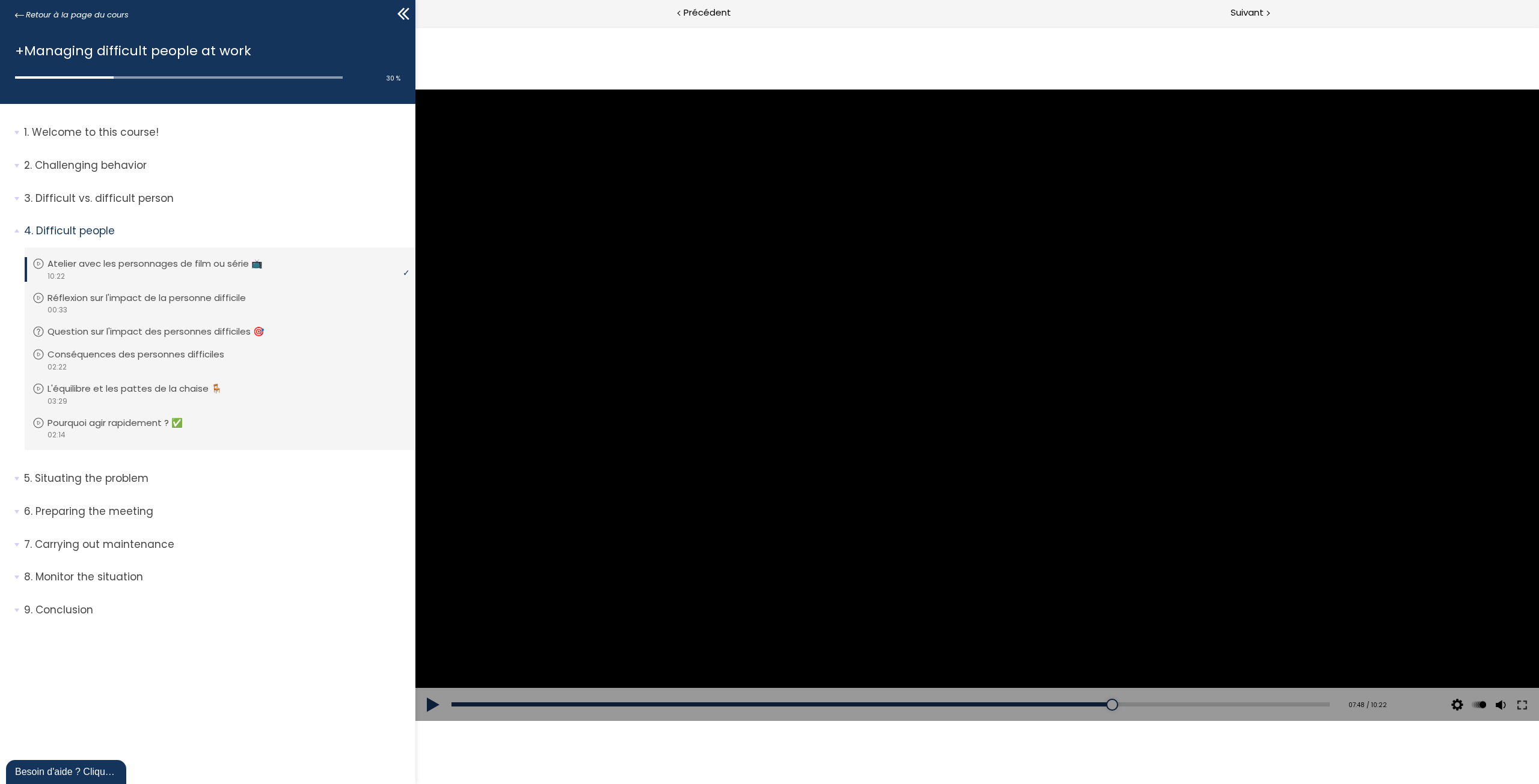
click at [968, 399] on div at bounding box center [977, 405] width 1124 height 632
click at [1109, 707] on div "07:43" at bounding box center [891, 705] width 878 height 5
click at [996, 455] on div at bounding box center [977, 405] width 1124 height 632
click at [966, 395] on div at bounding box center [977, 405] width 48 height 48
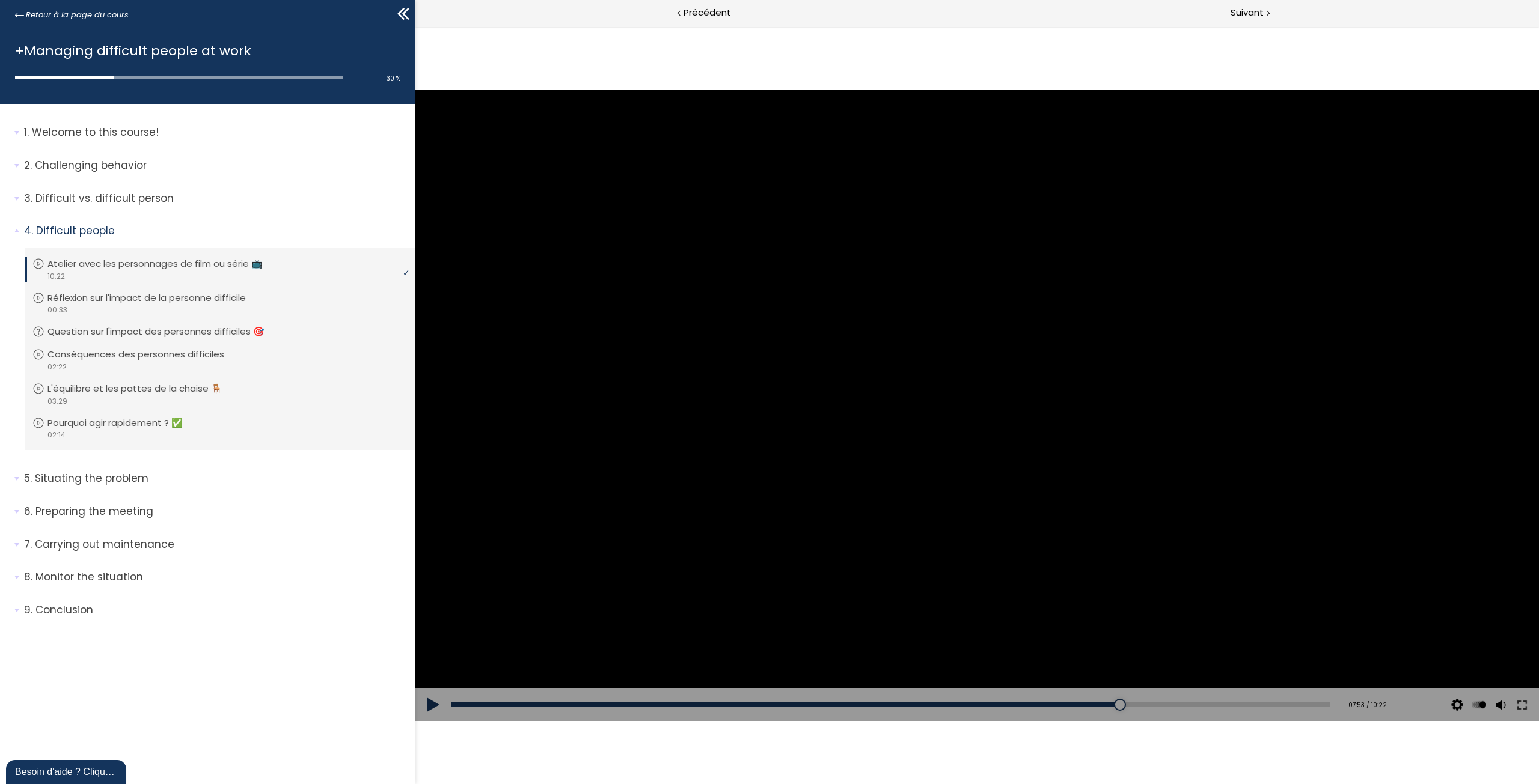
click at [1034, 406] on div at bounding box center [977, 405] width 1124 height 632
click at [1116, 704] on div "07:48" at bounding box center [891, 705] width 878 height 5
click at [1187, 703] on div "08:39" at bounding box center [891, 705] width 878 height 5
click at [1199, 704] on div "08:47" at bounding box center [891, 705] width 878 height 5
click at [1208, 703] on div "08:53" at bounding box center [891, 705] width 878 height 5
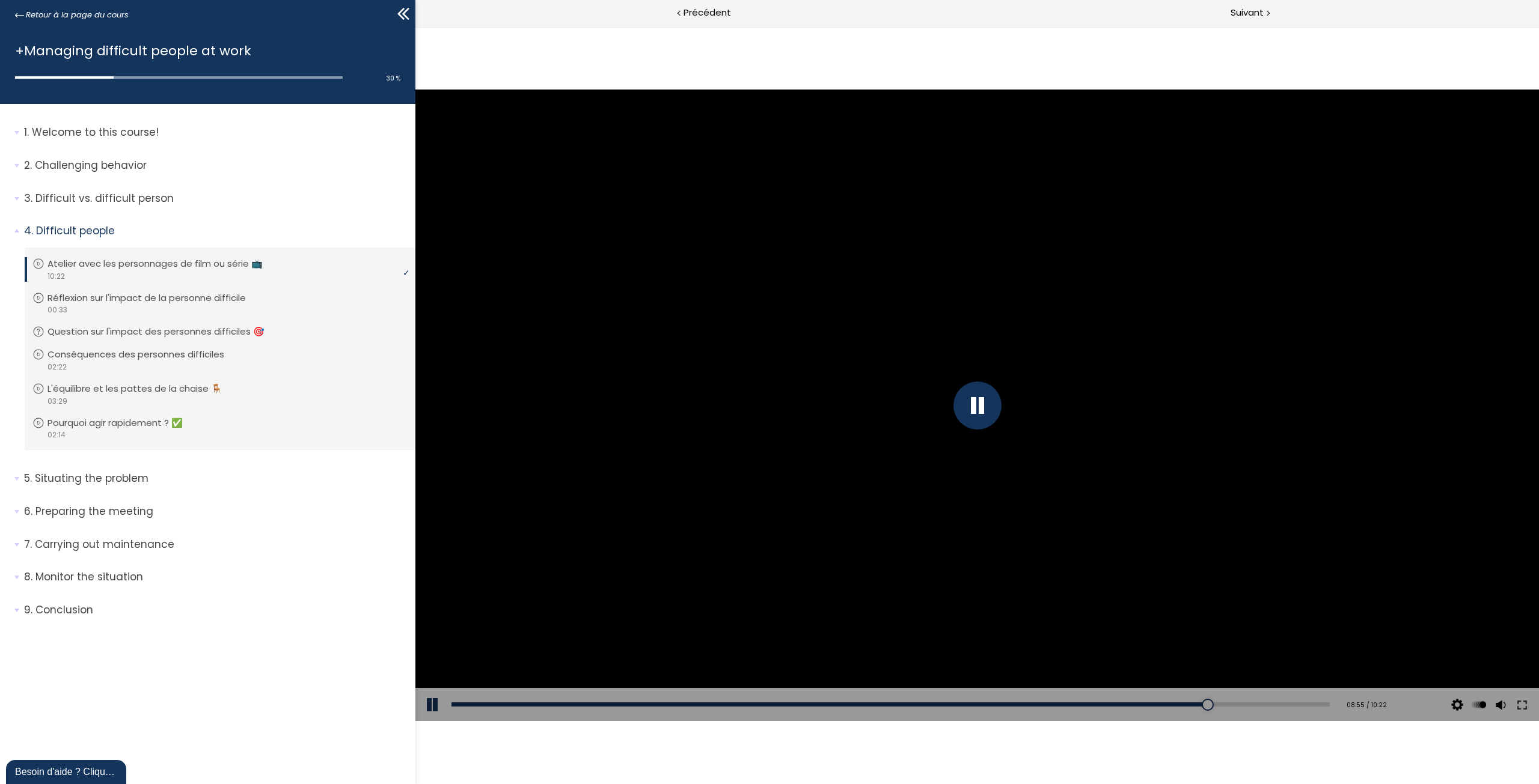
click at [1219, 701] on div "Add chapter 08:55" at bounding box center [891, 705] width 878 height 34
click at [1230, 706] on div "09:09" at bounding box center [891, 705] width 878 height 5
click at [1246, 703] on div "09:20" at bounding box center [891, 705] width 878 height 5
click at [1249, 703] on div at bounding box center [1242, 705] width 12 height 12
click at [981, 404] on div at bounding box center [977, 405] width 48 height 48
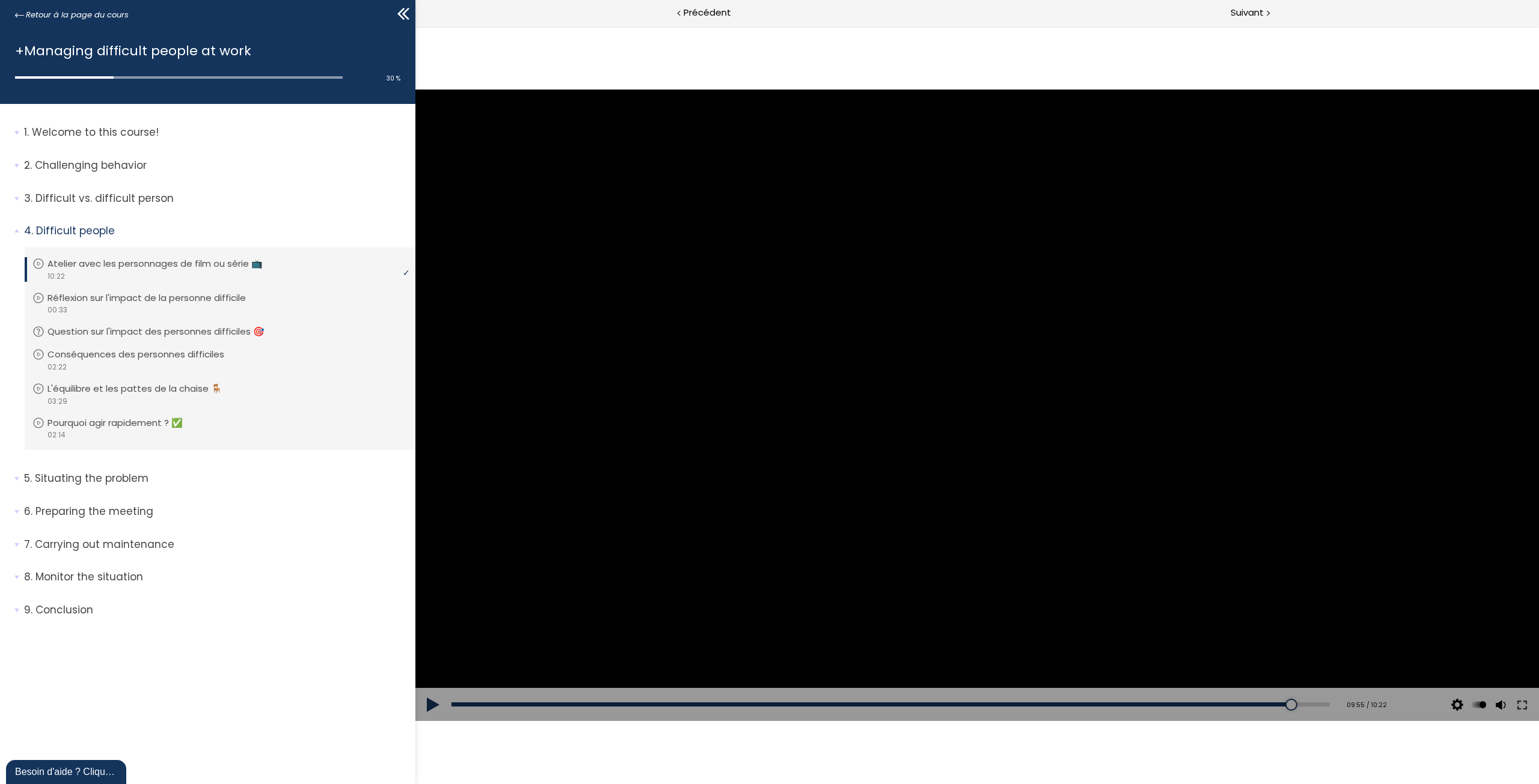
click at [963, 420] on div at bounding box center [977, 405] width 1124 height 632
click at [991, 708] on div "Add chapter 00:20" at bounding box center [891, 705] width 878 height 34
click at [992, 705] on div "00:20" at bounding box center [891, 705] width 878 height 5
click at [979, 705] on div "00:20" at bounding box center [891, 705] width 878 height 5
click at [930, 703] on div "00:18" at bounding box center [891, 705] width 878 height 5
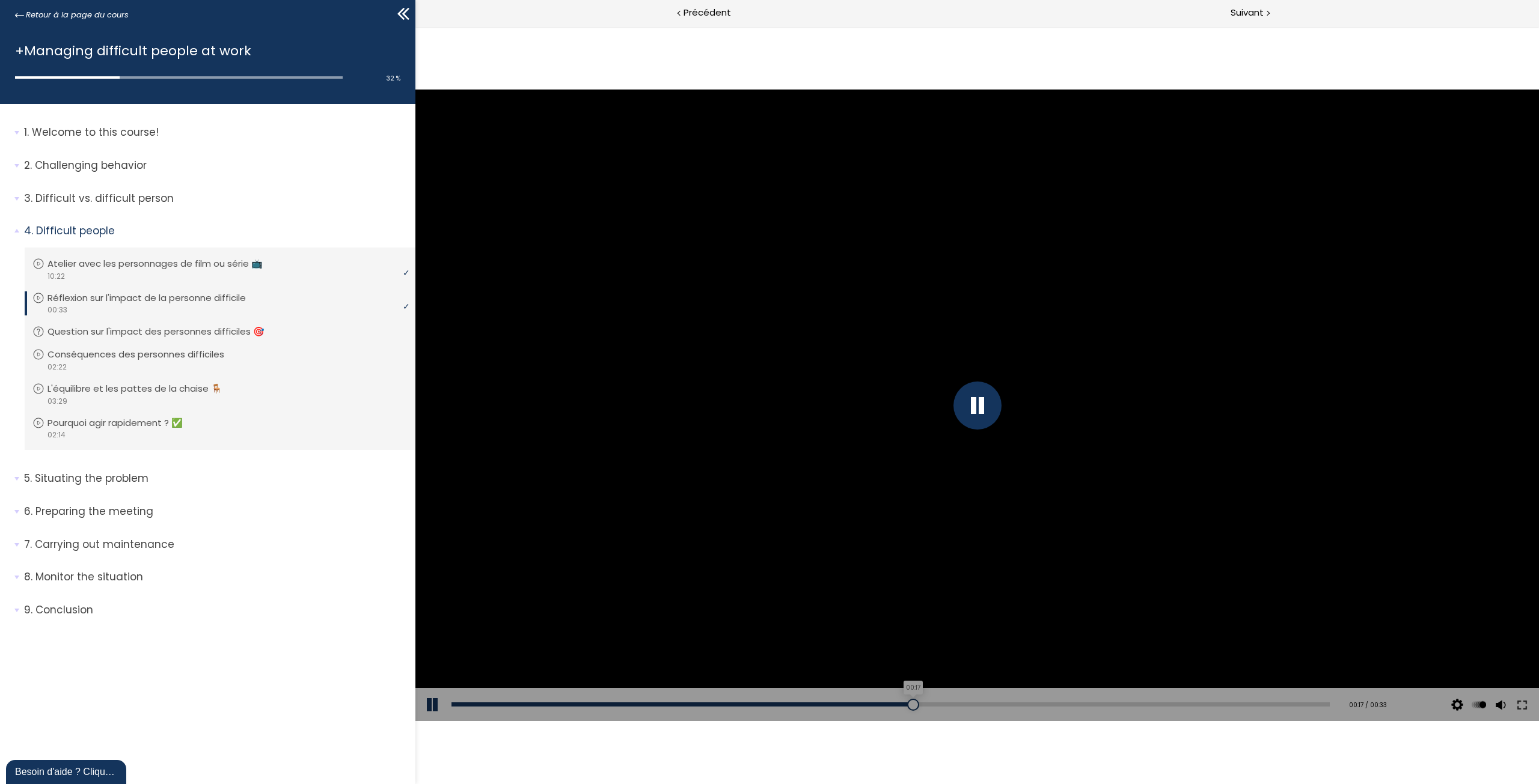
click at [915, 703] on div "00:17" at bounding box center [891, 705] width 878 height 5
click at [912, 705] on div "00:17" at bounding box center [891, 705] width 878 height 5
click at [858, 705] on div "00:15" at bounding box center [891, 705] width 878 height 5
click at [1021, 375] on div at bounding box center [977, 405] width 1124 height 632
click at [970, 418] on div at bounding box center [977, 405] width 48 height 48
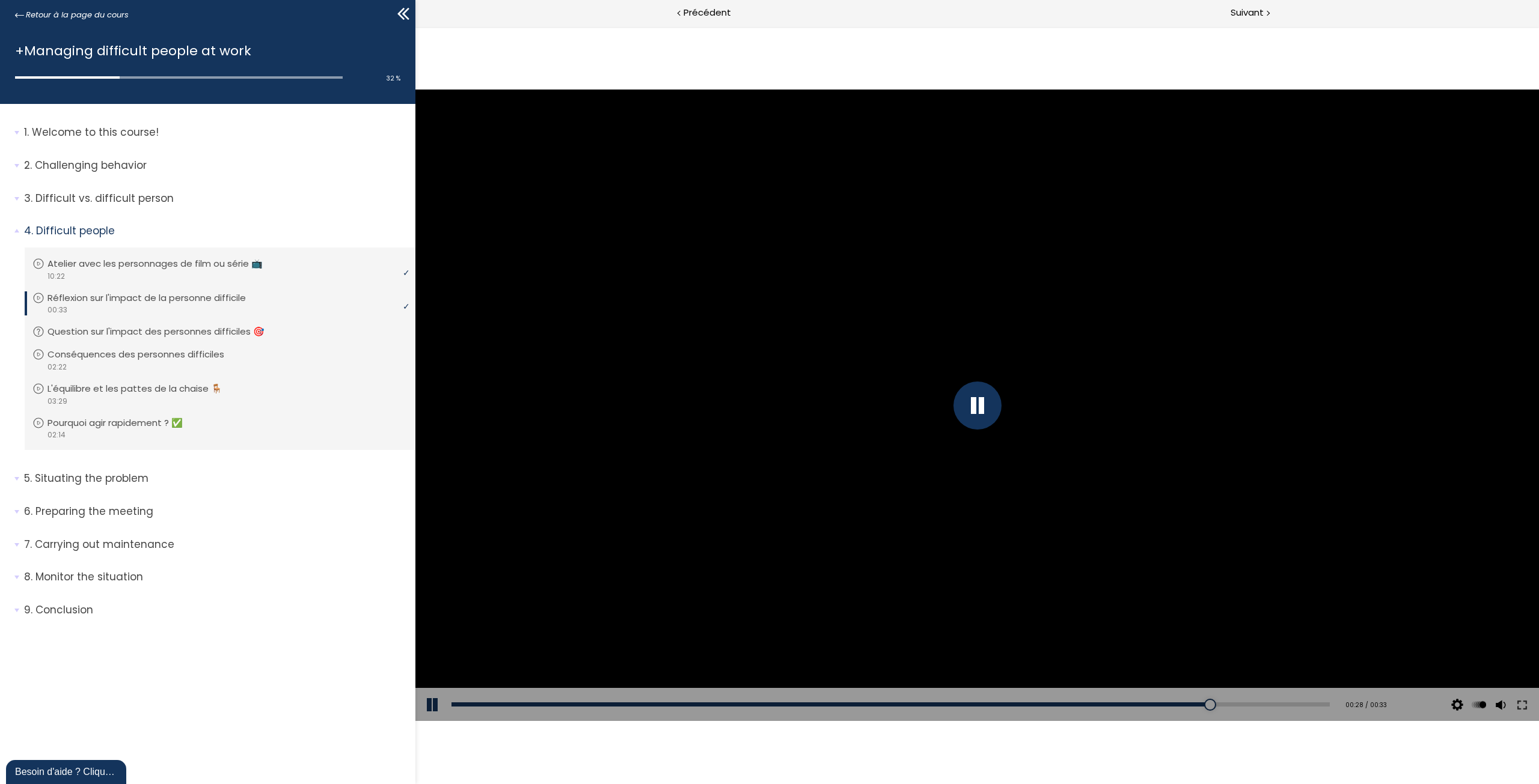
click at [989, 411] on div at bounding box center [977, 405] width 48 height 48
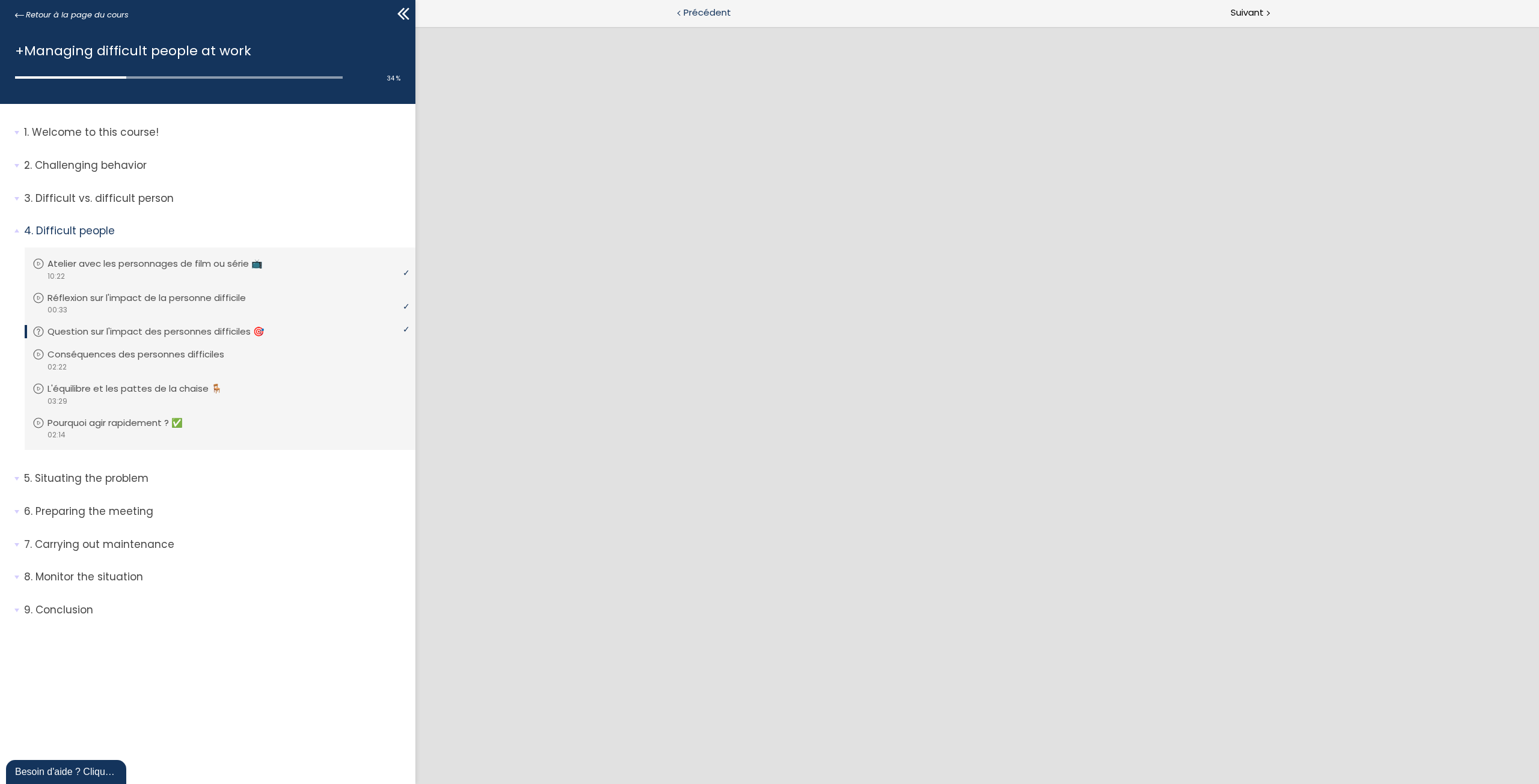
click at [694, 5] on div "Précédent" at bounding box center [696, 14] width 561 height 27
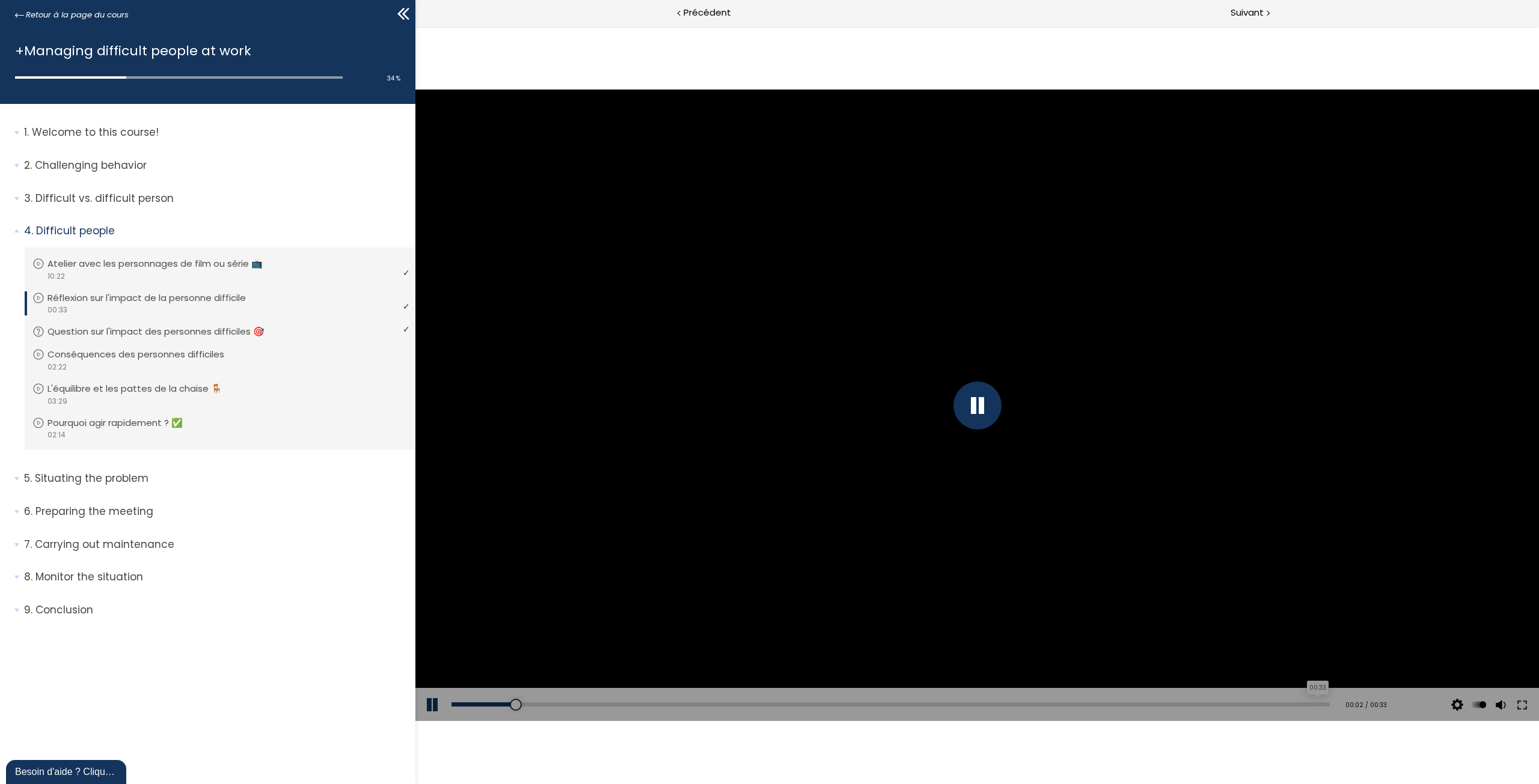
click at [1320, 705] on div "00:33" at bounding box center [891, 705] width 878 height 5
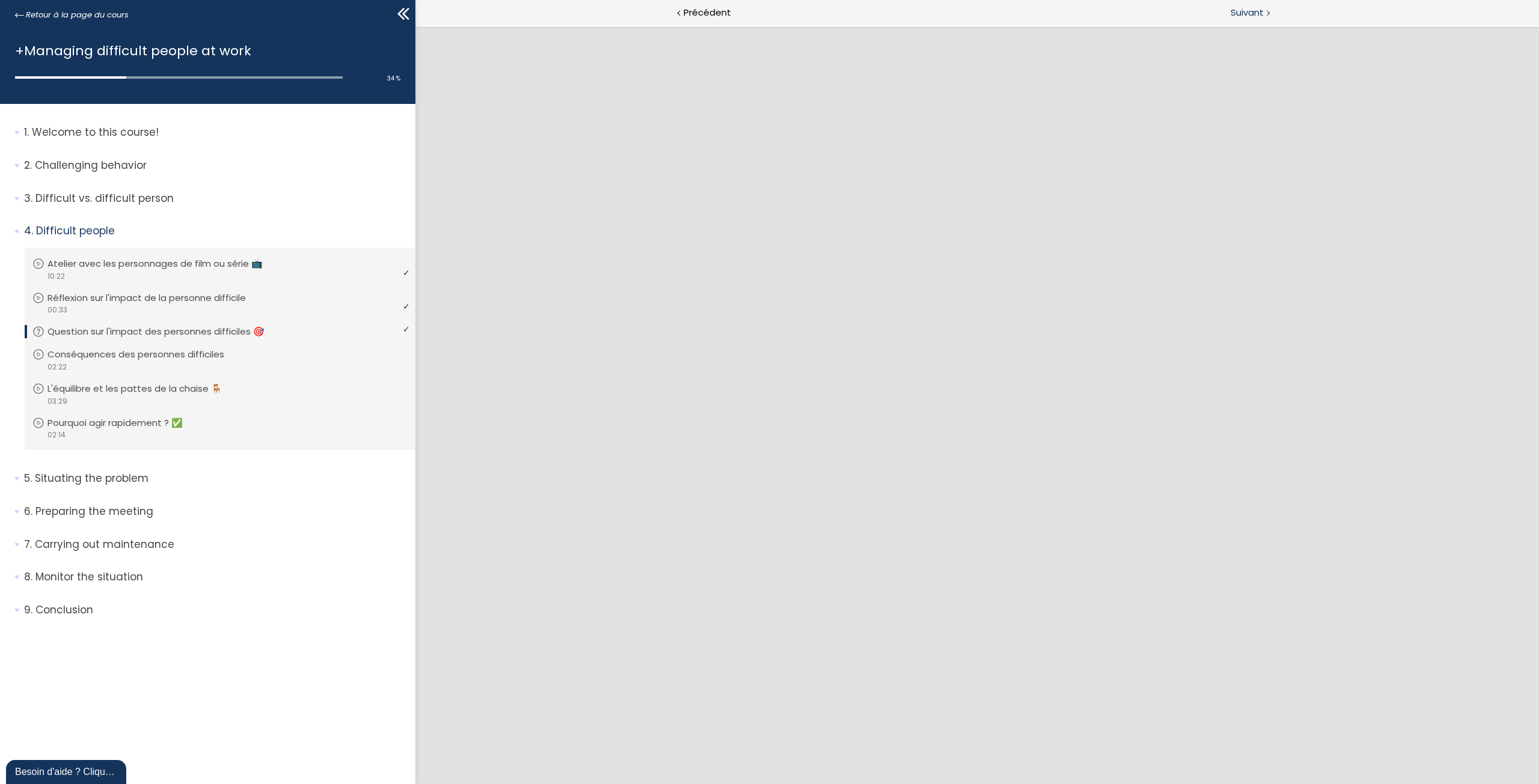
click at [1239, 11] on span "Suivant" at bounding box center [1247, 13] width 33 height 15
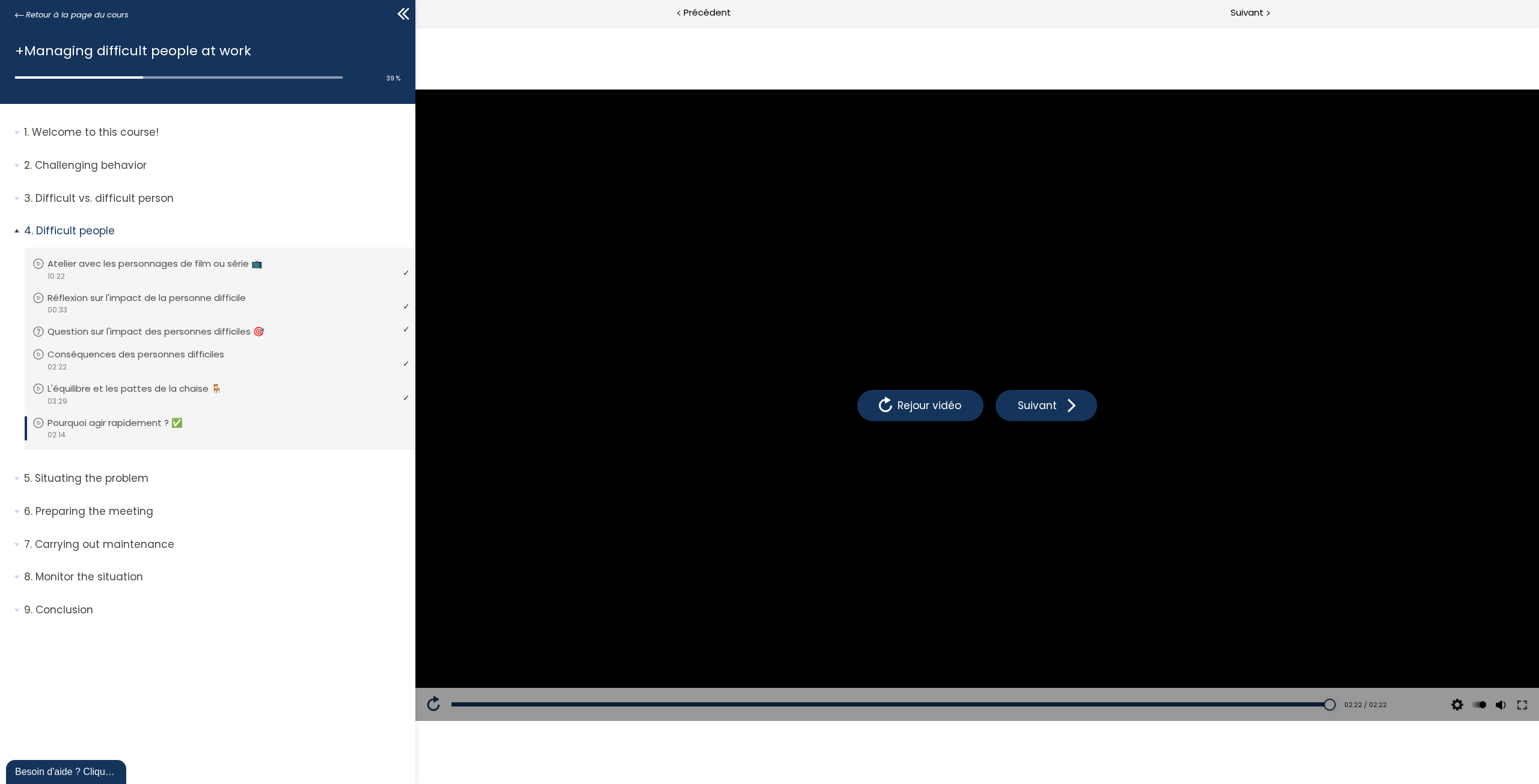
click at [196, 439] on div "video 02:14" at bounding box center [219, 434] width 372 height 12
click at [18, 225] on span "4. Difficult people" at bounding box center [216, 236] width 401 height 24
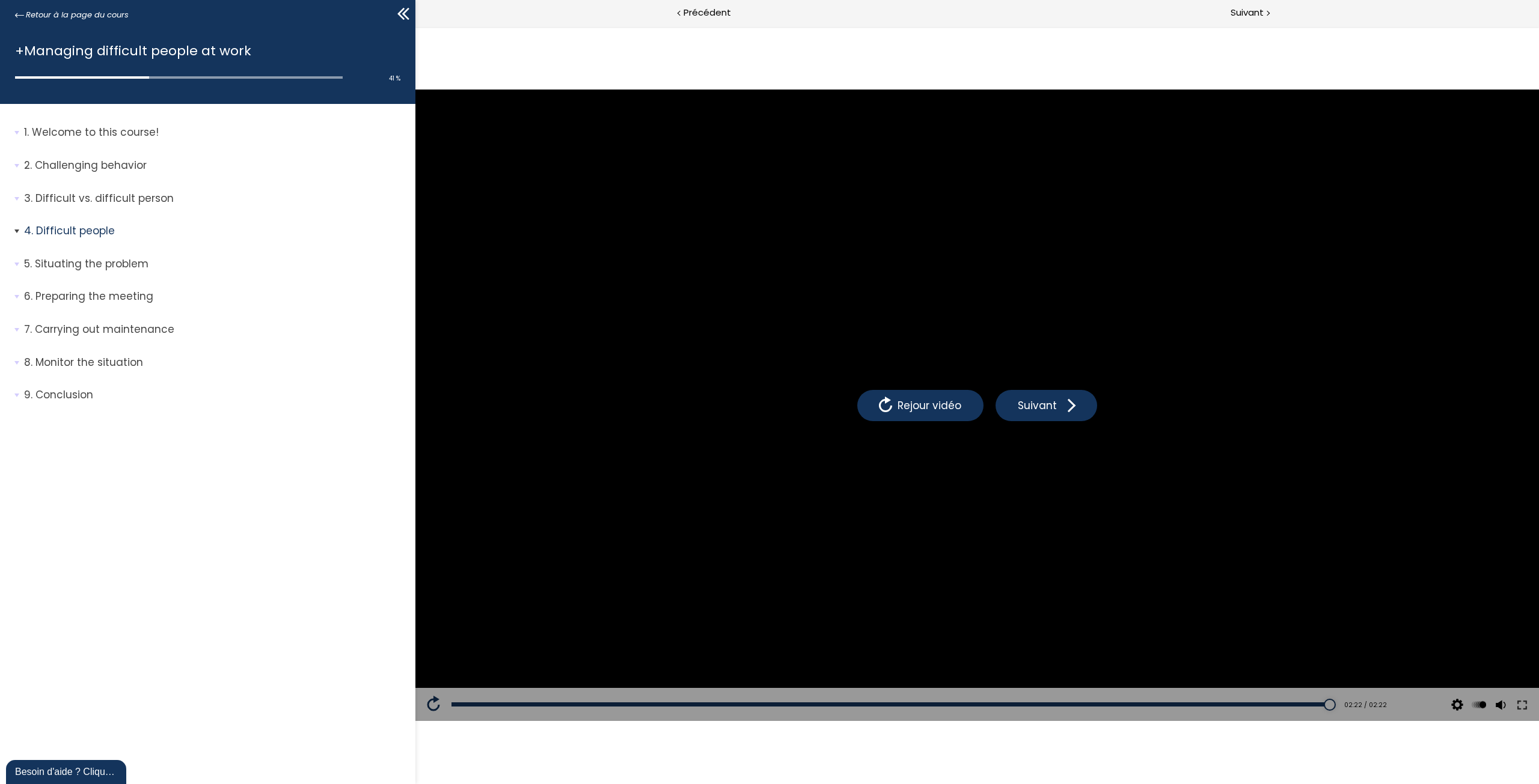
click at [16, 232] on span "4. Difficult people" at bounding box center [216, 236] width 401 height 24
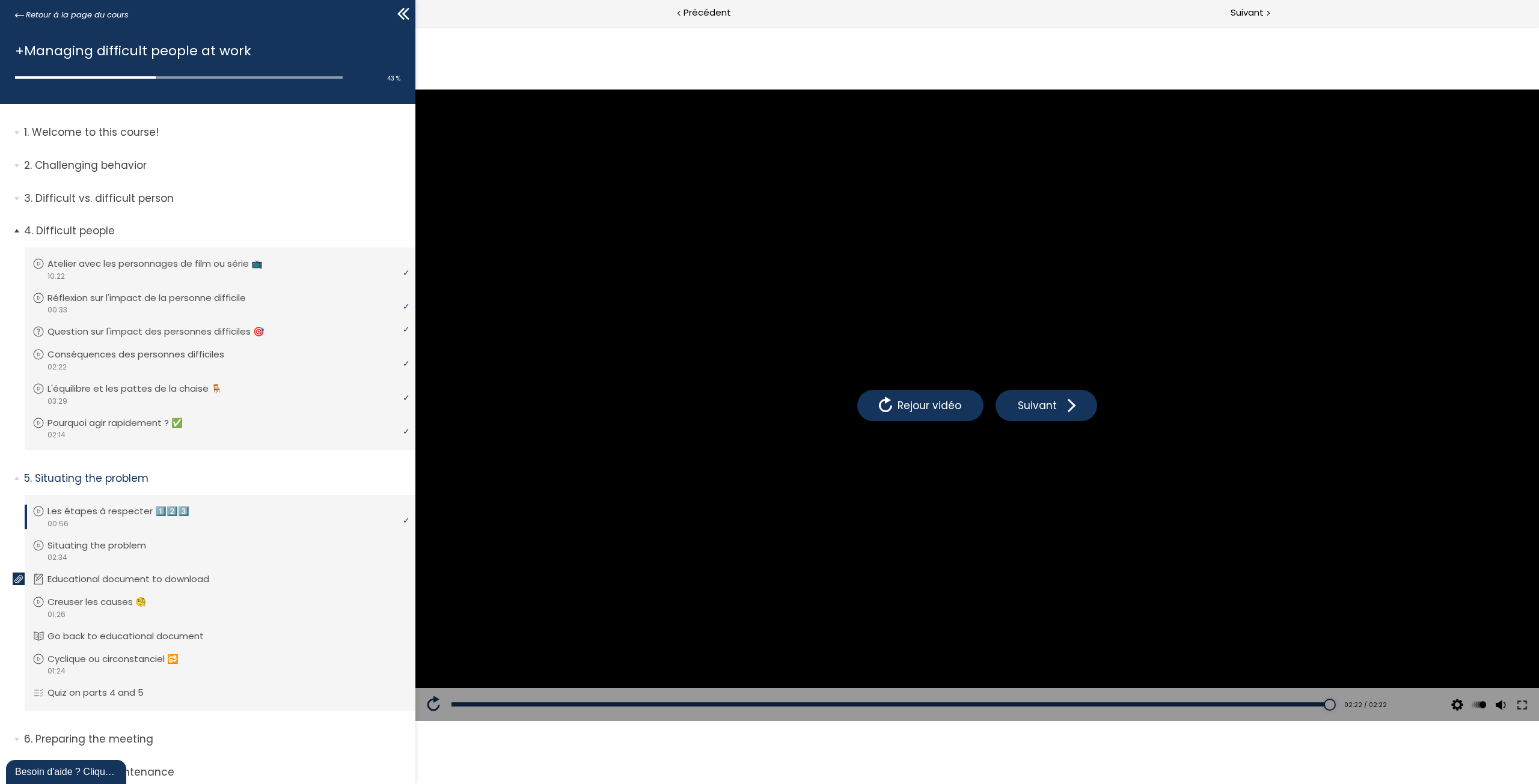
click at [15, 231] on span "4. Difficult people" at bounding box center [216, 236] width 401 height 24
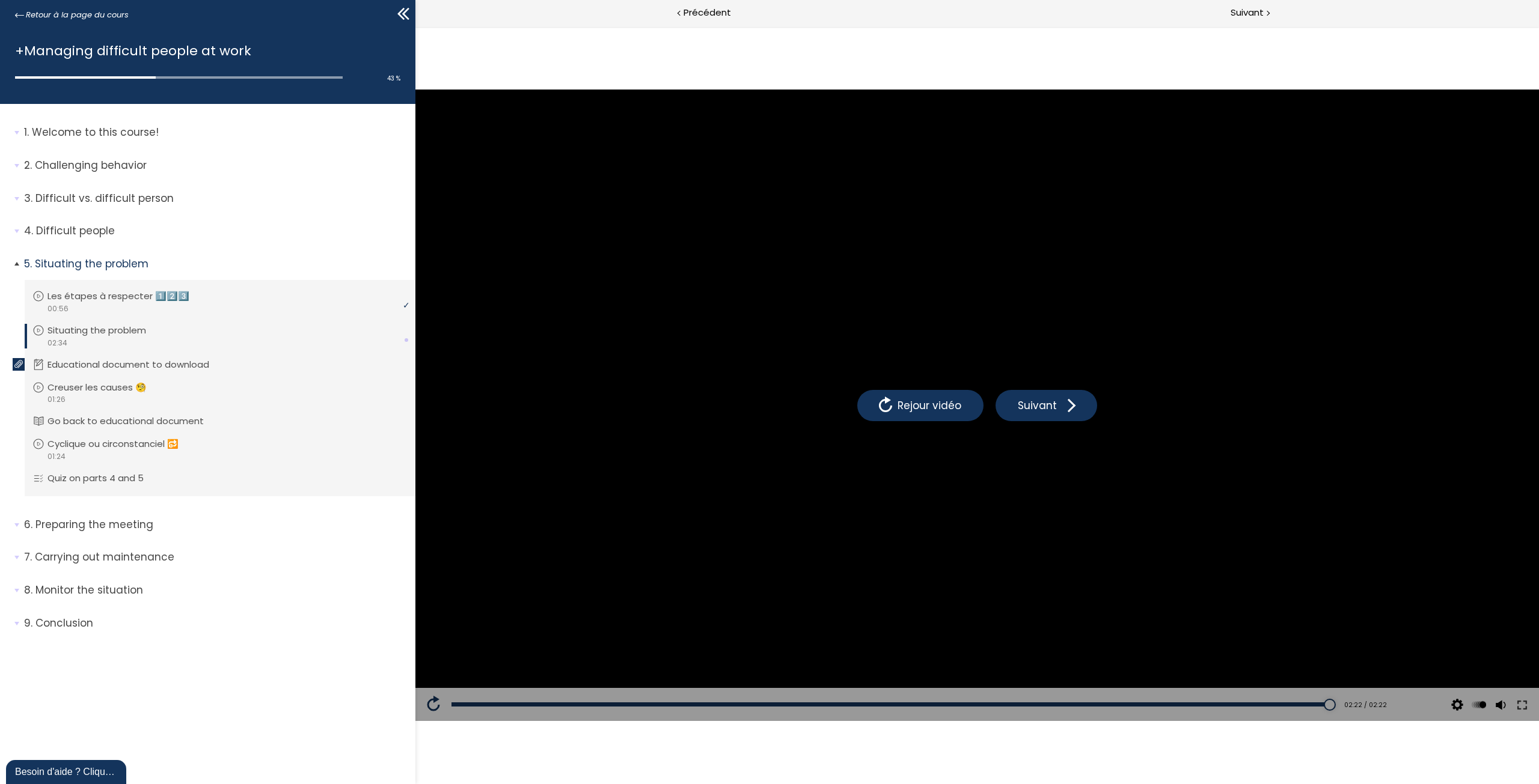
click at [179, 331] on link "Situating the problem" at bounding box center [219, 331] width 372 height 14
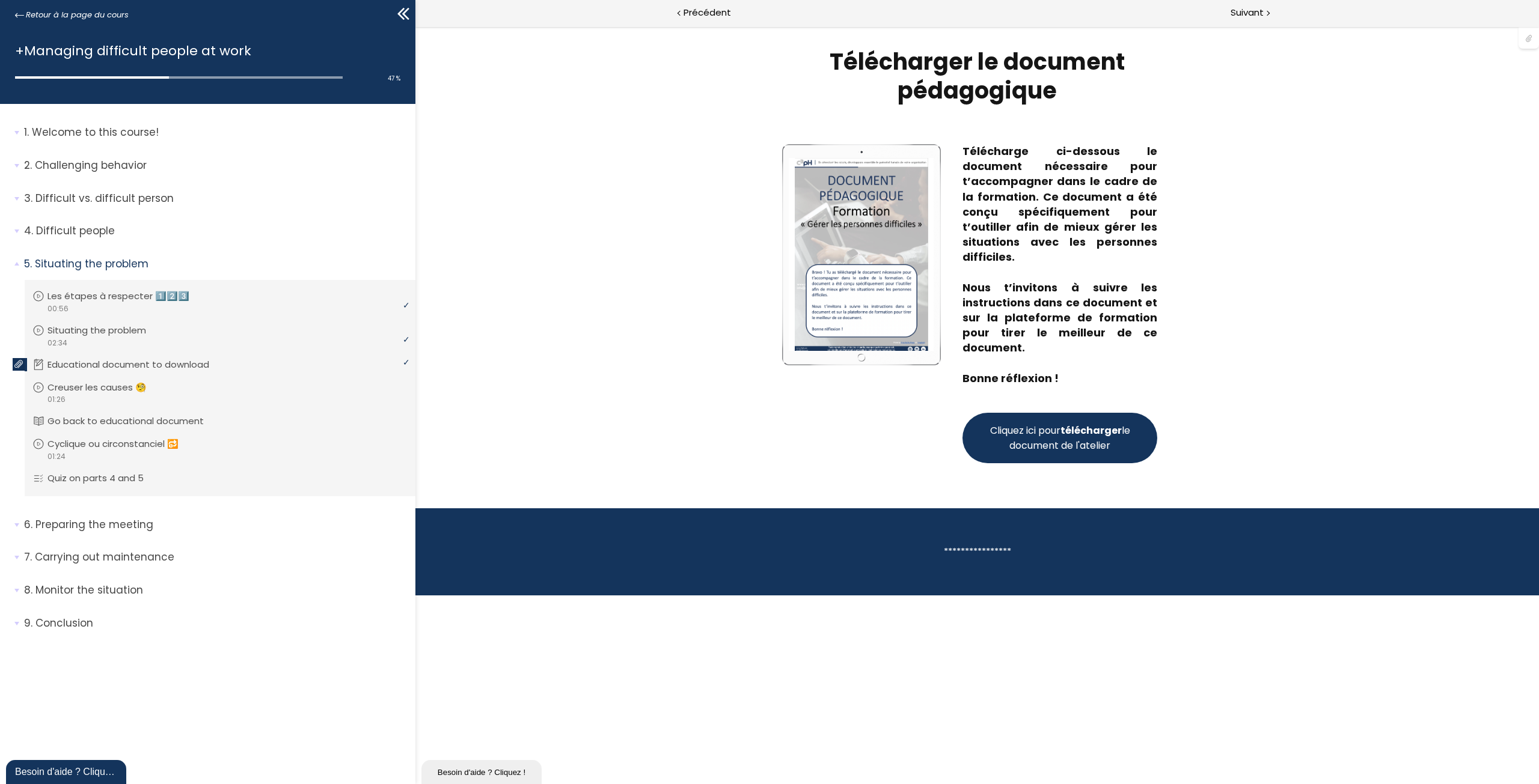
click at [1086, 431] on strong "télécharger" at bounding box center [1090, 430] width 61 height 14
click at [220, 392] on link "Creuser les causes 🧐" at bounding box center [219, 387] width 372 height 14
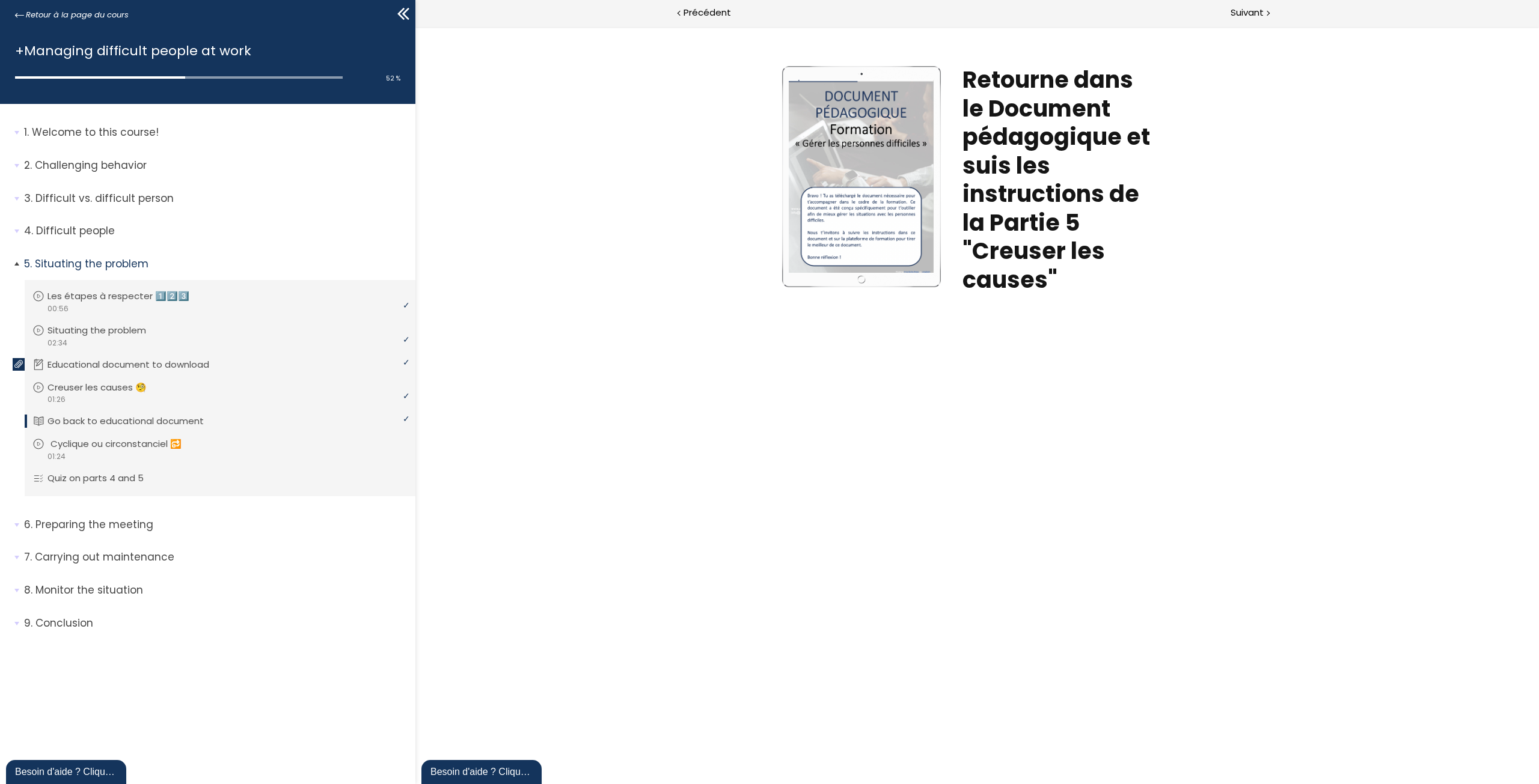
click at [214, 446] on link "Cyclique ou circonstanciel 🔂" at bounding box center [219, 444] width 372 height 14
click at [146, 480] on p "Quiz on parts 4 and 5" at bounding box center [107, 478] width 114 height 14
click at [1264, 14] on div "Suivant" at bounding box center [1258, 14] width 561 height 27
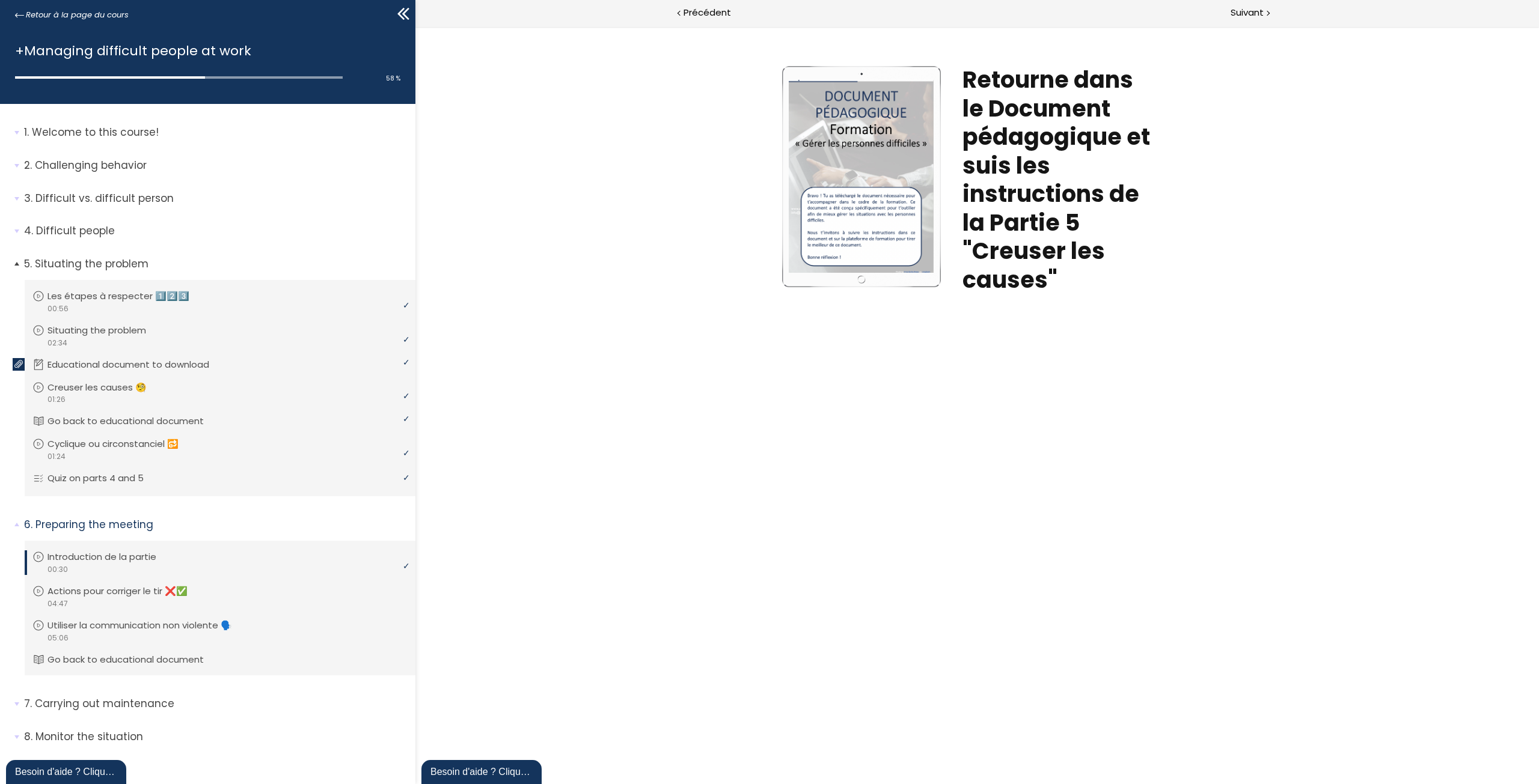
click at [16, 261] on span "5. Situating the problem" at bounding box center [216, 269] width 401 height 24
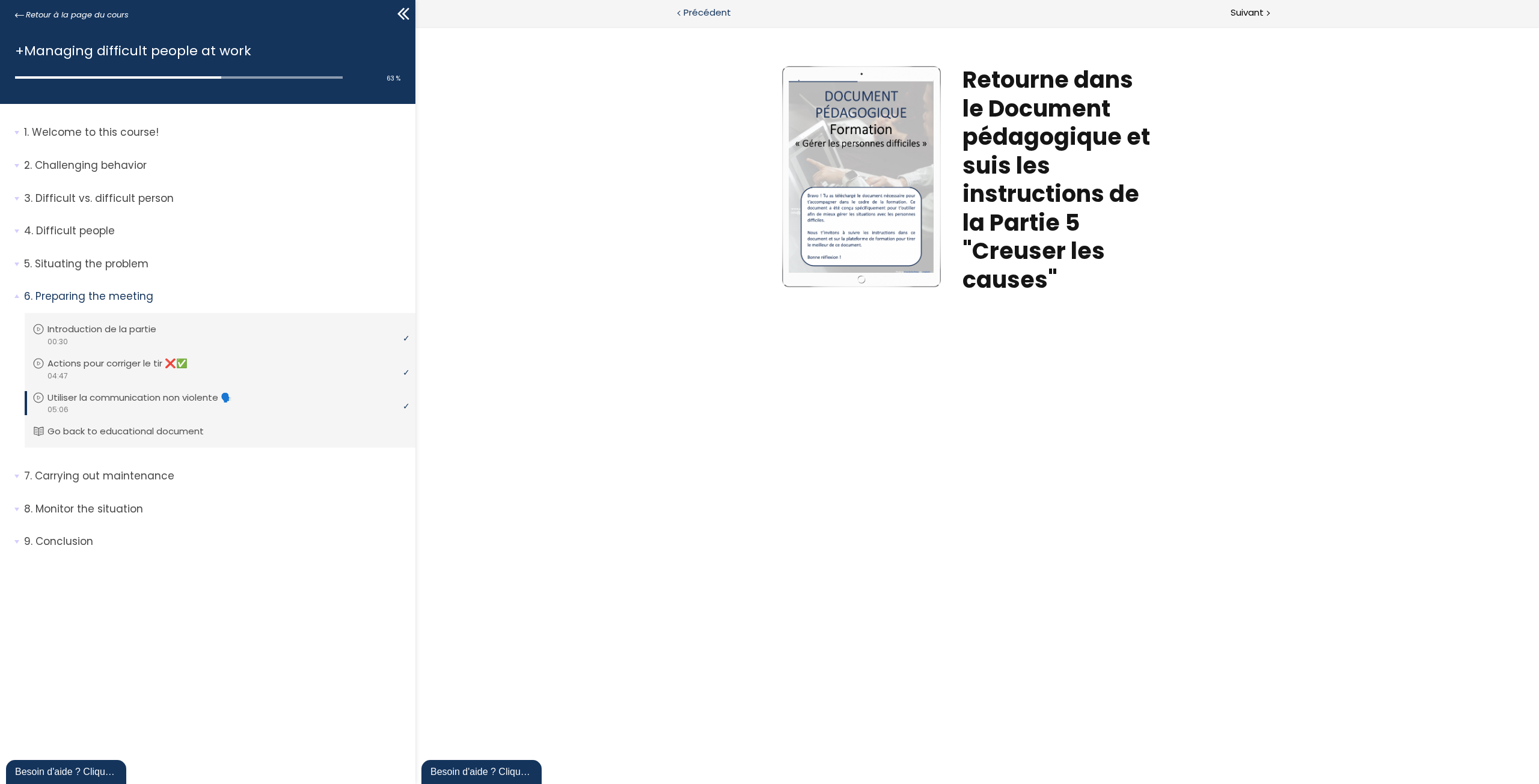
click at [715, 15] on span "Précédent" at bounding box center [707, 13] width 47 height 15
click at [254, 362] on link "Actions pour corriger le tir ❌✅" at bounding box center [219, 363] width 372 height 14
click at [20, 474] on span "7. Carrying out maintenance" at bounding box center [216, 481] width 401 height 24
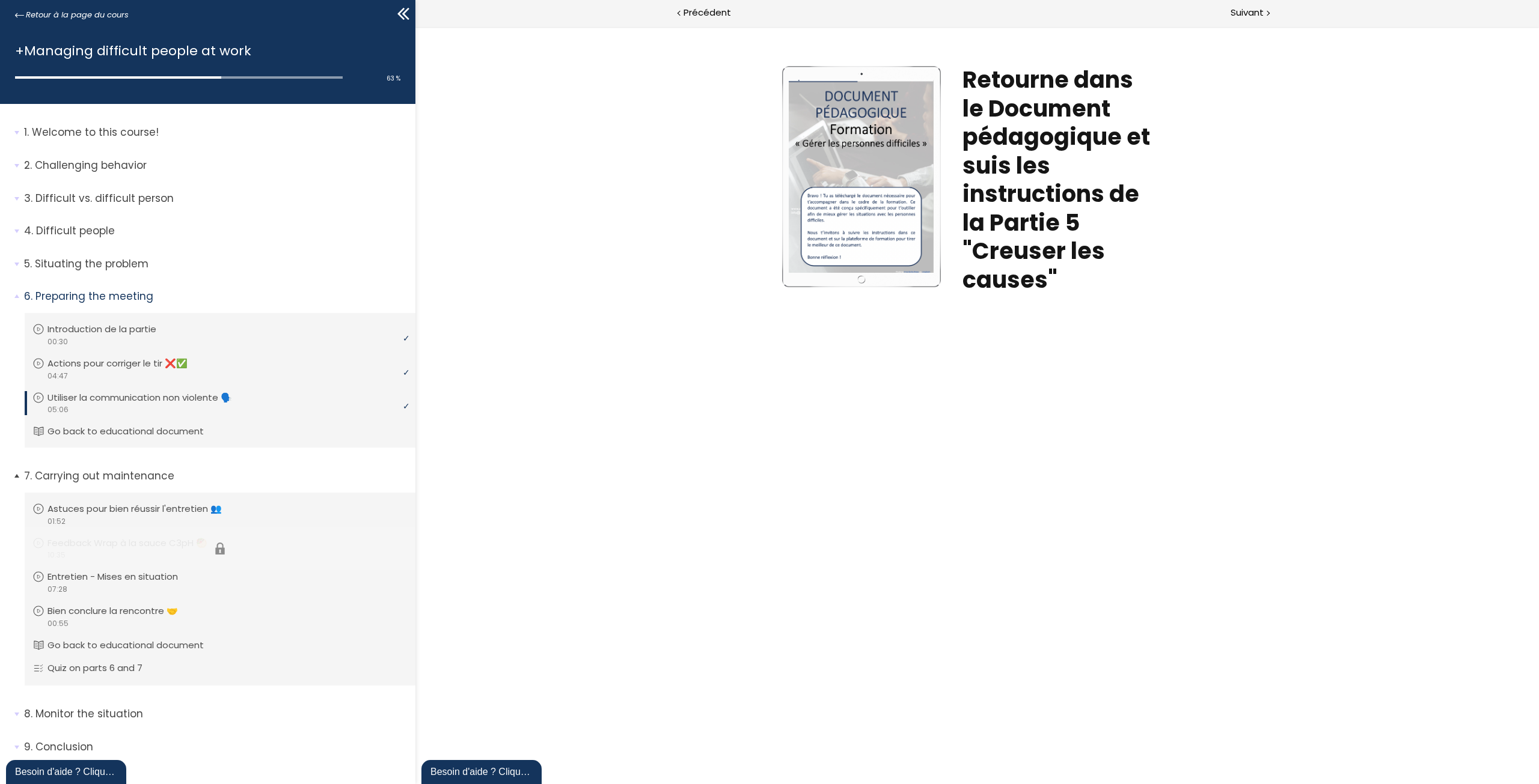
scroll to position [15, 0]
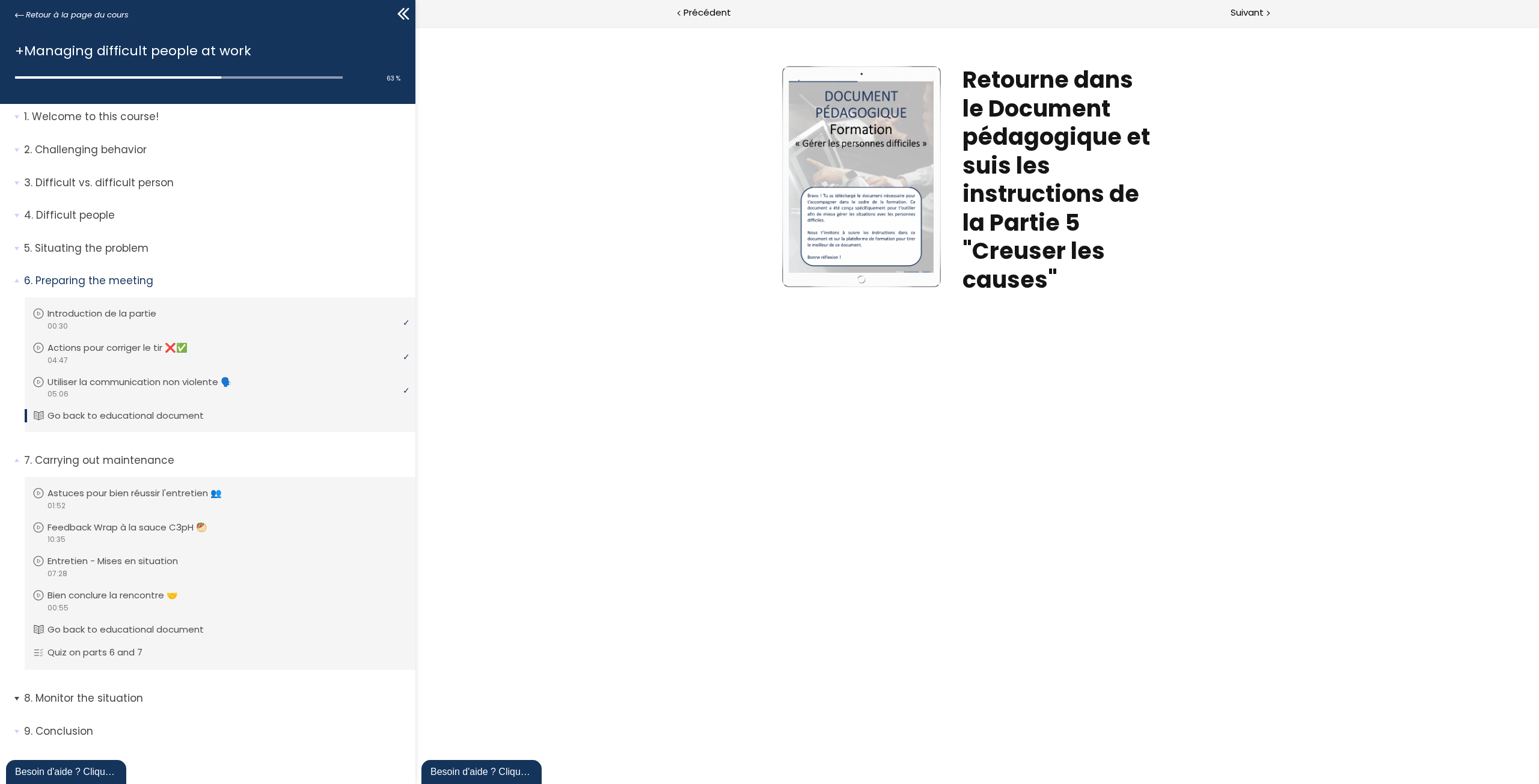
click at [19, 698] on span "8. Monitor the situation" at bounding box center [216, 703] width 401 height 24
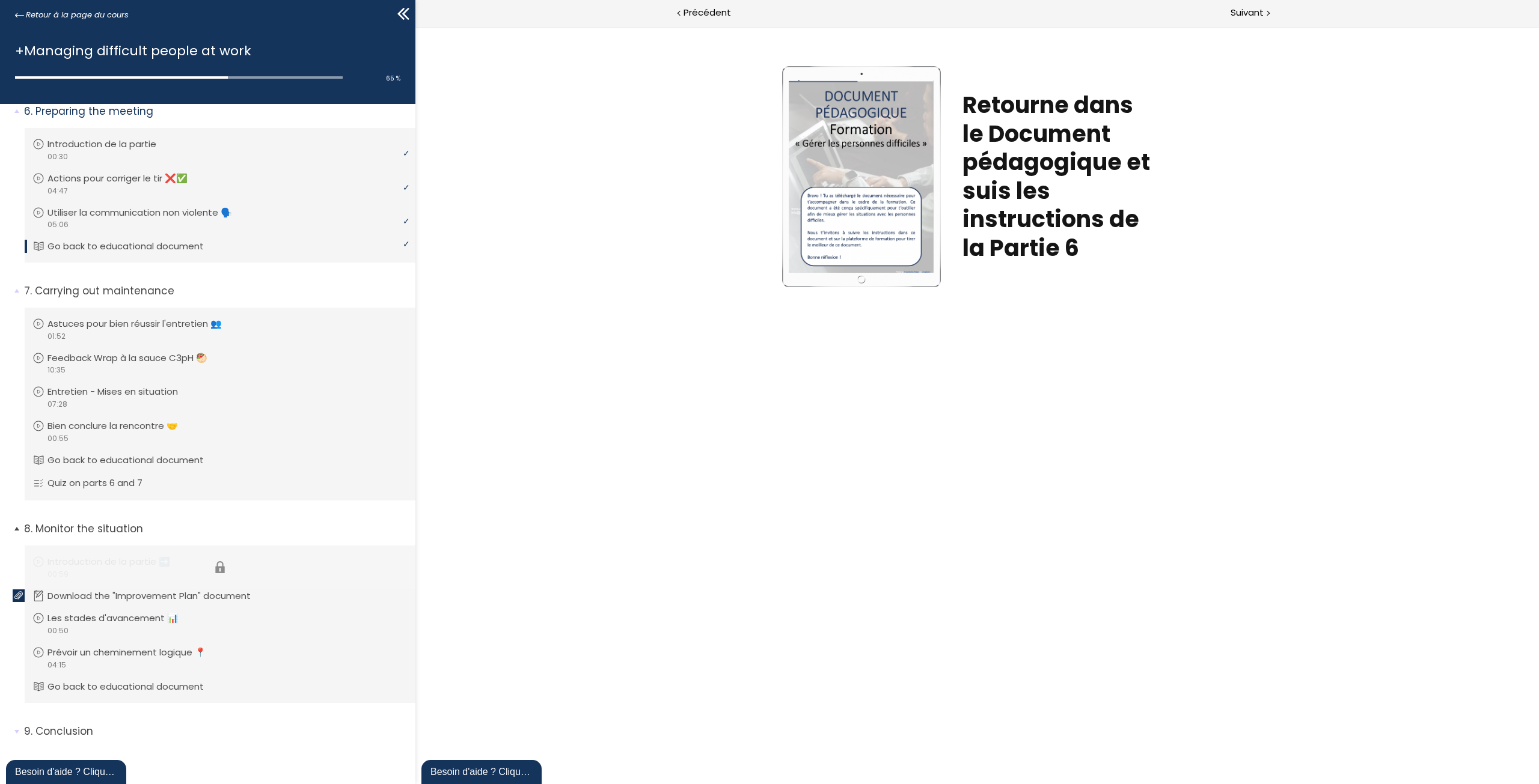
click at [112, 561] on li "Vous devez avoir terminé l'unité (Introduction de la partie ➡️) pour pouvoir co…" at bounding box center [219, 567] width 391 height 44
click at [98, 331] on div "video 01:52" at bounding box center [219, 336] width 372 height 12
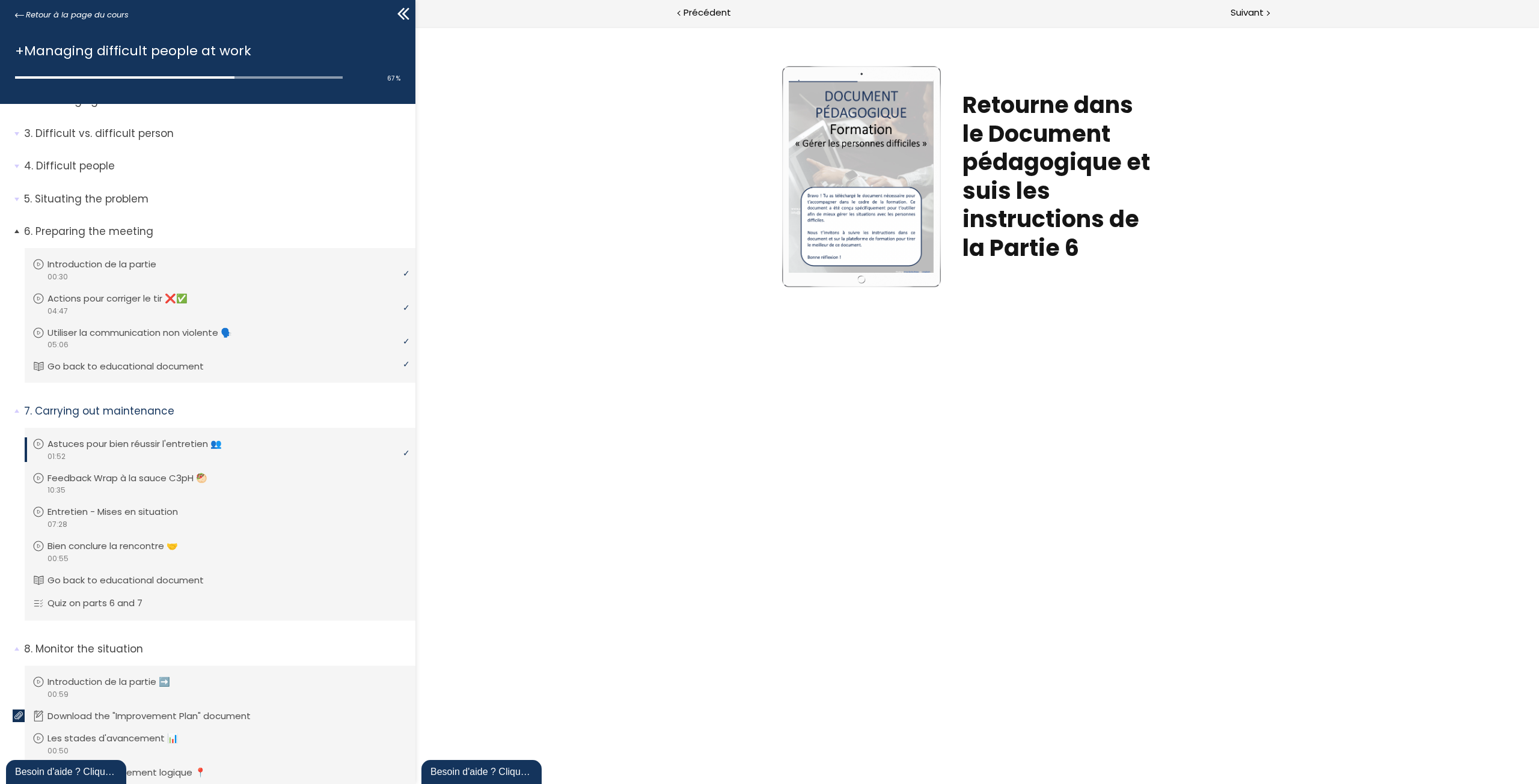
scroll to position [5, 0]
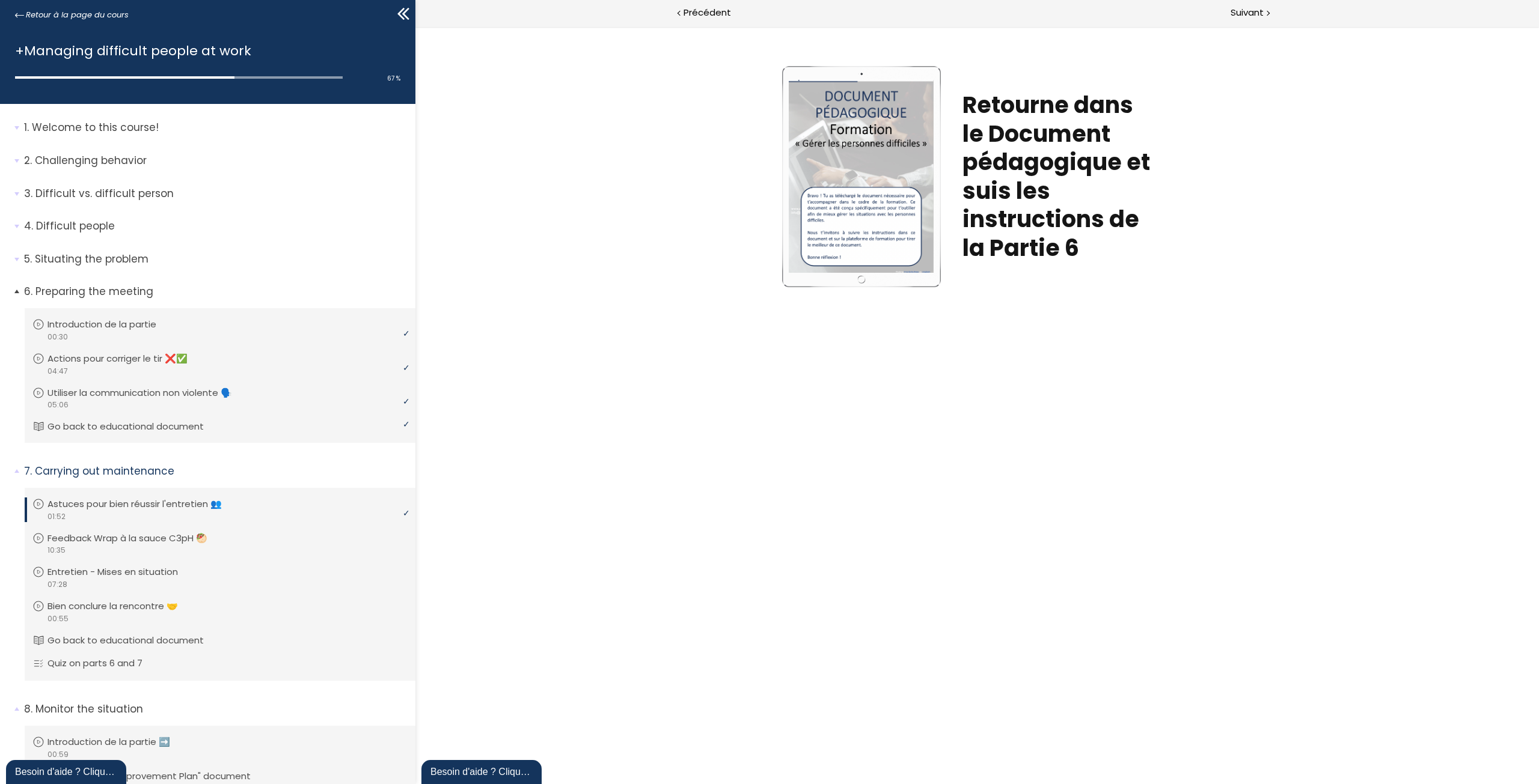
click at [16, 290] on span "6. Preparing the meeting" at bounding box center [216, 296] width 401 height 24
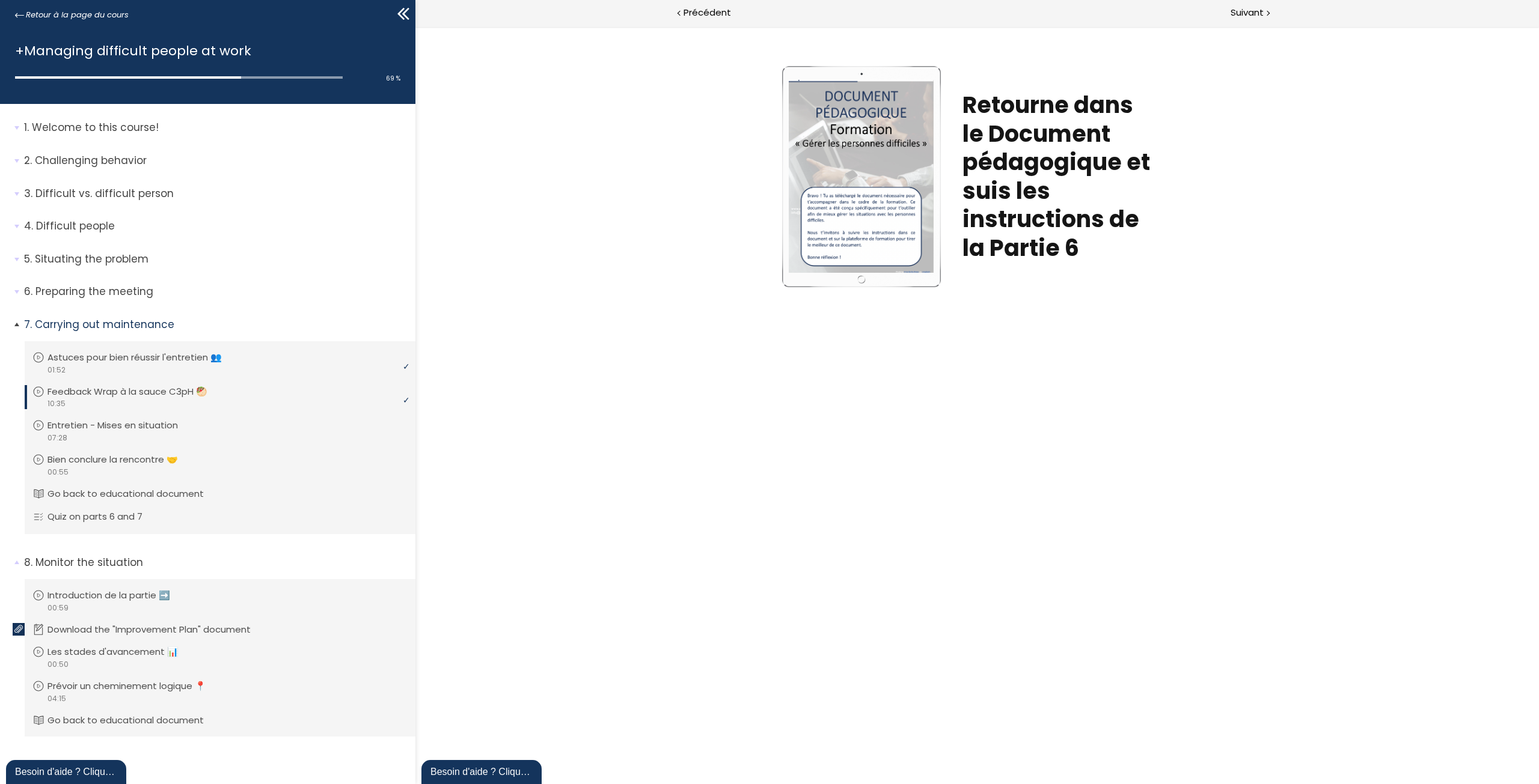
drag, startPoint x: 271, startPoint y: 362, endPoint x: 367, endPoint y: 387, distance: 99.2
click at [271, 362] on link "Astuces pour bien réussir l'entretien 👥" at bounding box center [219, 357] width 372 height 14
click at [185, 392] on p "Feedback Wrap à la sauce C3pH 🥙" at bounding box center [138, 392] width 178 height 14
click at [166, 520] on li "Vous devez avoir terminé l'unité (Quiz sur les parties 6 et 7) pour pouvoir con…" at bounding box center [219, 518] width 391 height 35
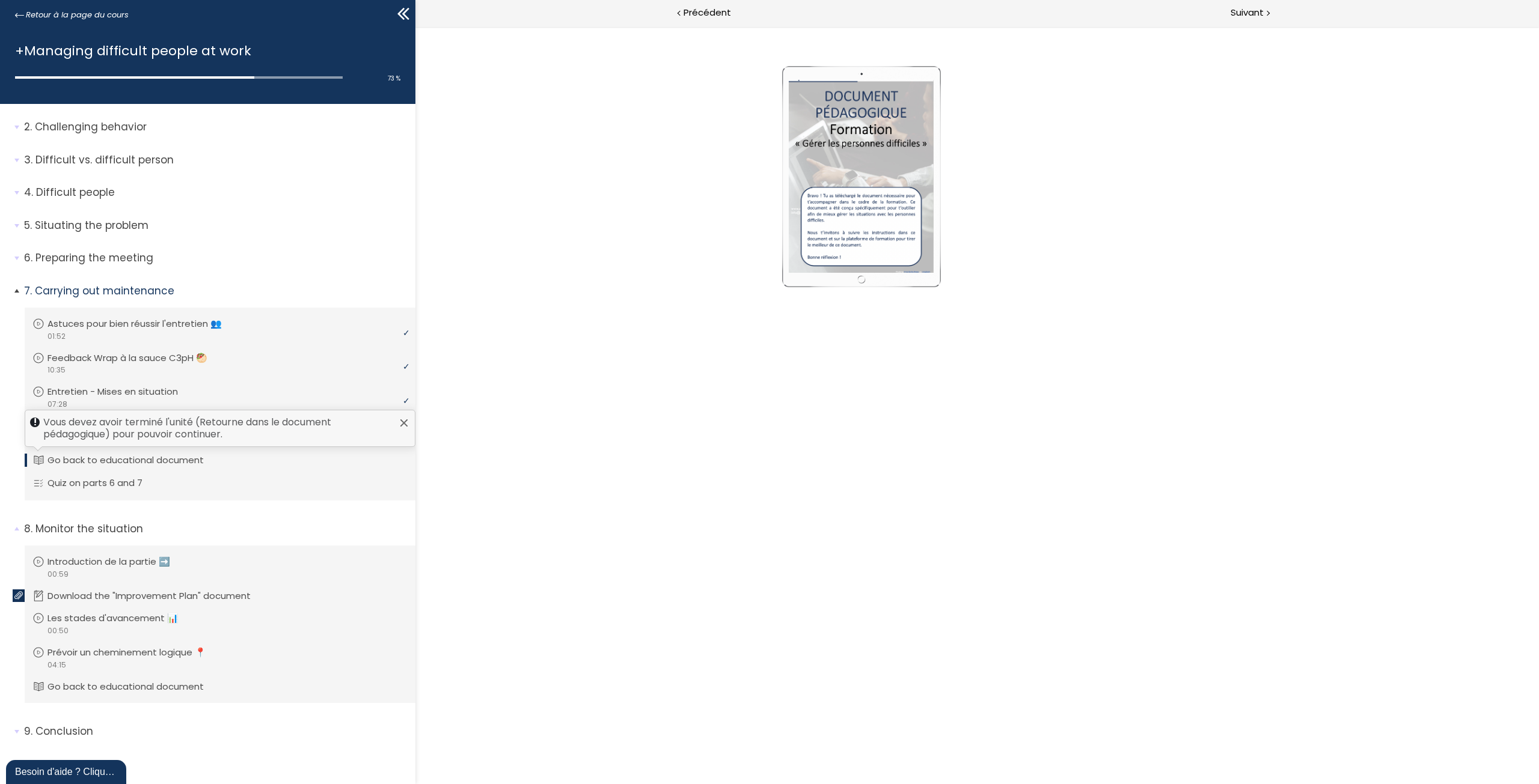
click at [154, 459] on p "Go back to educational document" at bounding box center [134, 460] width 174 height 14
click at [161, 487] on li "Vous devez avoir terminé l'unité (Quiz sur les parties 6 et 7) pour pouvoir con…" at bounding box center [219, 484] width 391 height 35
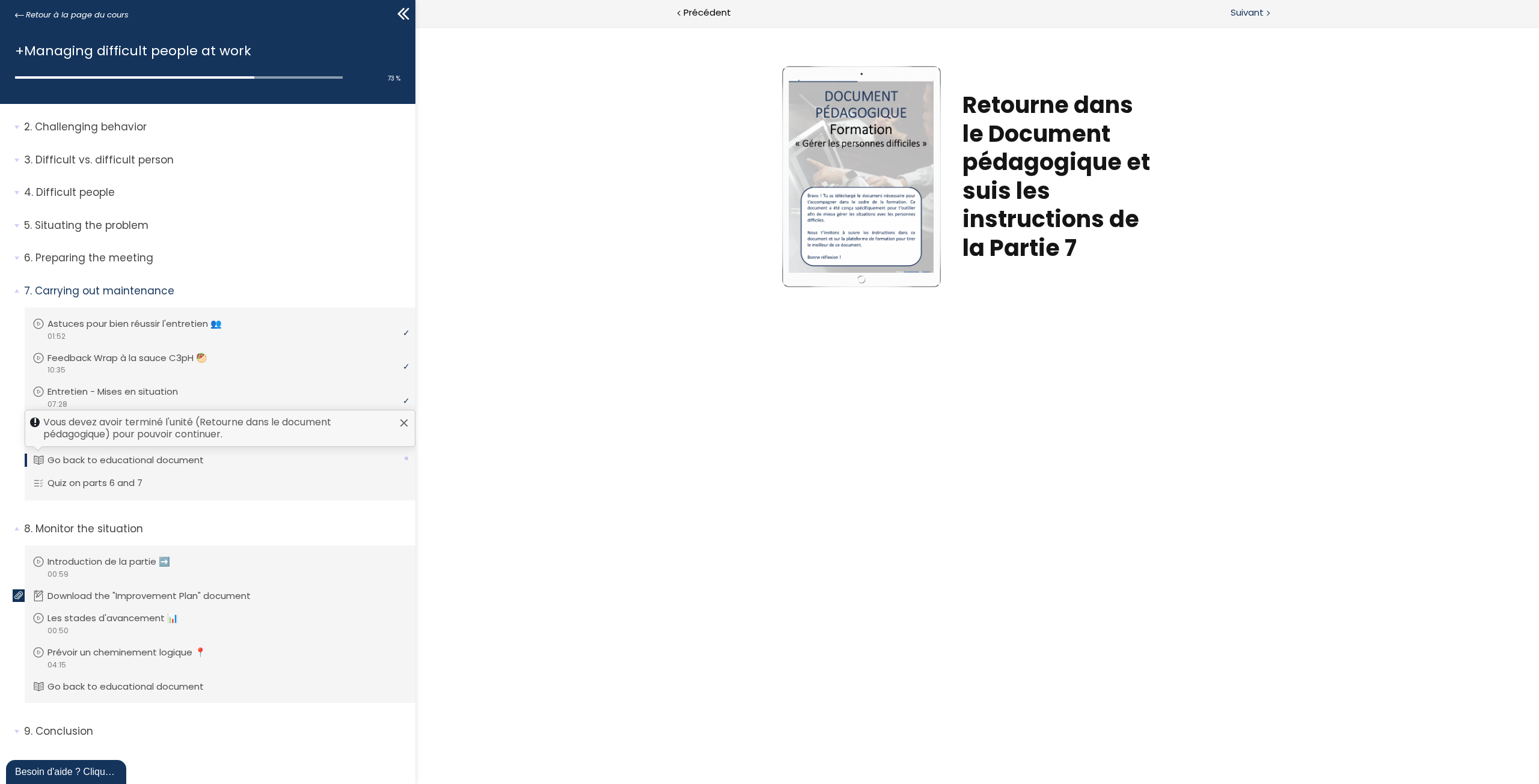
click at [373, 461] on link "Go back to educational document" at bounding box center [219, 460] width 372 height 14
click at [1244, 14] on span "Suivant" at bounding box center [1247, 13] width 33 height 15
click at [1237, 14] on span "Suivant" at bounding box center [1247, 13] width 33 height 15
